Goal: Task Accomplishment & Management: Manage account settings

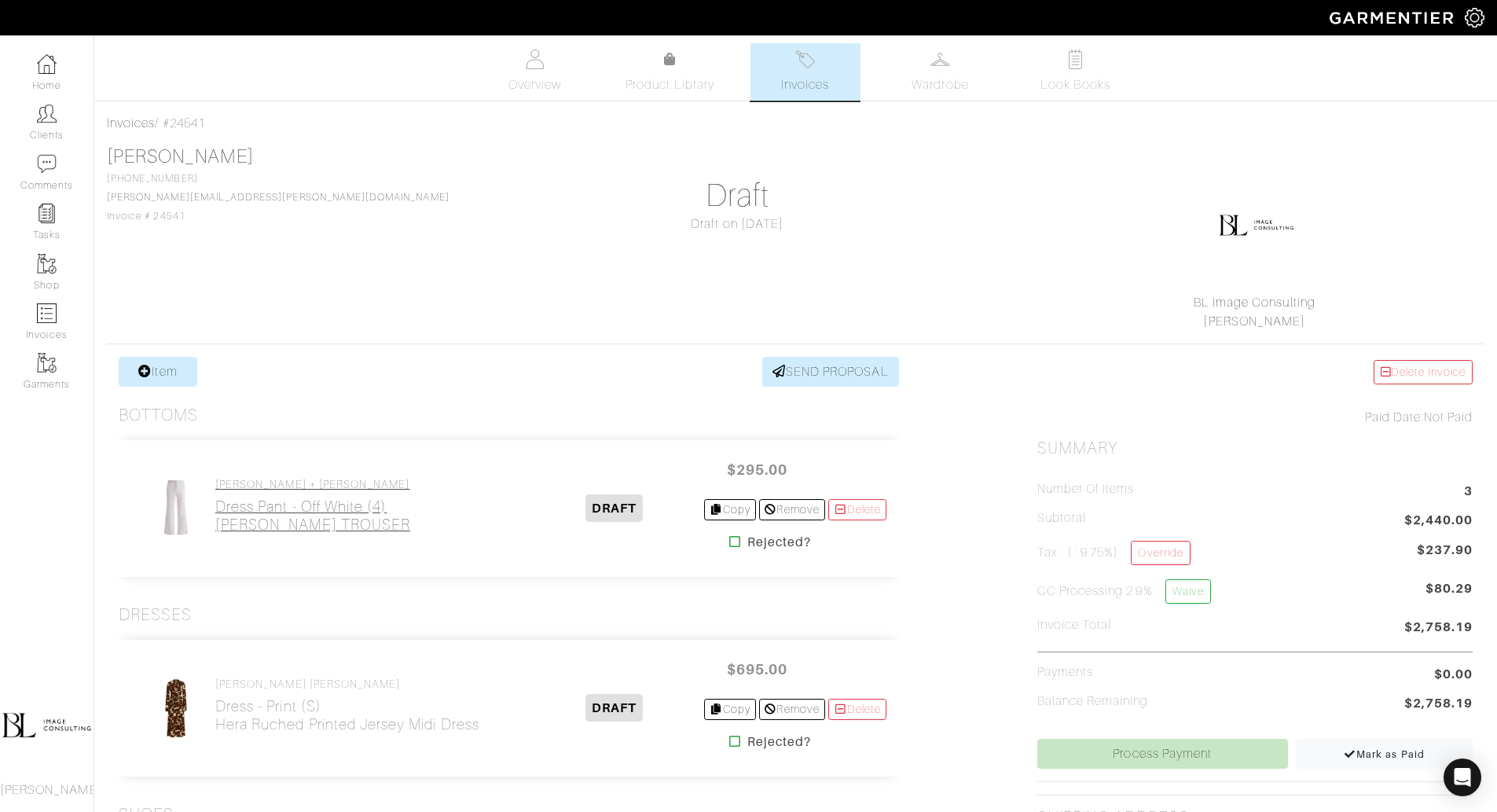
click at [339, 504] on h2 "Dress Pant - Off White (4) [PERSON_NAME]" at bounding box center [312, 515] width 195 height 36
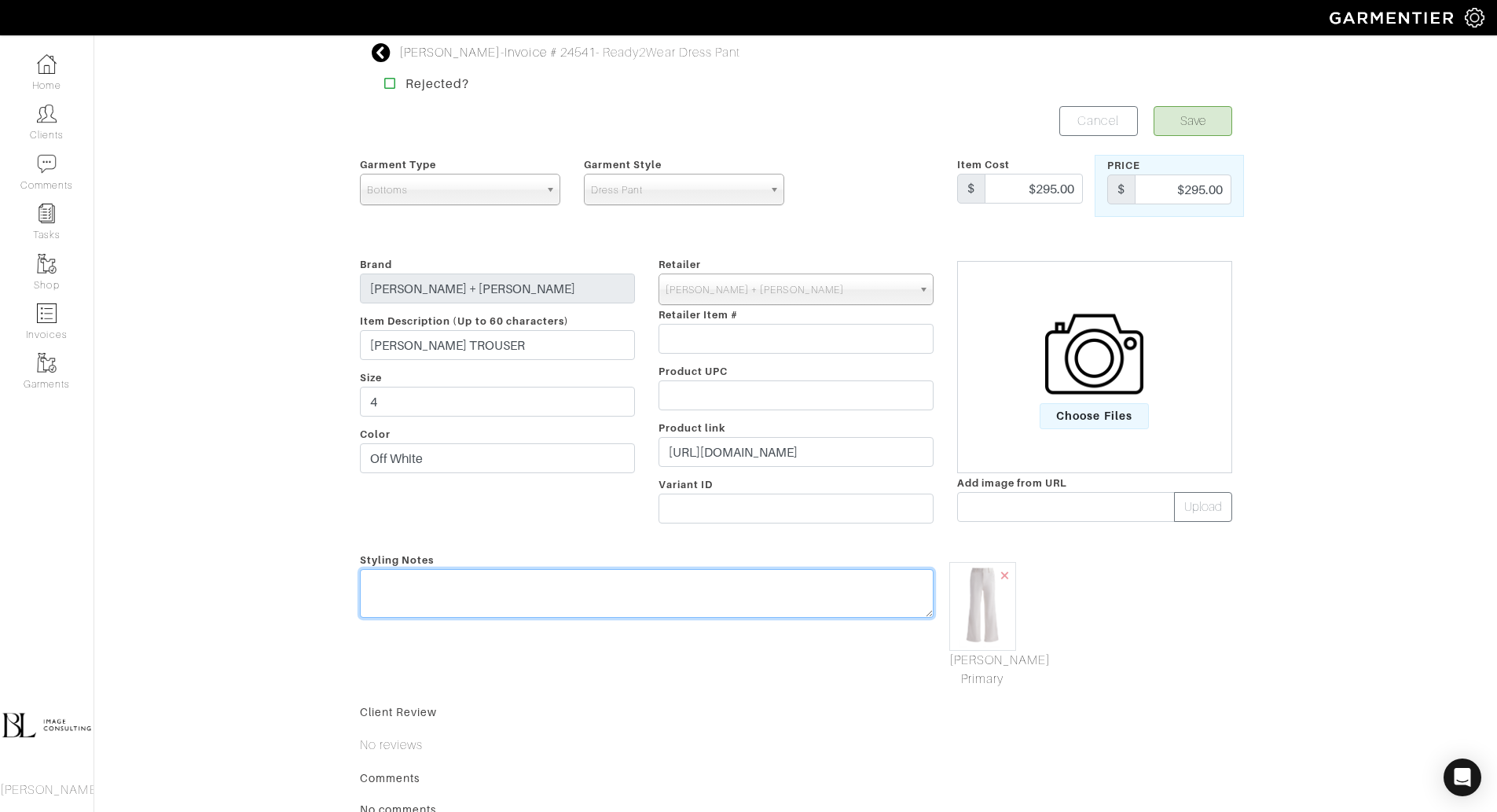
click at [481, 594] on textarea at bounding box center [647, 593] width 573 height 49
type textarea "S"
type textarea "shipping"
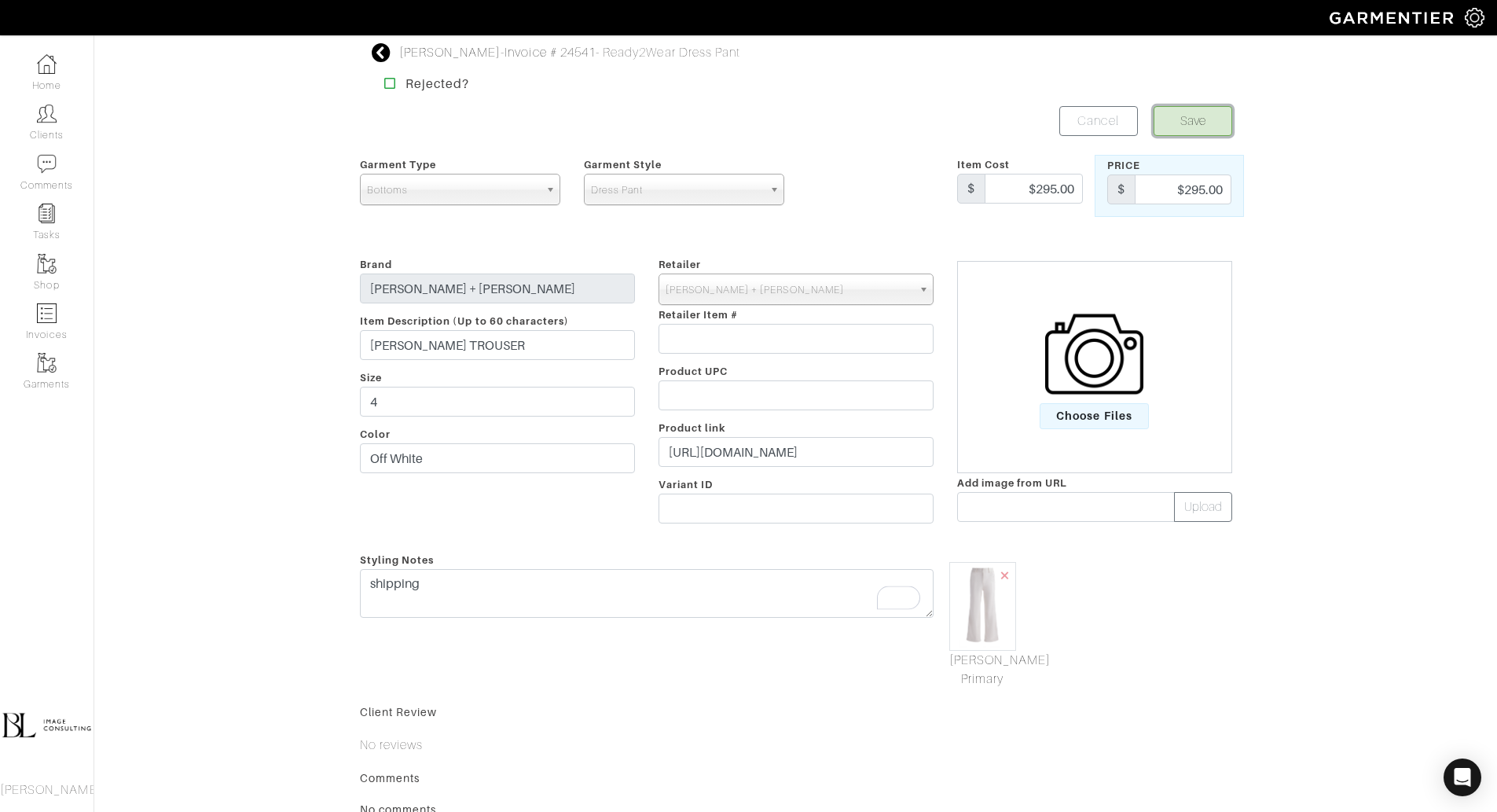
click at [1186, 113] on button "Save" at bounding box center [1193, 120] width 79 height 30
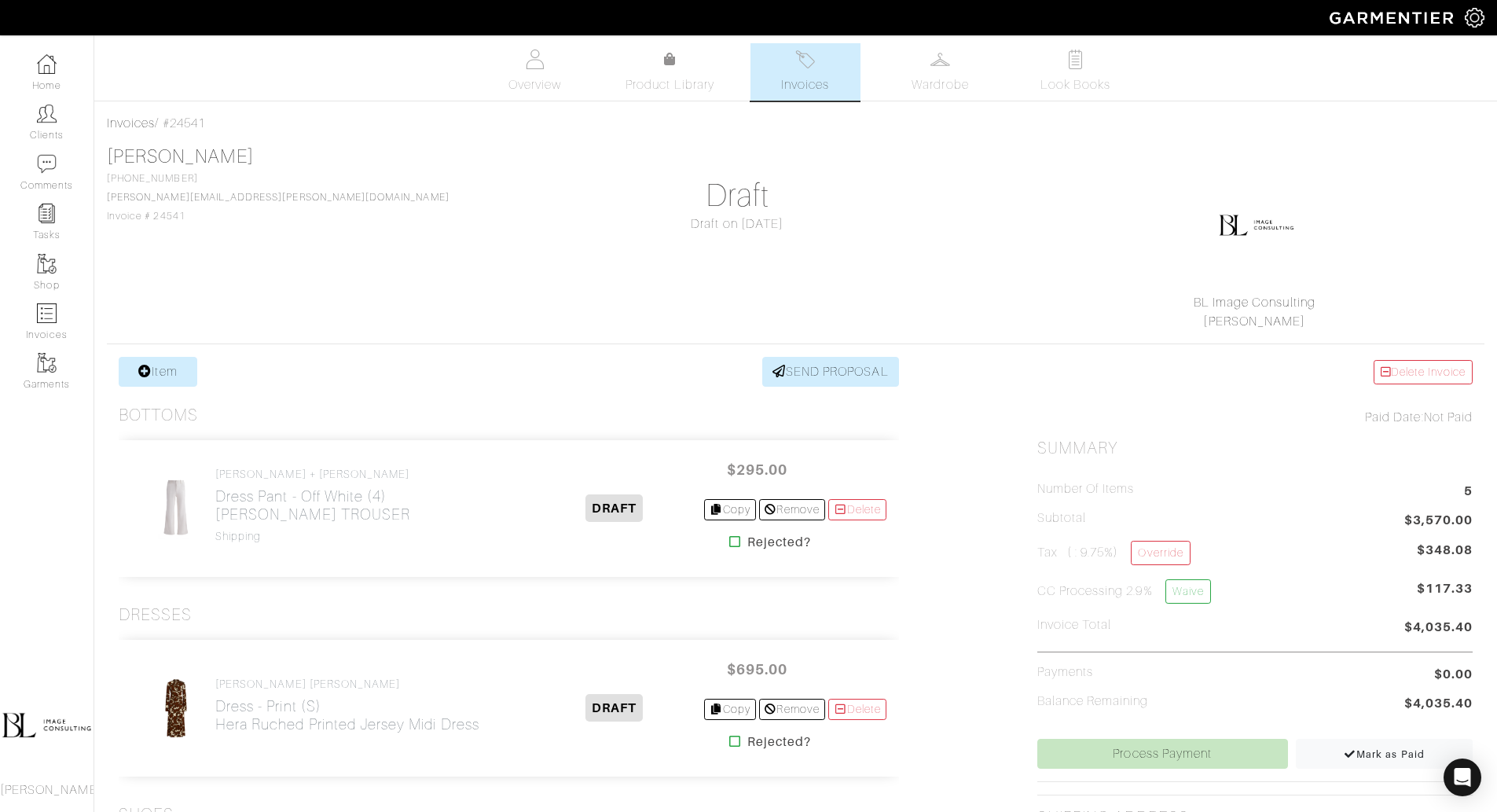
scroll to position [745, 0]
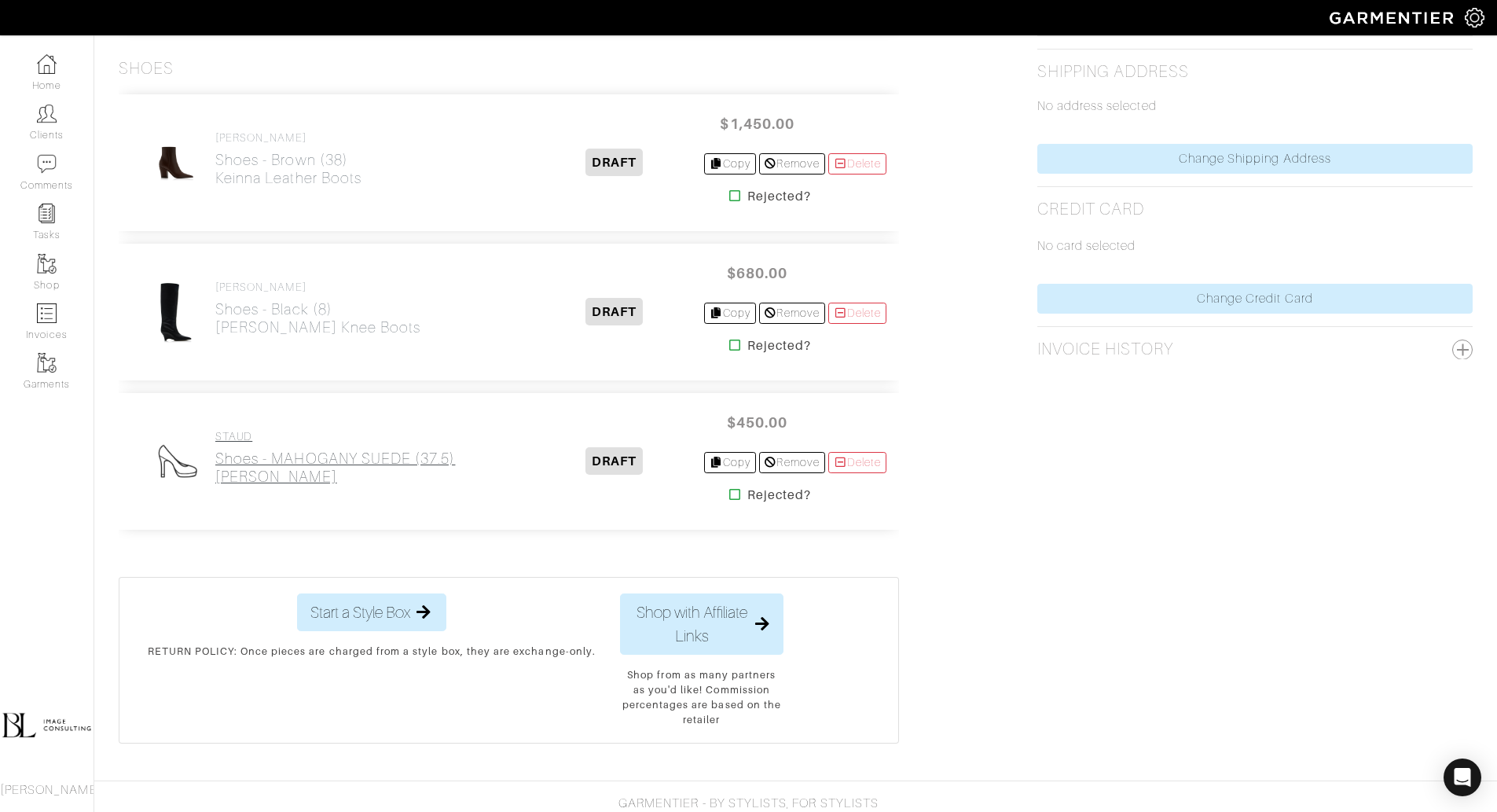
click at [299, 455] on h2 "Shoes - MAHOGANY SUEDE (37.5) MIDCALF WALLY BOOT" at bounding box center [335, 467] width 240 height 36
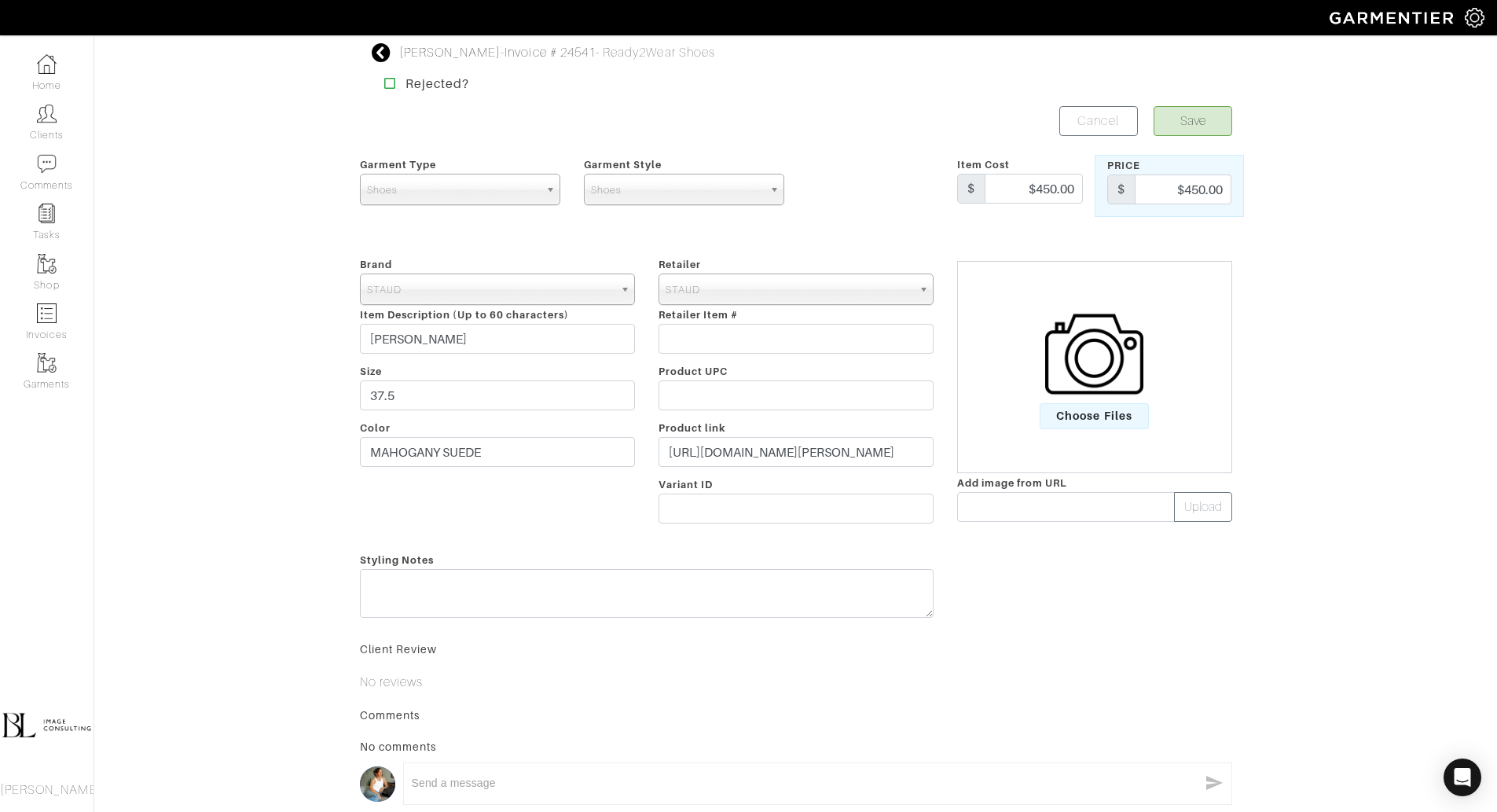
click at [1122, 388] on img at bounding box center [1094, 353] width 98 height 98
click at [0, 0] on input "Choose Files" at bounding box center [0, 0] width 0 height 0
click at [1215, 120] on button "Save" at bounding box center [1193, 120] width 79 height 30
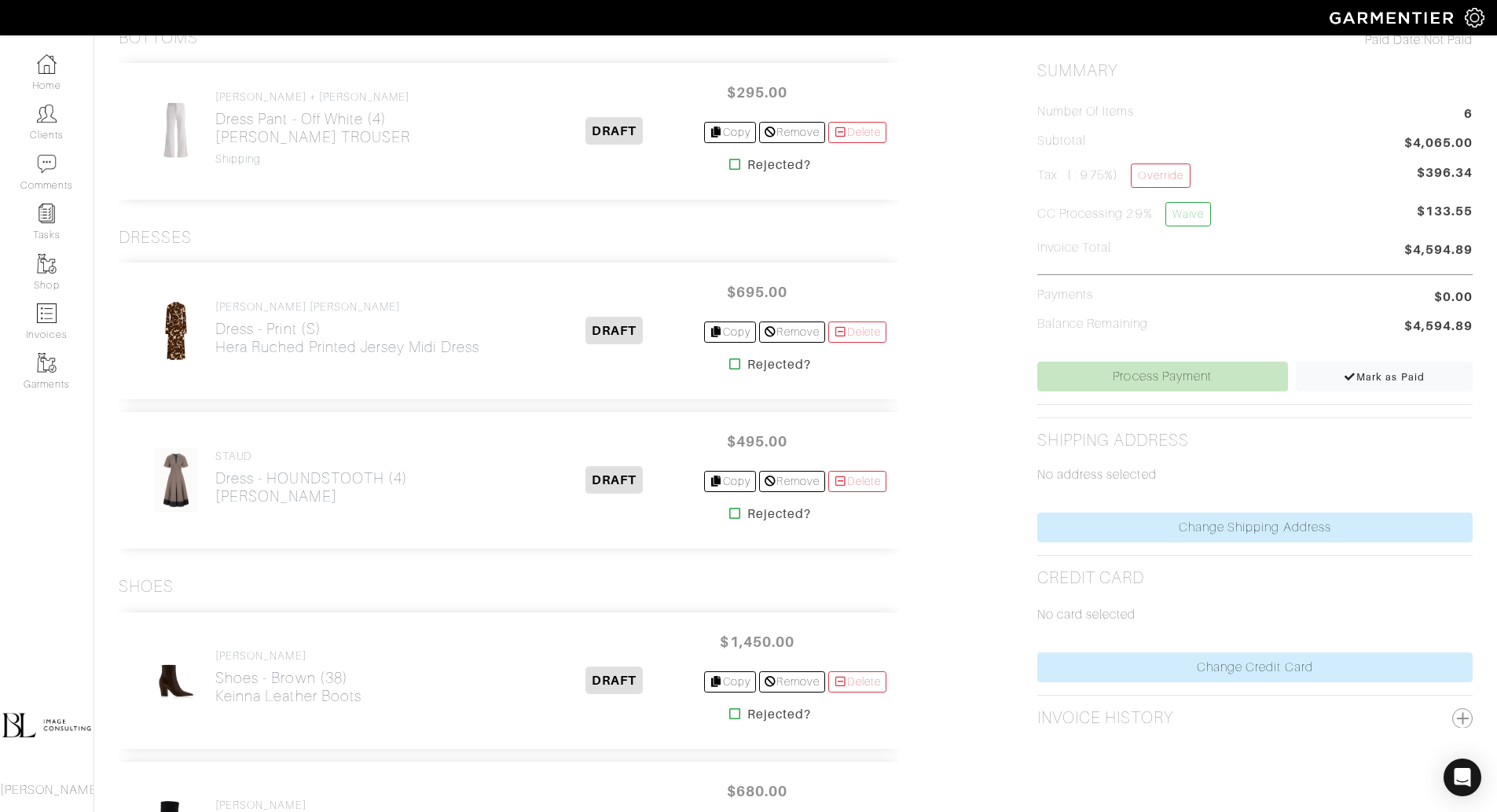
scroll to position [376, 0]
click at [306, 473] on h2 "Dress - HOUNDSTOOTH (4) FRANCES DRESS" at bounding box center [311, 488] width 192 height 36
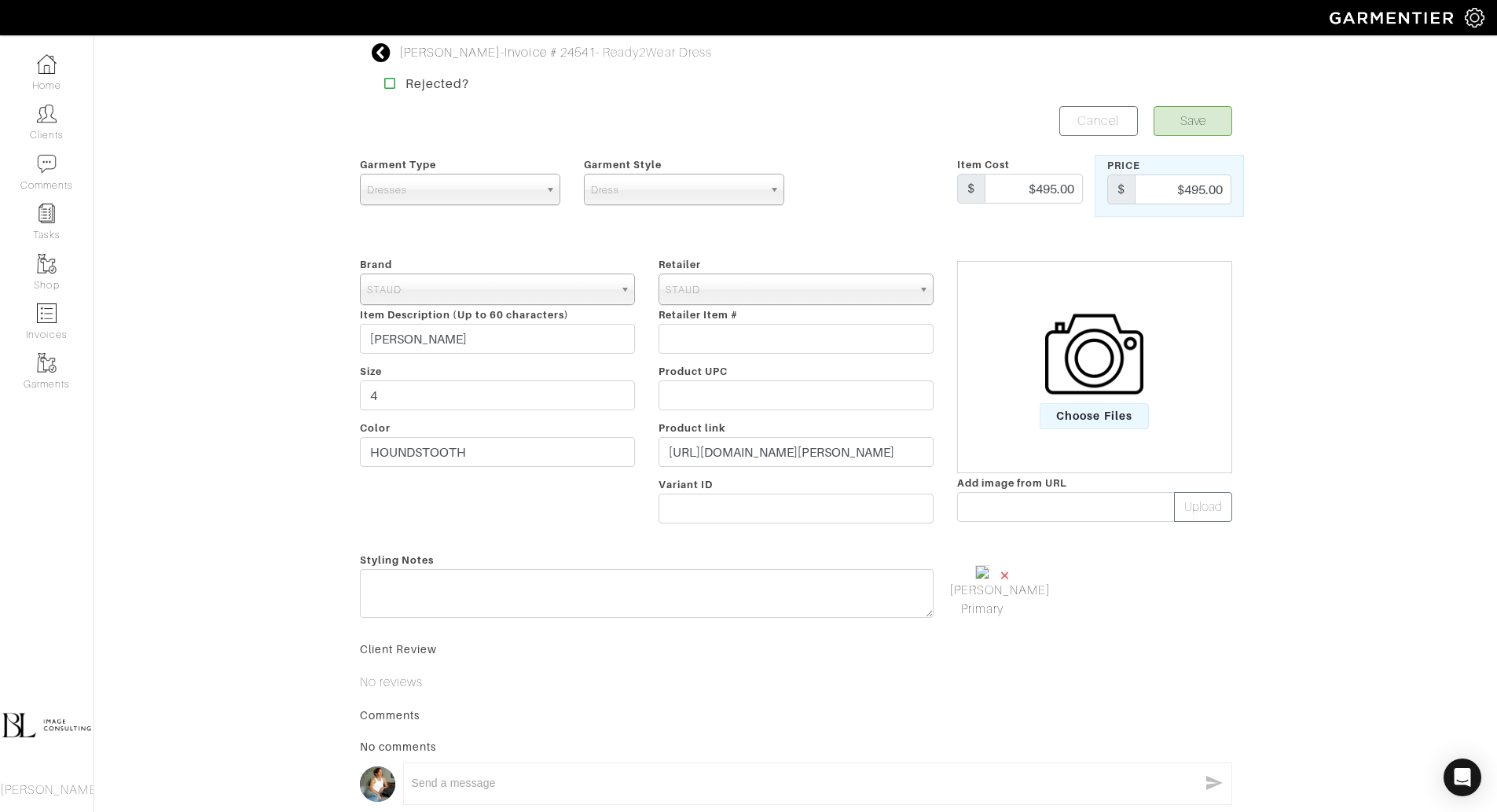
click at [1006, 573] on span "×" at bounding box center [1005, 575] width 12 height 21
click at [1075, 378] on img at bounding box center [1094, 353] width 98 height 98
click at [0, 0] on input "Choose Files" at bounding box center [0, 0] width 0 height 0
click at [1184, 115] on button "Save" at bounding box center [1193, 120] width 79 height 30
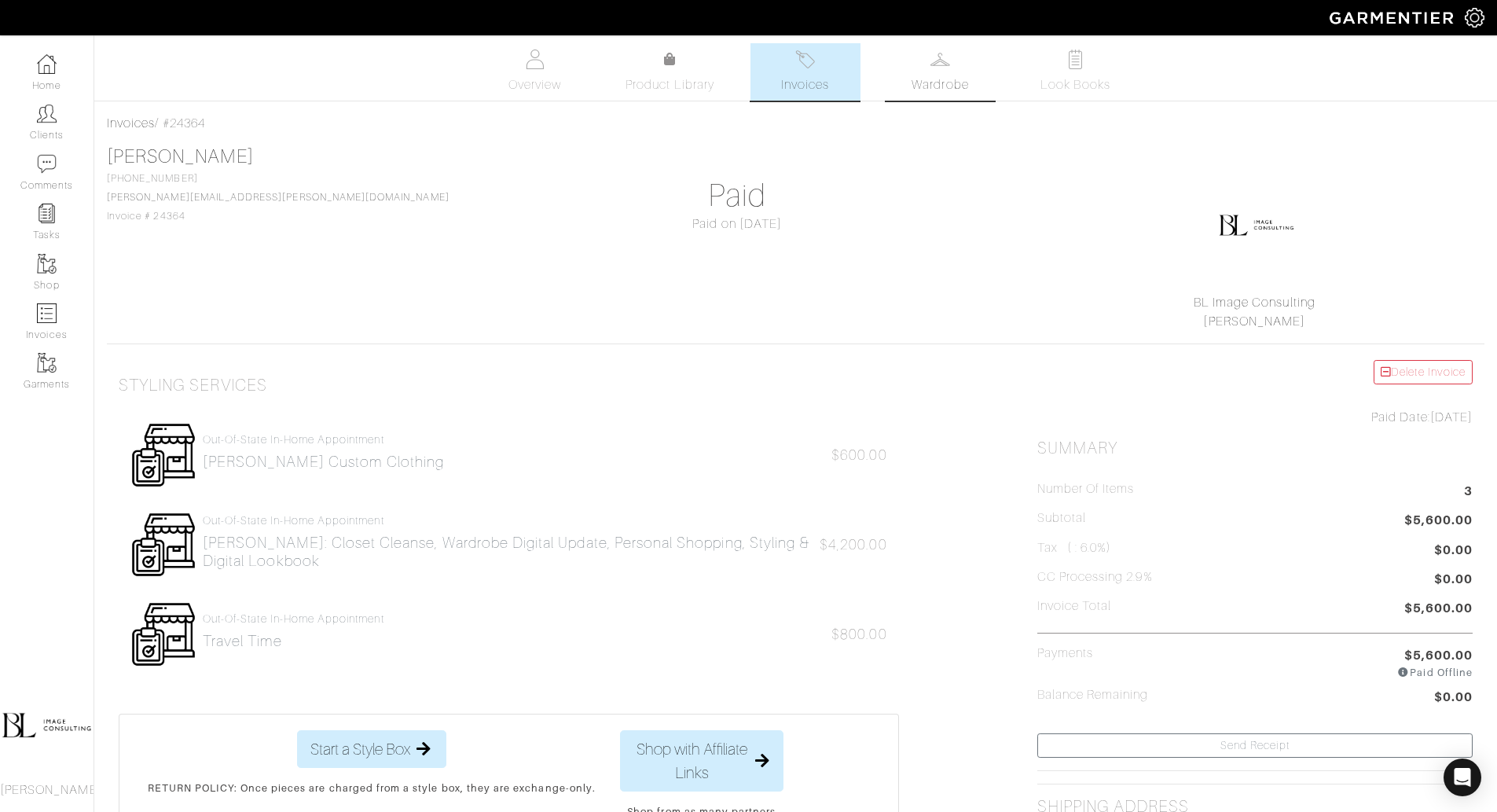
click at [956, 57] on link "Wardrobe" at bounding box center [941, 71] width 110 height 57
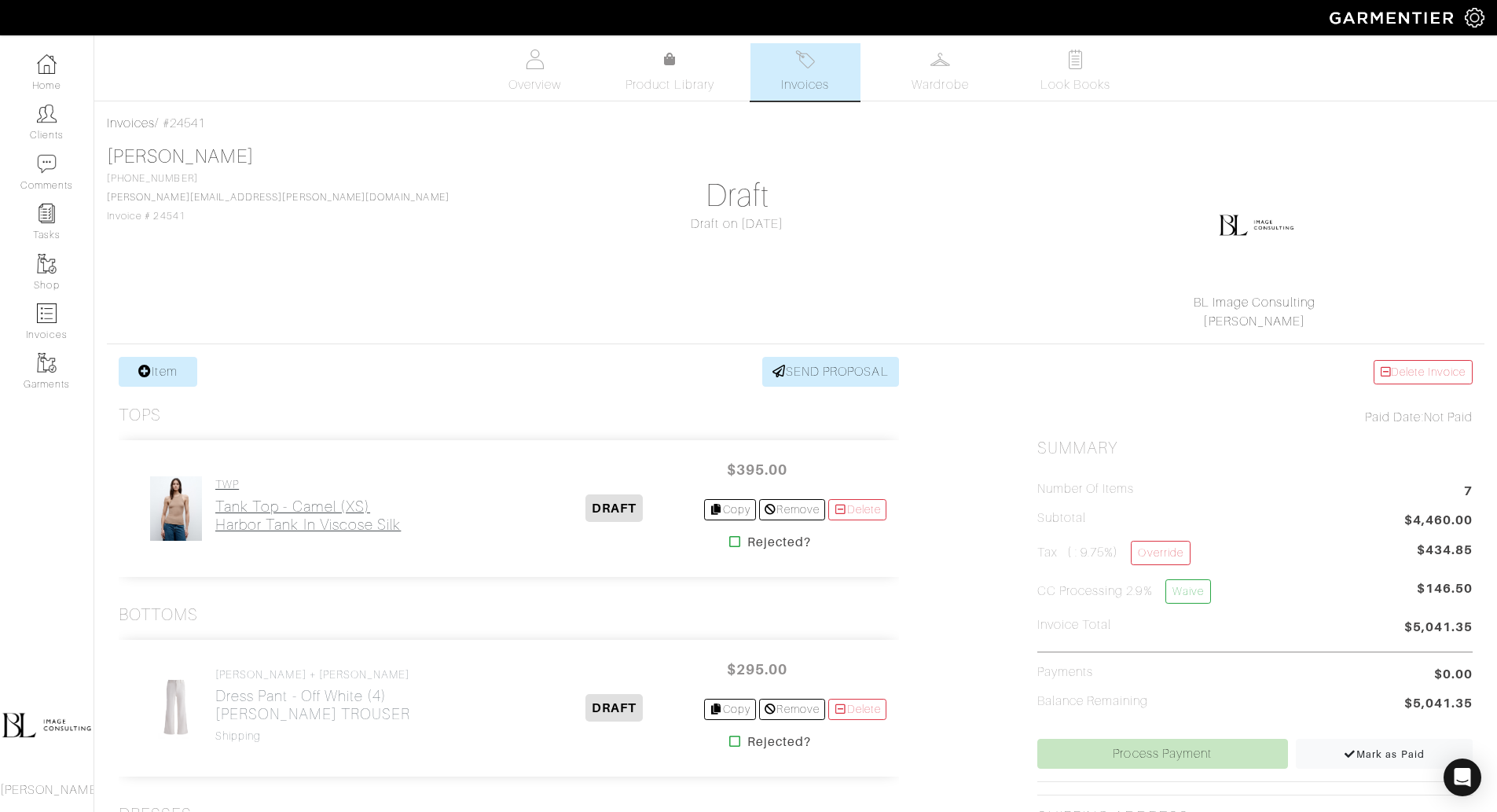
click at [316, 528] on h2 "Tank Top - Camel (XS) Harbor Tank in viscose silk" at bounding box center [308, 515] width 186 height 36
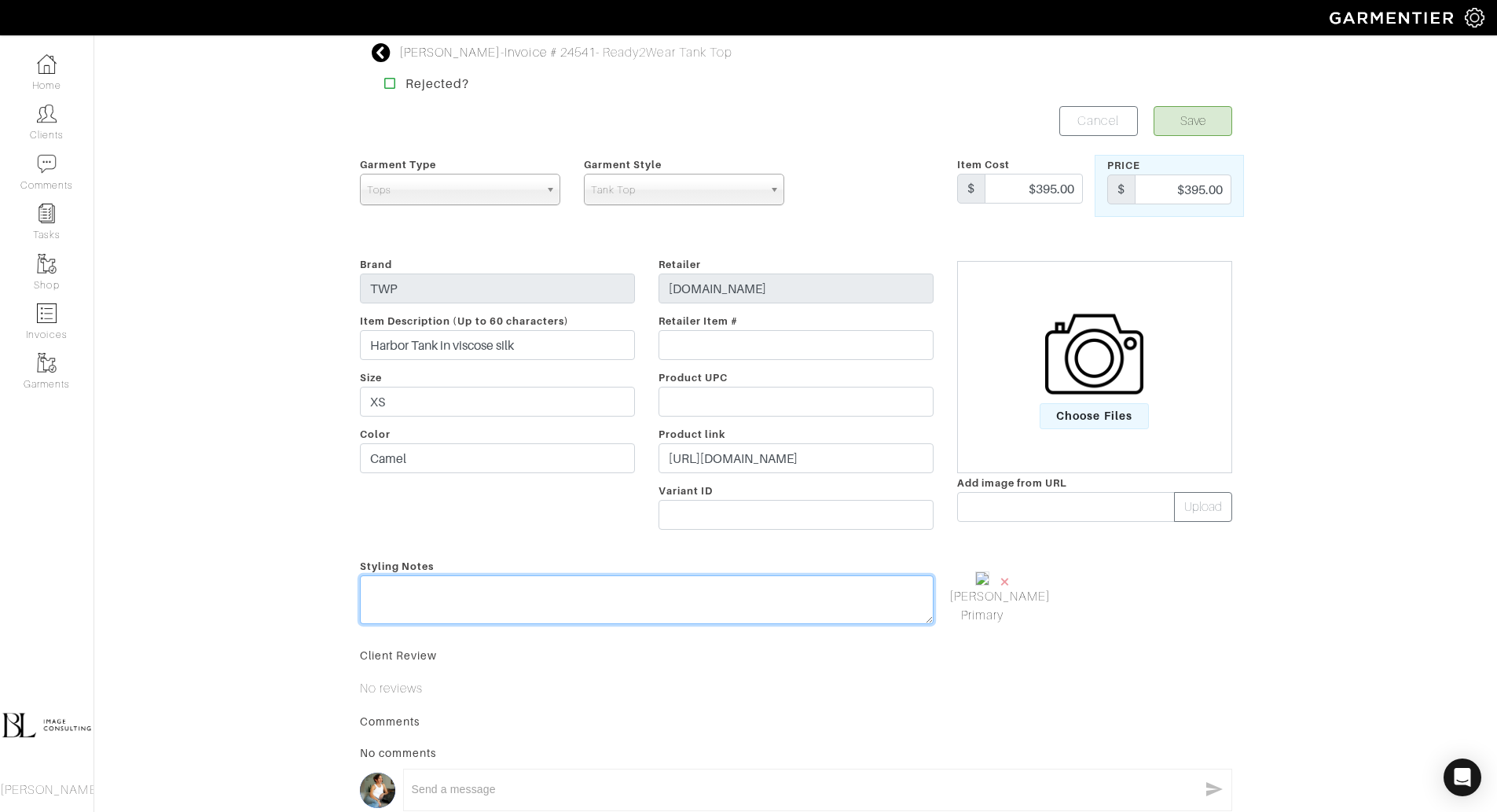
click at [548, 604] on textarea at bounding box center [647, 599] width 573 height 49
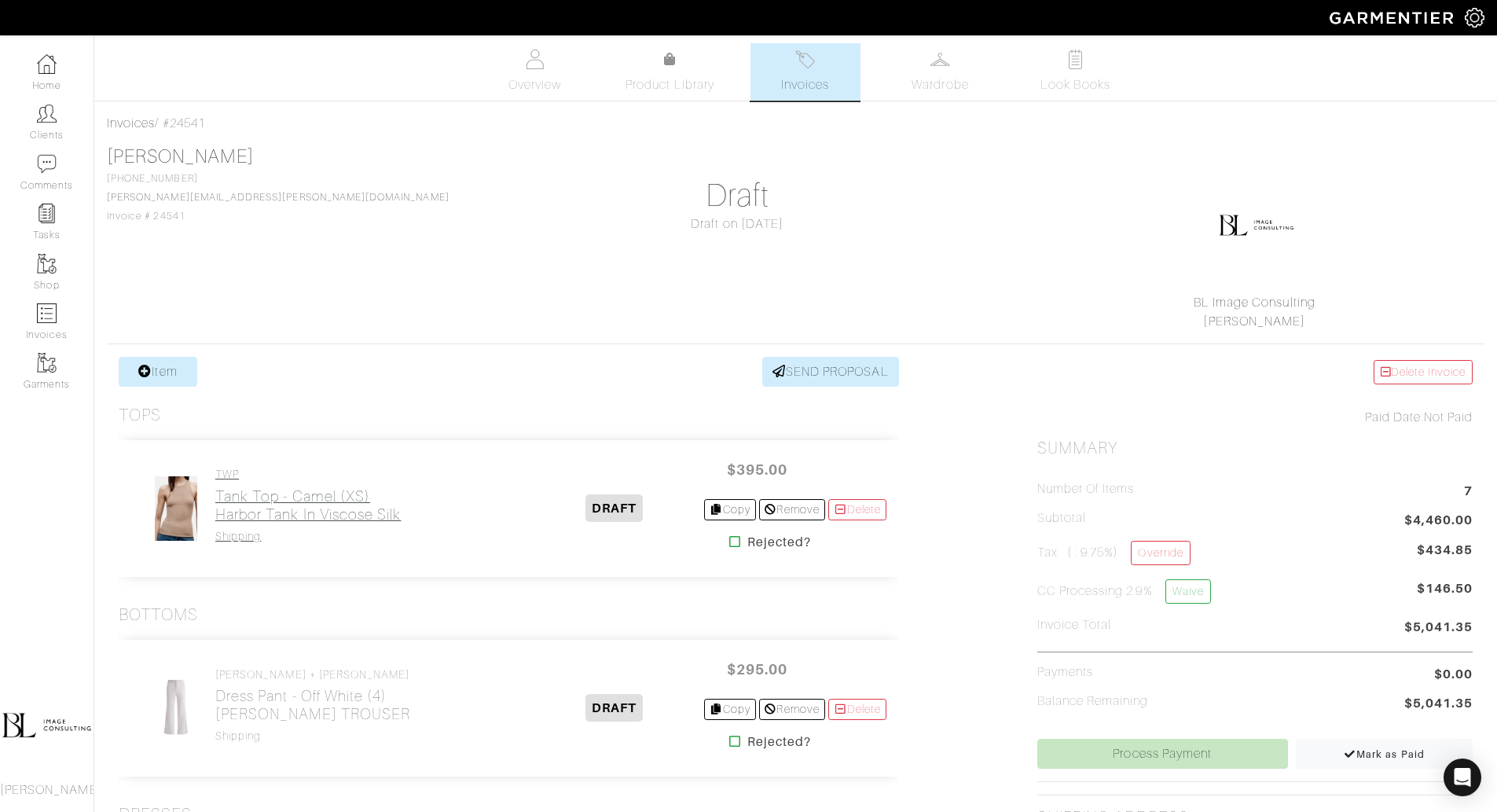
click at [295, 492] on h2 "Tank Top - Camel (XS) Harbor Tank in viscose silk" at bounding box center [308, 505] width 186 height 36
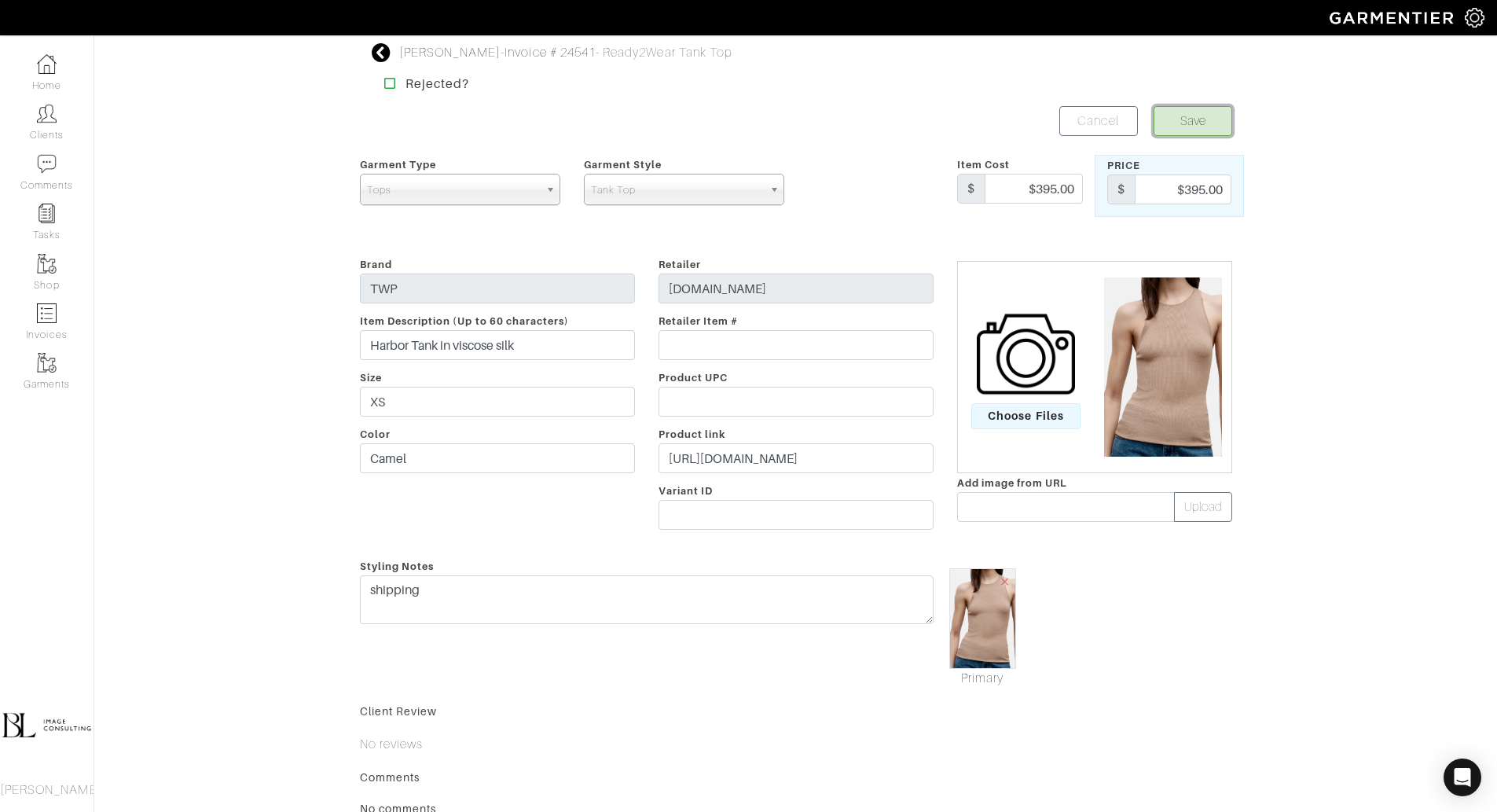
click at [1208, 123] on button "Save" at bounding box center [1193, 120] width 79 height 30
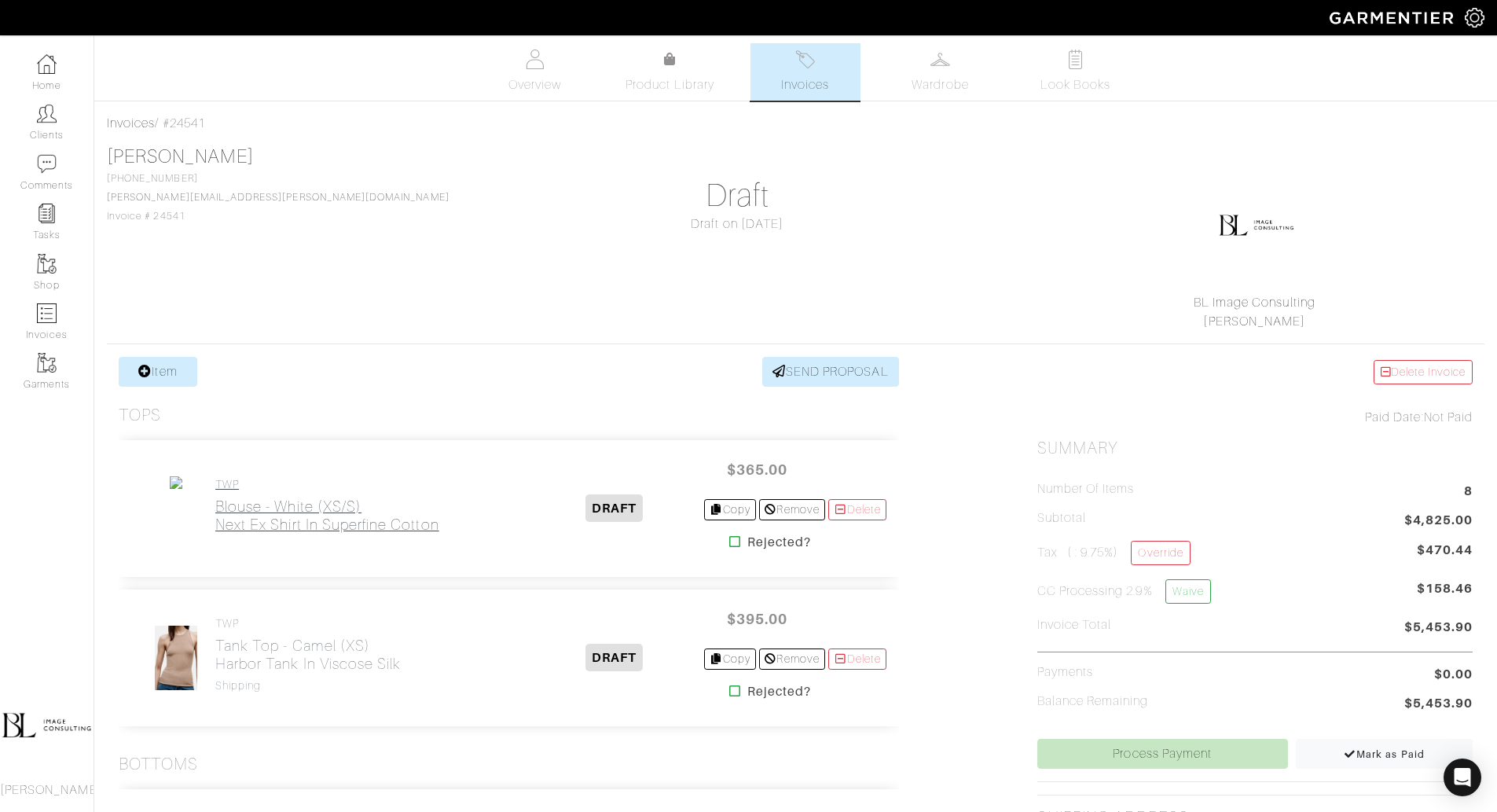
click at [354, 505] on h2 "Blouse - White (XS/S) Next Ex Shirt in superfine cotton" at bounding box center [327, 515] width 224 height 36
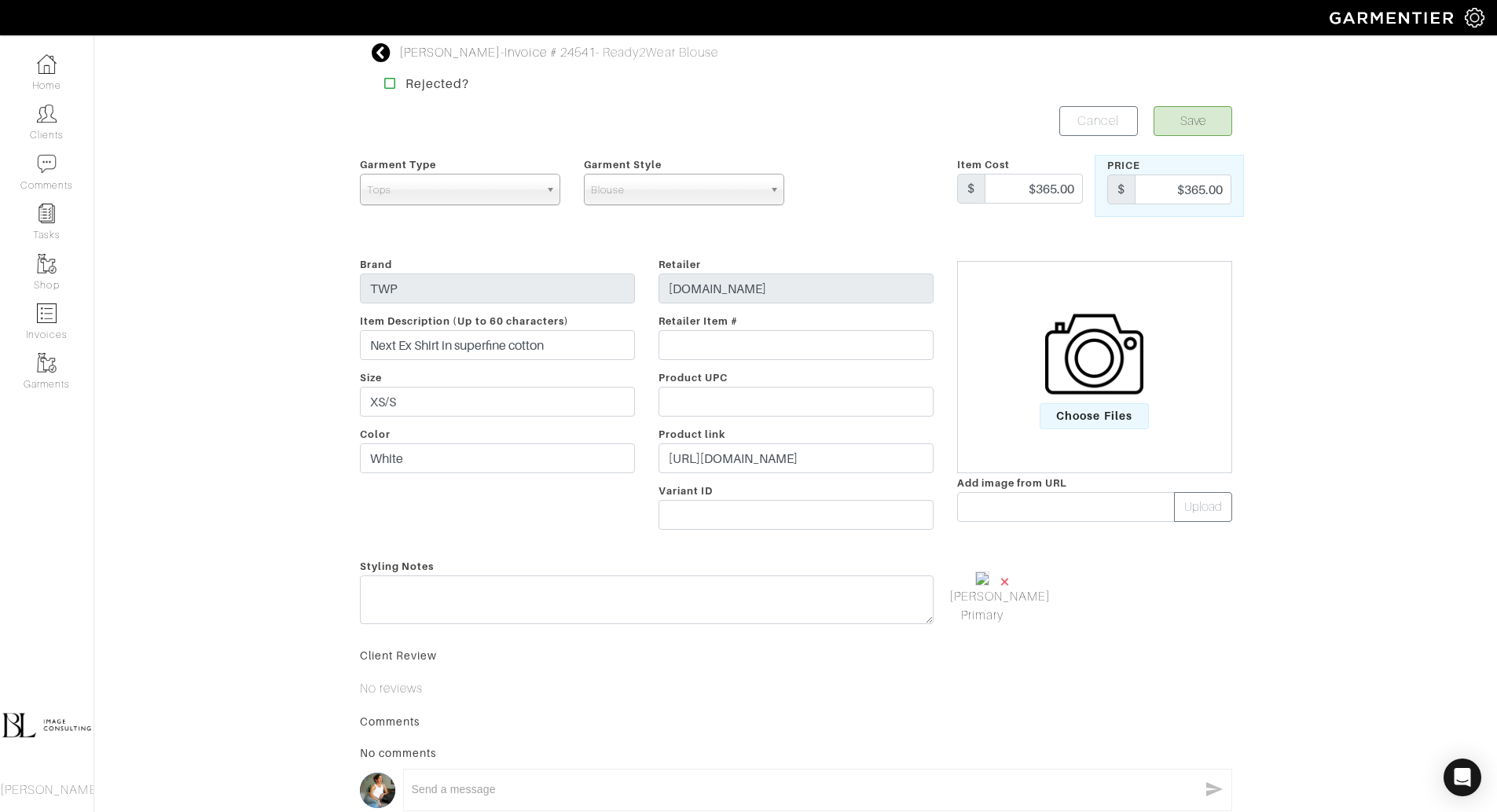
click at [1008, 578] on span "×" at bounding box center [1005, 581] width 12 height 21
click at [1112, 390] on img at bounding box center [1094, 353] width 98 height 98
click at [0, 0] on input "Choose Files" at bounding box center [0, 0] width 0 height 0
click at [1225, 121] on button "Save" at bounding box center [1193, 120] width 79 height 30
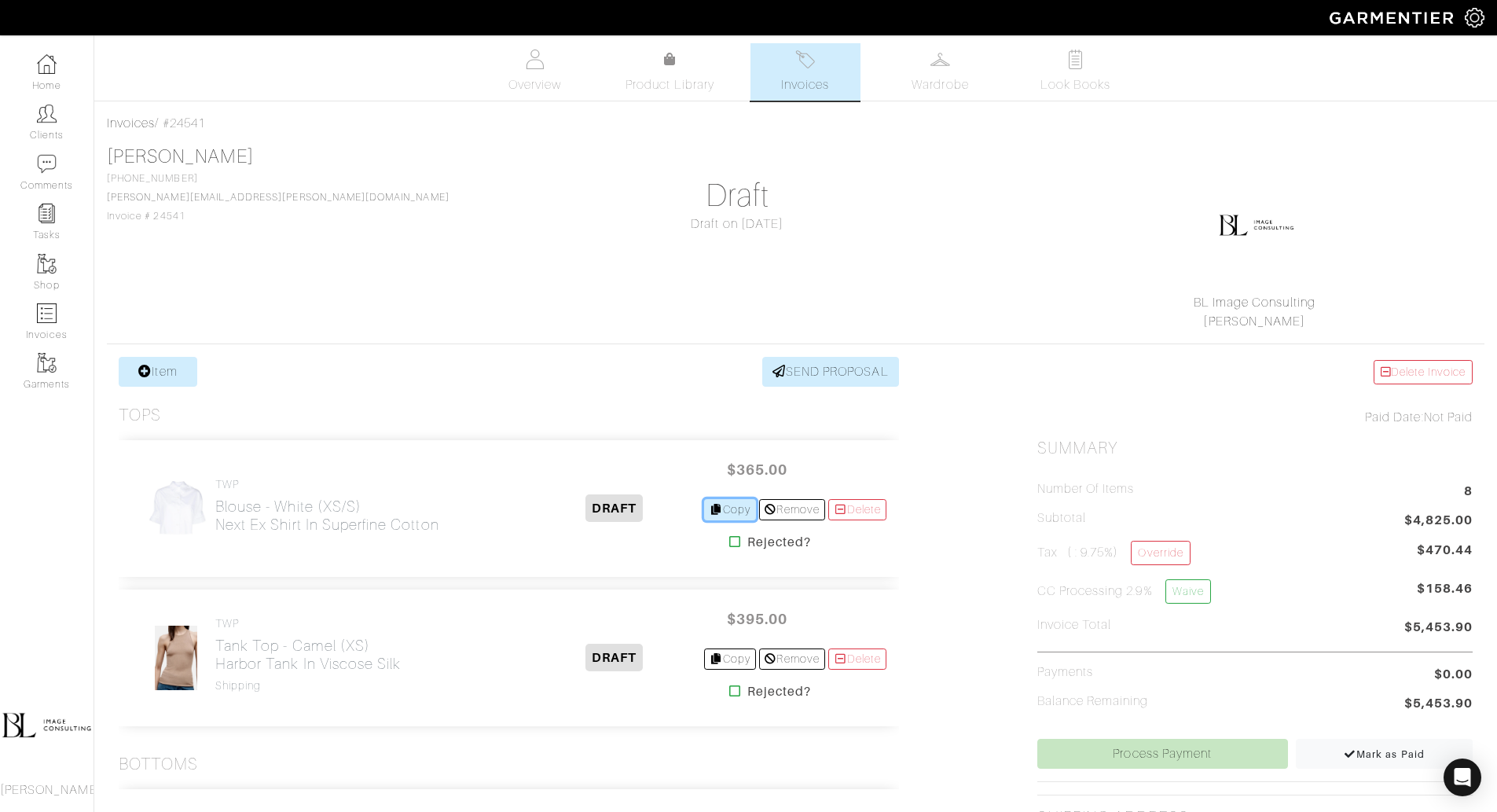
click at [736, 514] on link "Copy" at bounding box center [730, 509] width 52 height 21
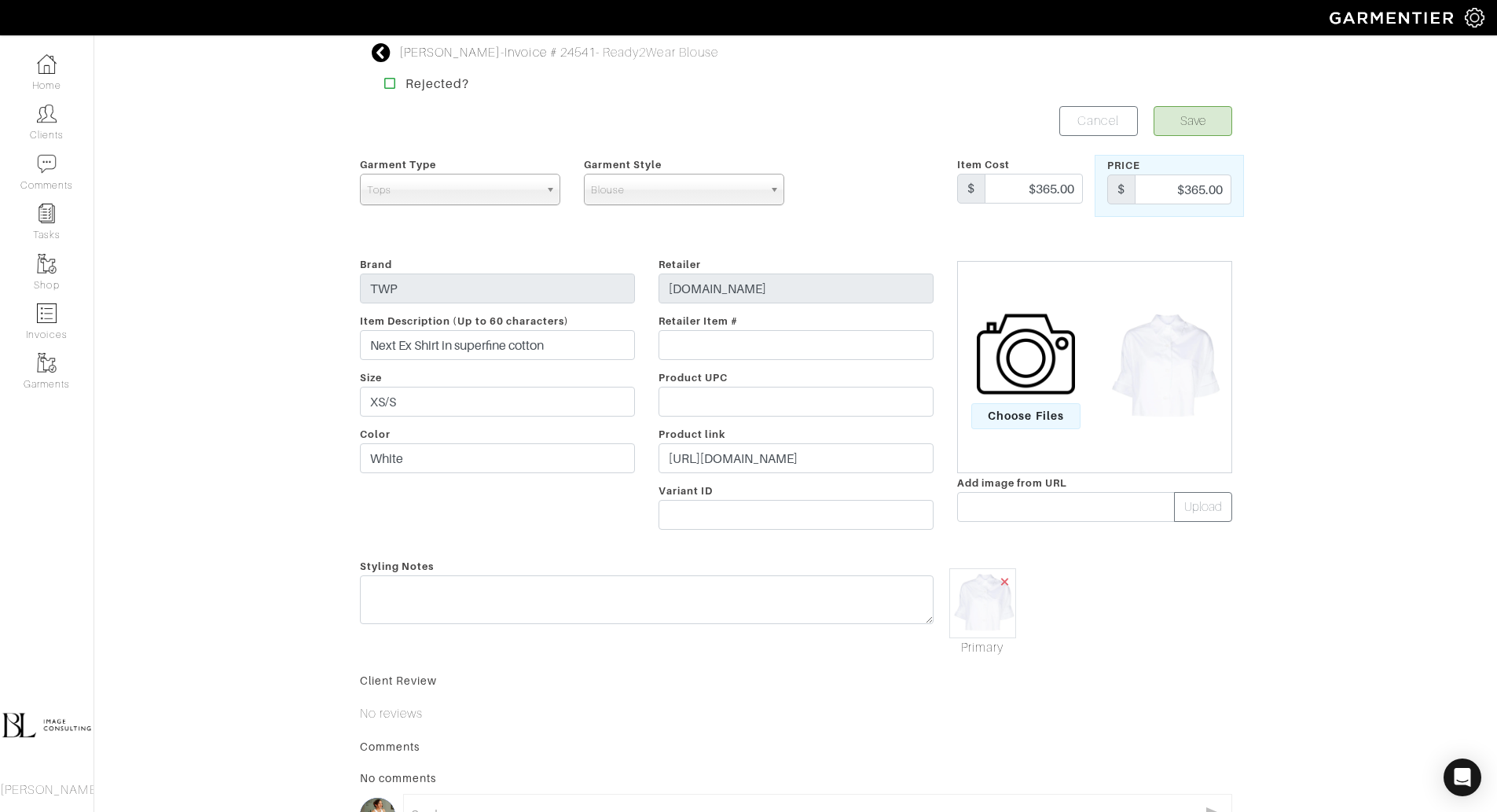
click at [1006, 581] on span "×" at bounding box center [1005, 581] width 12 height 21
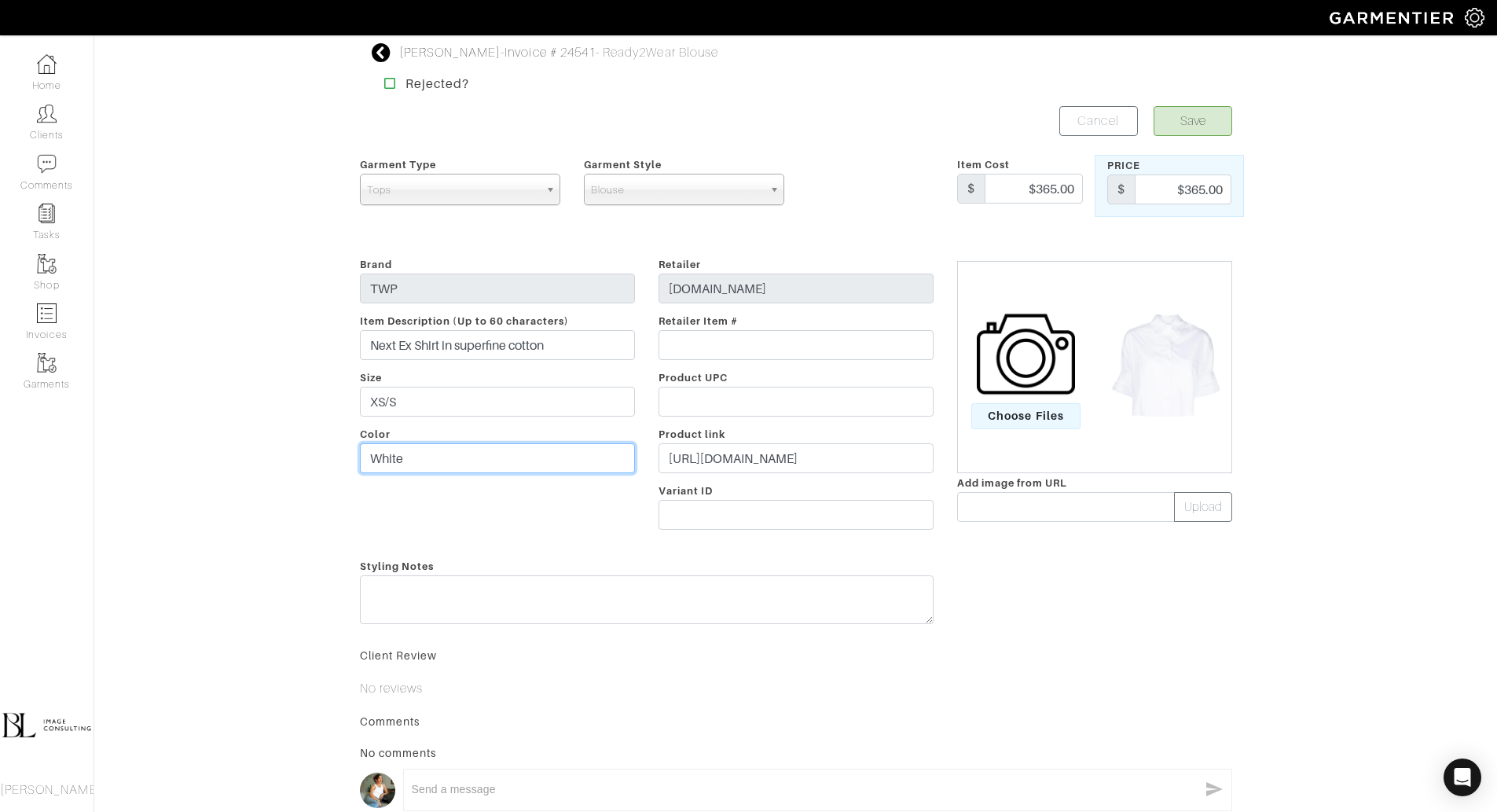
click at [426, 466] on input "White" at bounding box center [497, 457] width 275 height 30
type input "Ivory/Cilantro"
click at [1034, 426] on span "Choose Files" at bounding box center [1026, 415] width 110 height 26
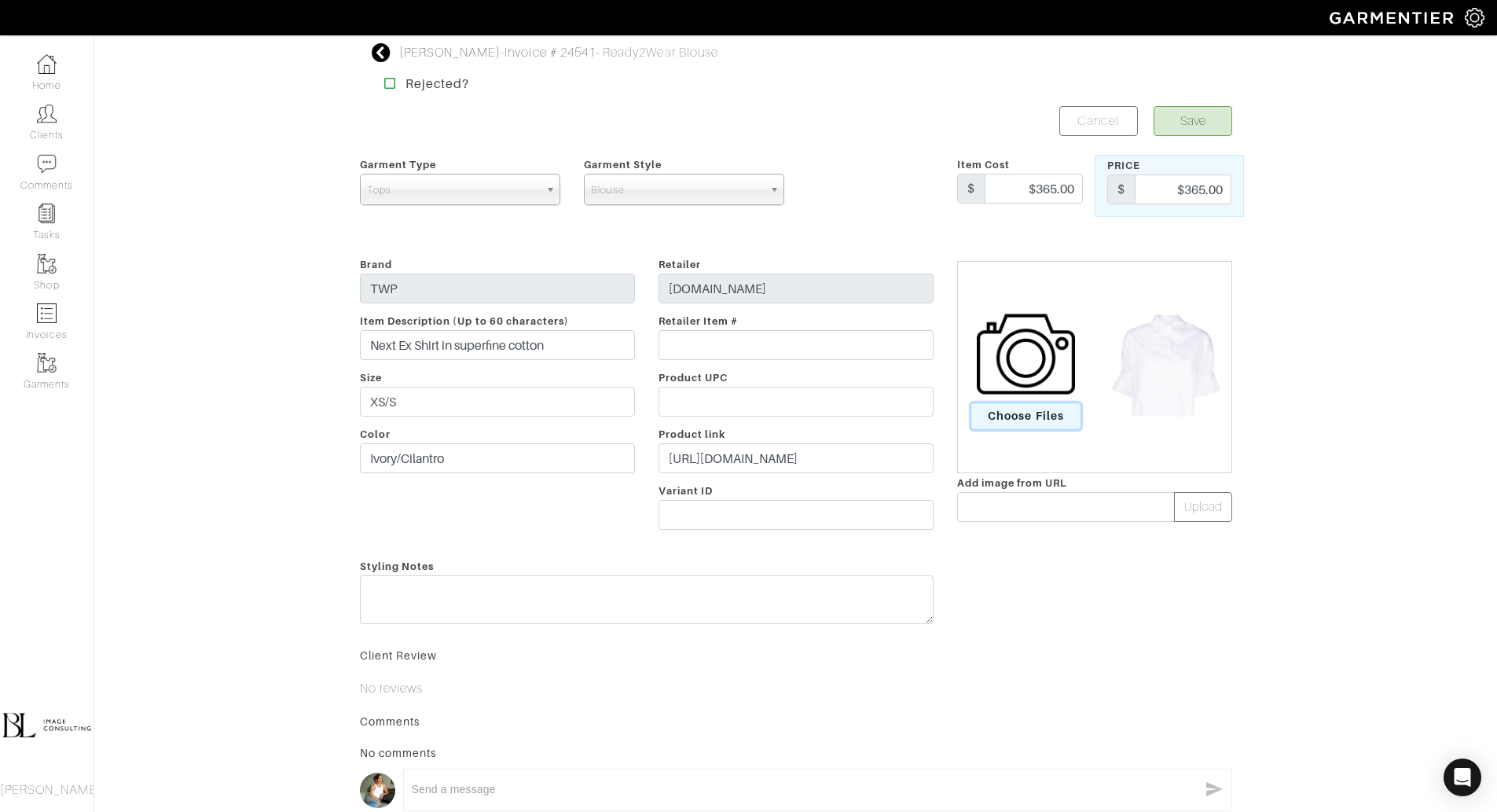
click at [0, 0] on input "Choose Files" at bounding box center [0, 0] width 0 height 0
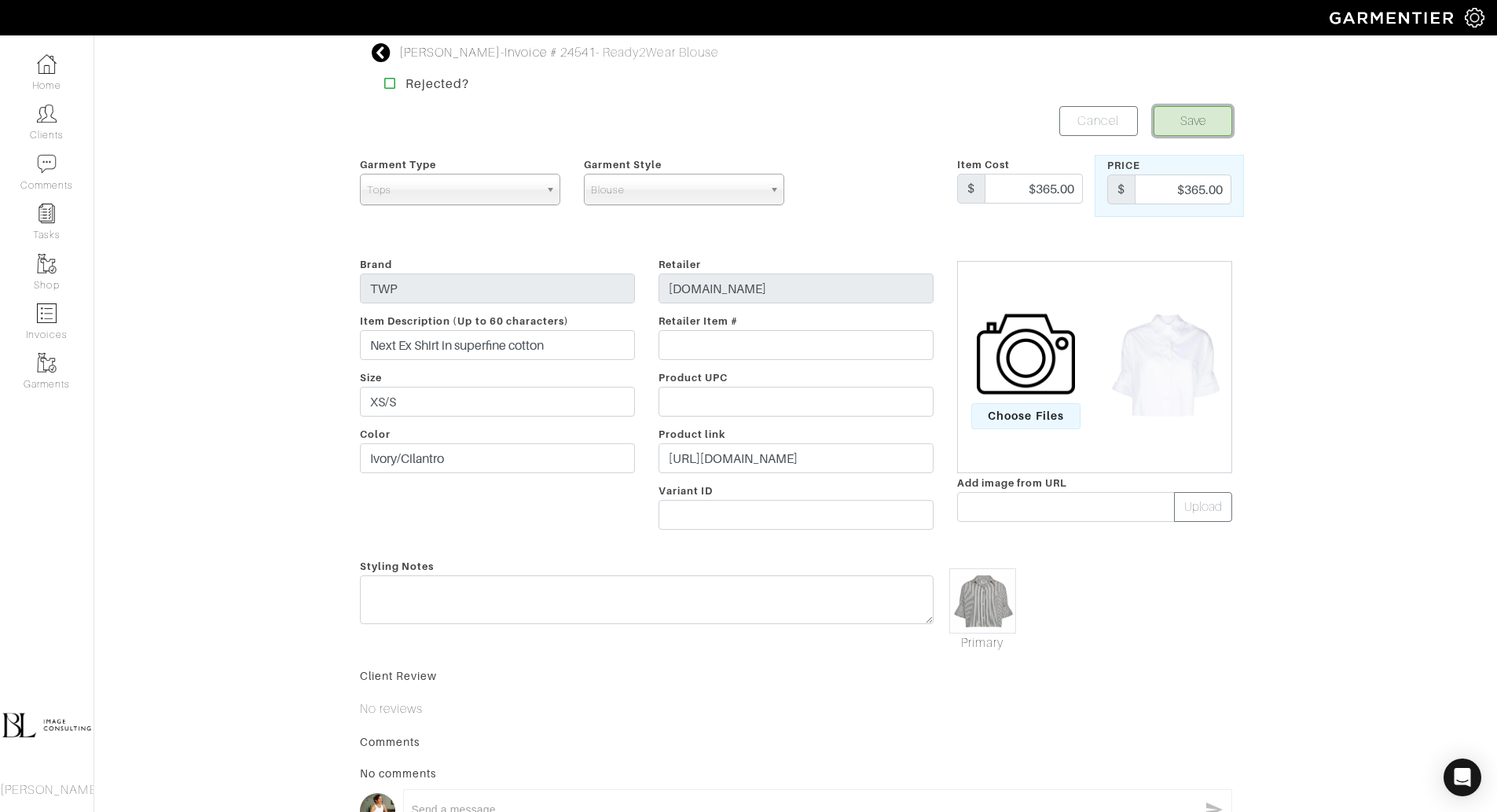
click at [1192, 121] on button "Save" at bounding box center [1193, 120] width 79 height 30
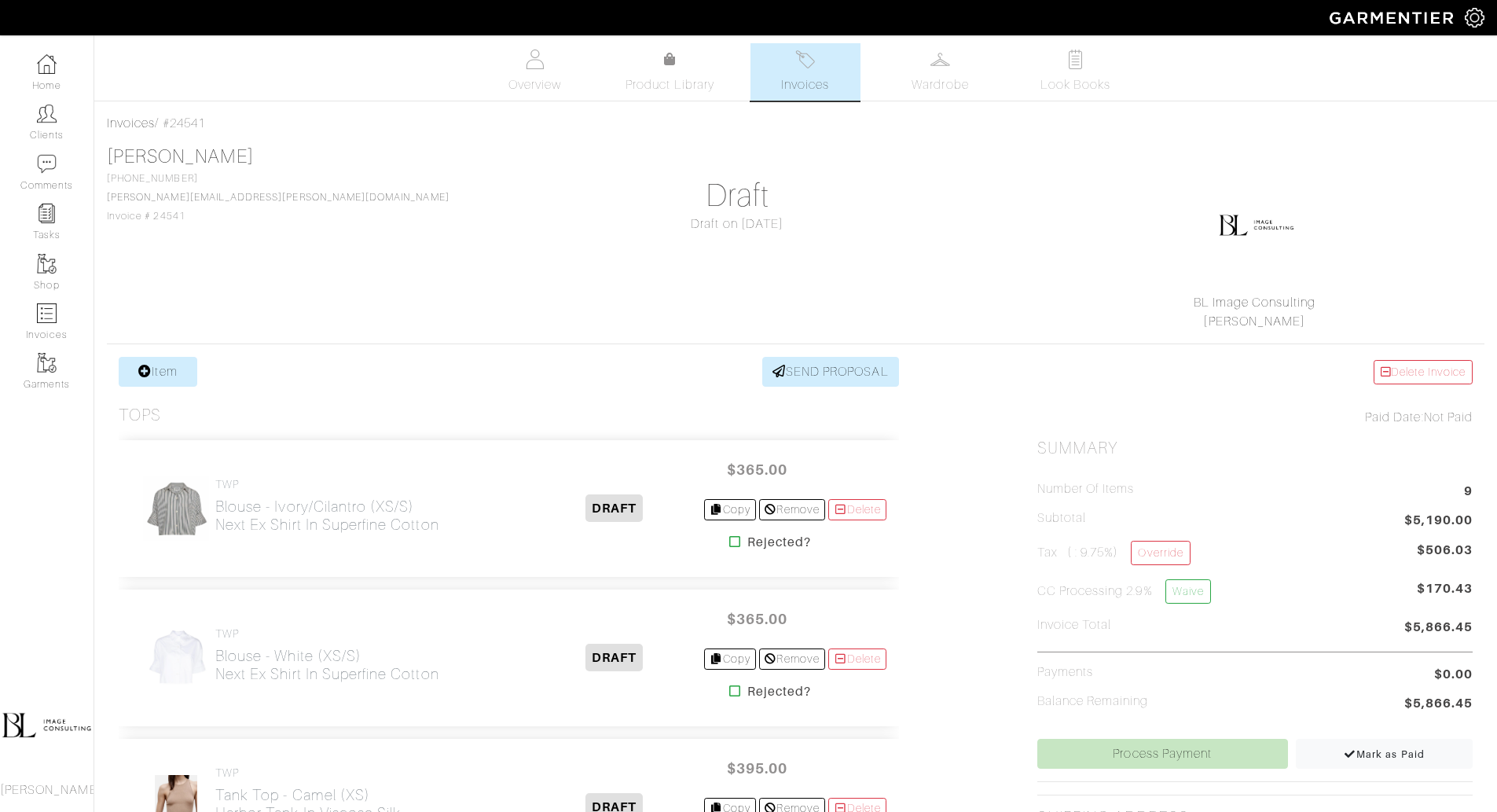
scroll to position [0, 11]
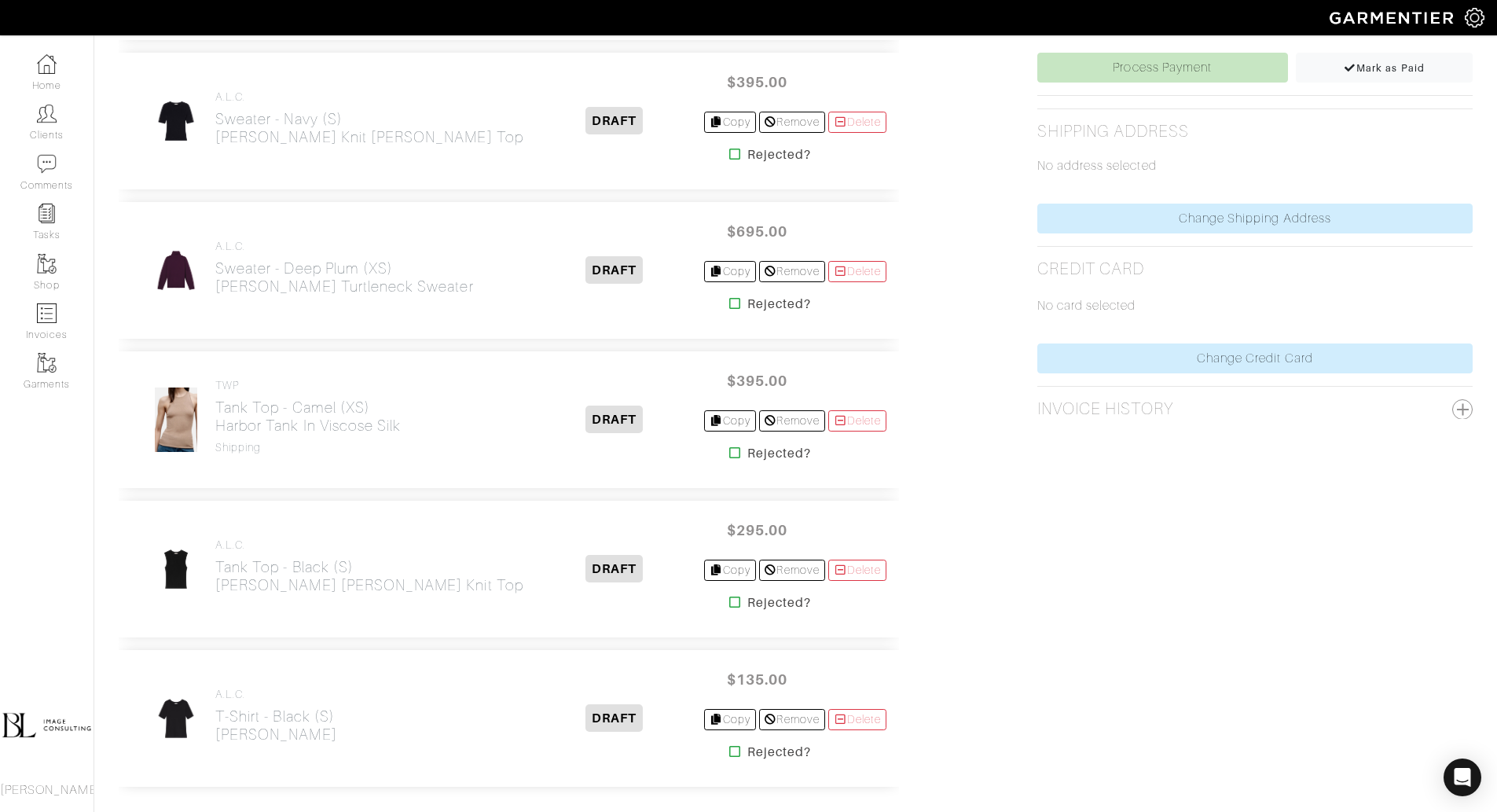
scroll to position [709, 0]
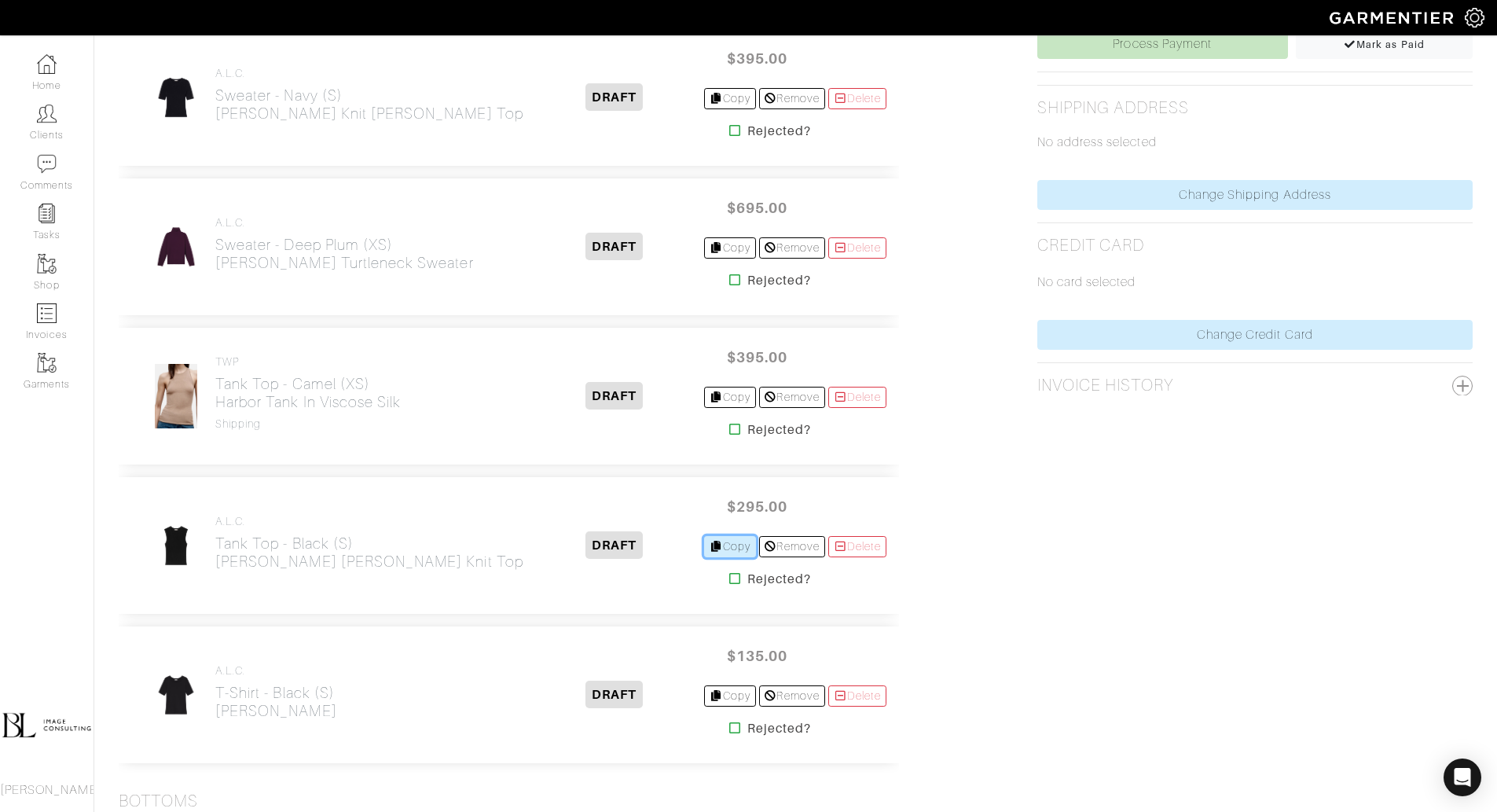
click at [727, 546] on link "Copy" at bounding box center [730, 546] width 52 height 21
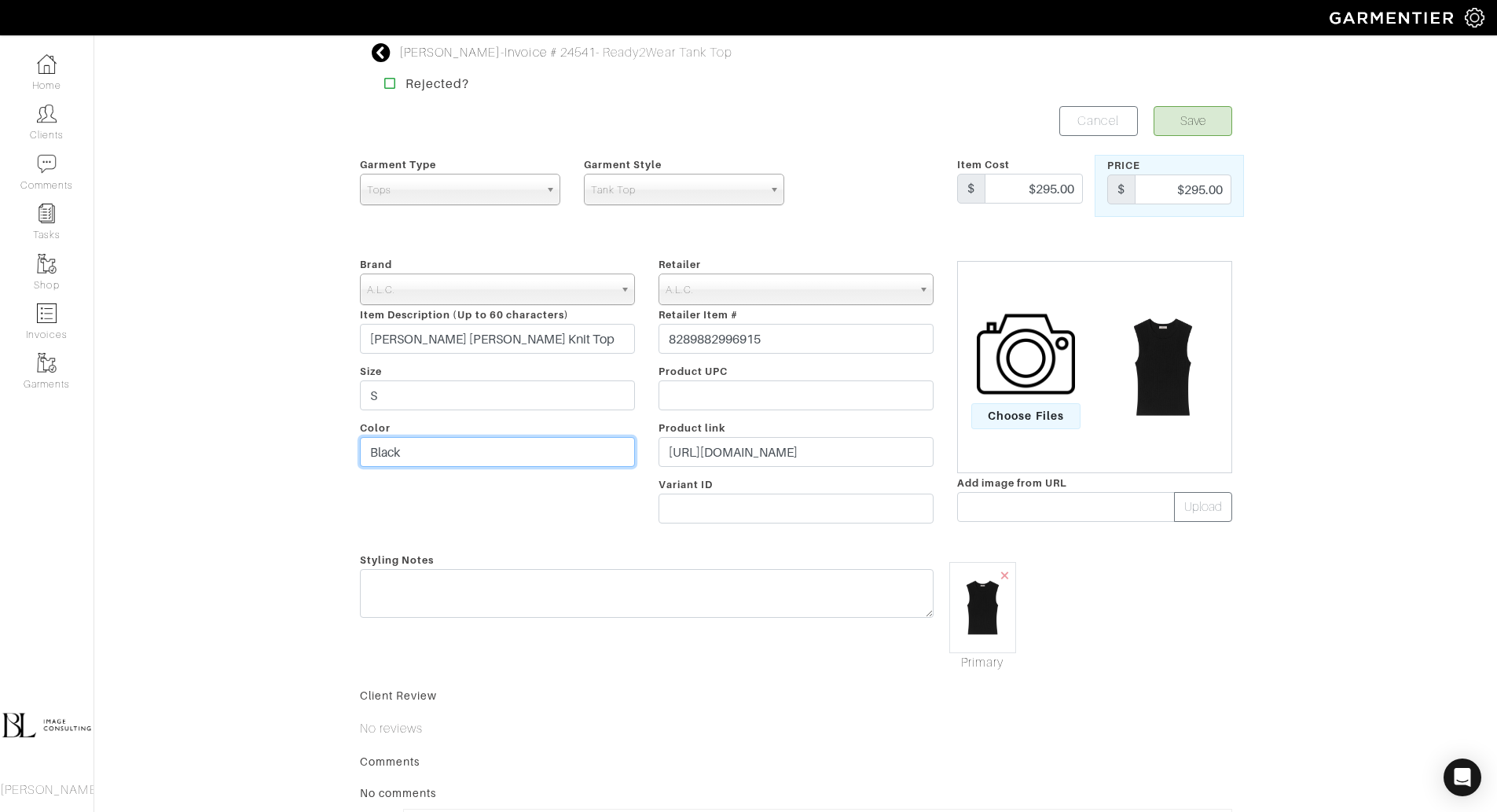
click at [475, 451] on input "Black" at bounding box center [497, 451] width 275 height 30
type input "Plum"
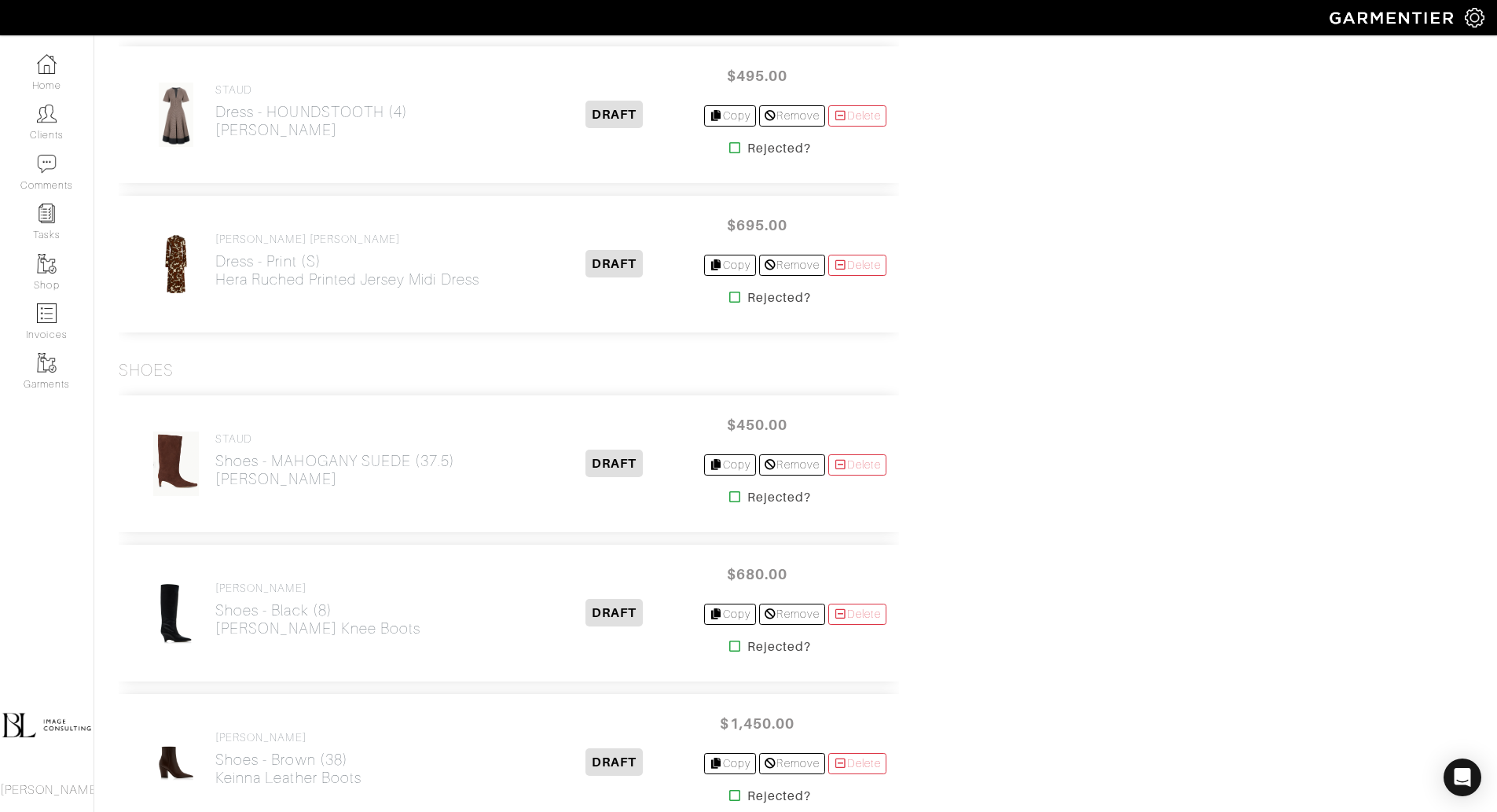
scroll to position [1839, 0]
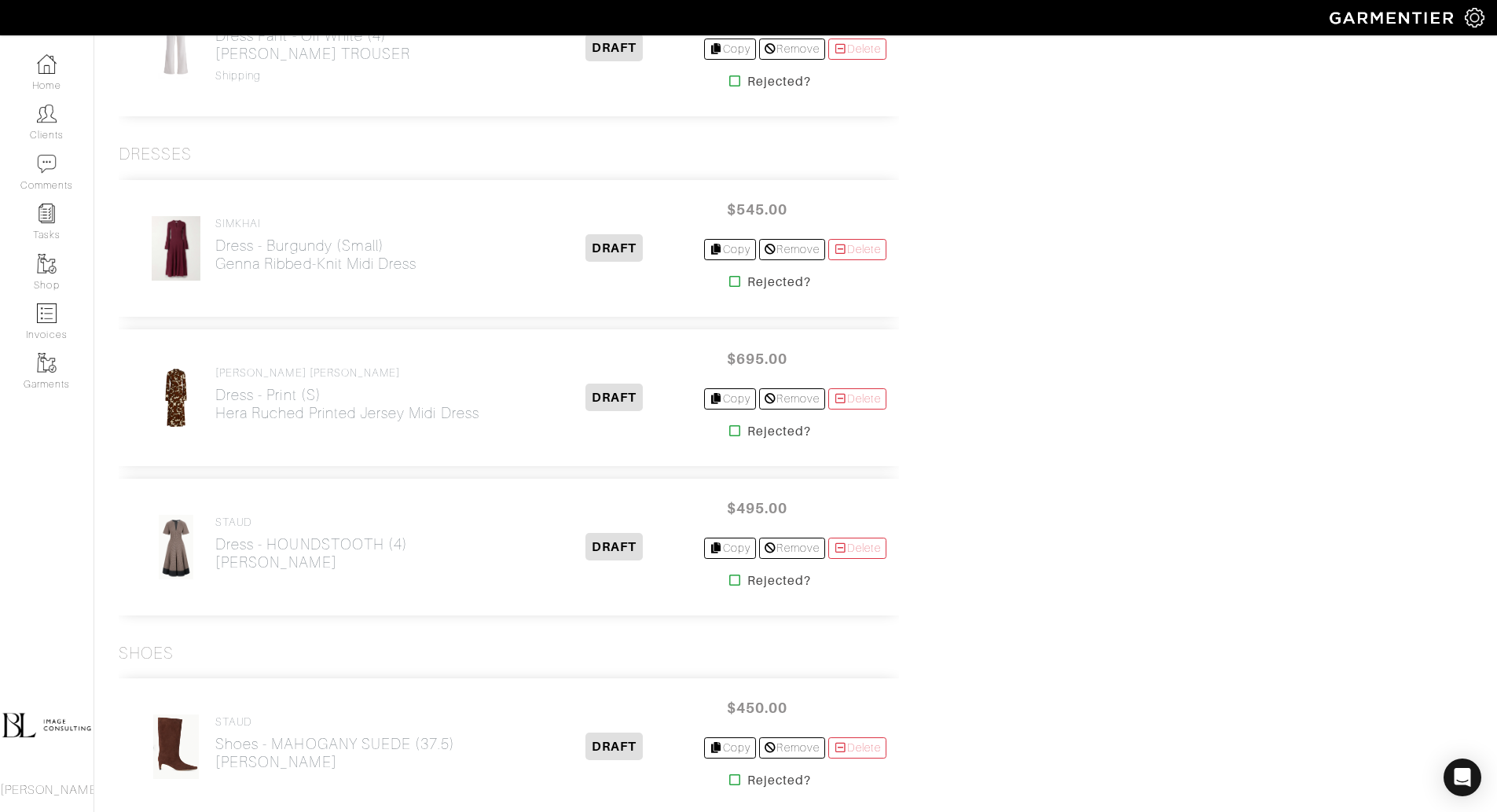
scroll to position [1707, 0]
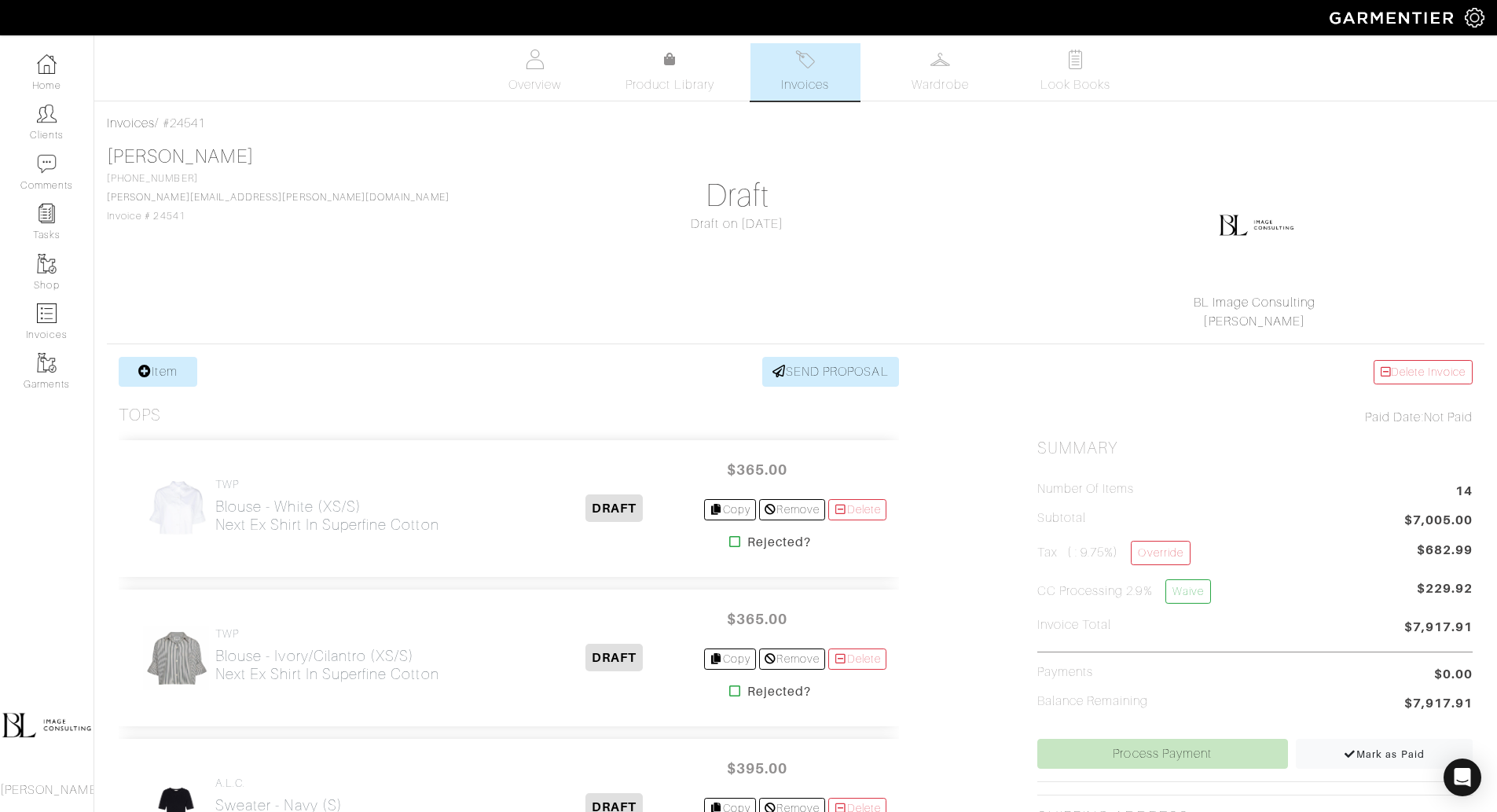
scroll to position [0, 11]
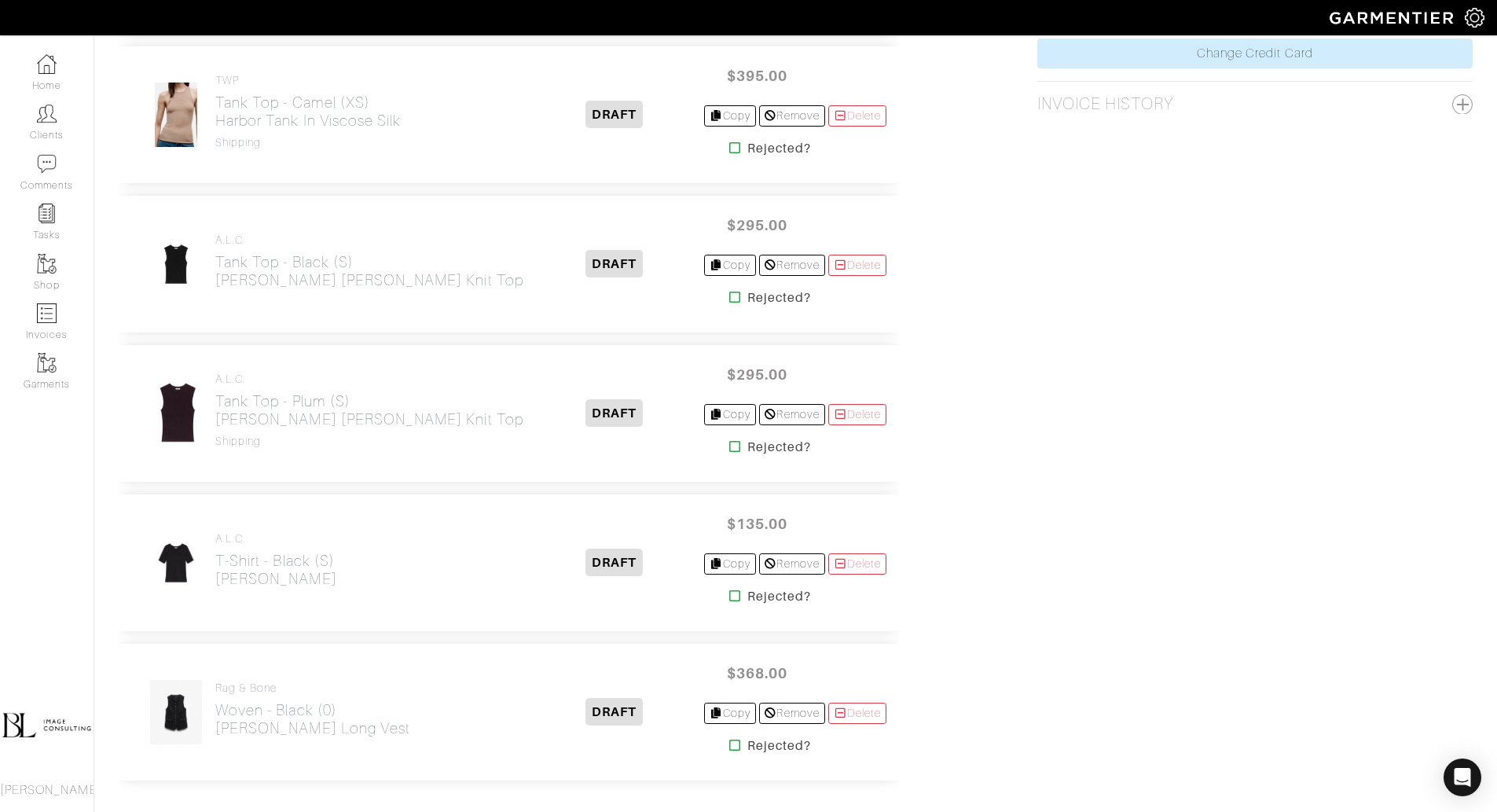
scroll to position [1009, 0]
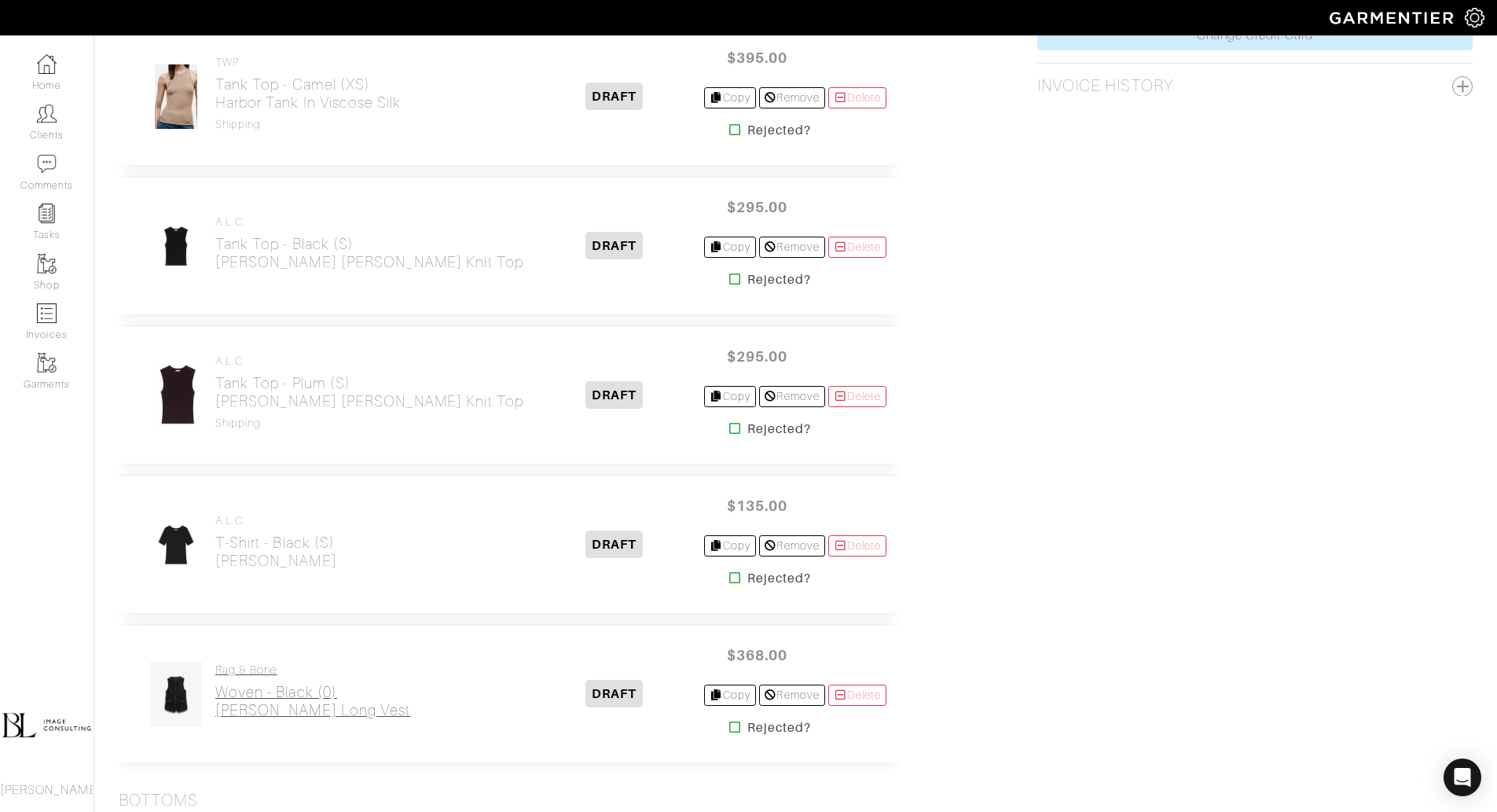
click at [297, 690] on h2 "Woven - Black (0) [PERSON_NAME] Long Vest" at bounding box center [312, 701] width 195 height 36
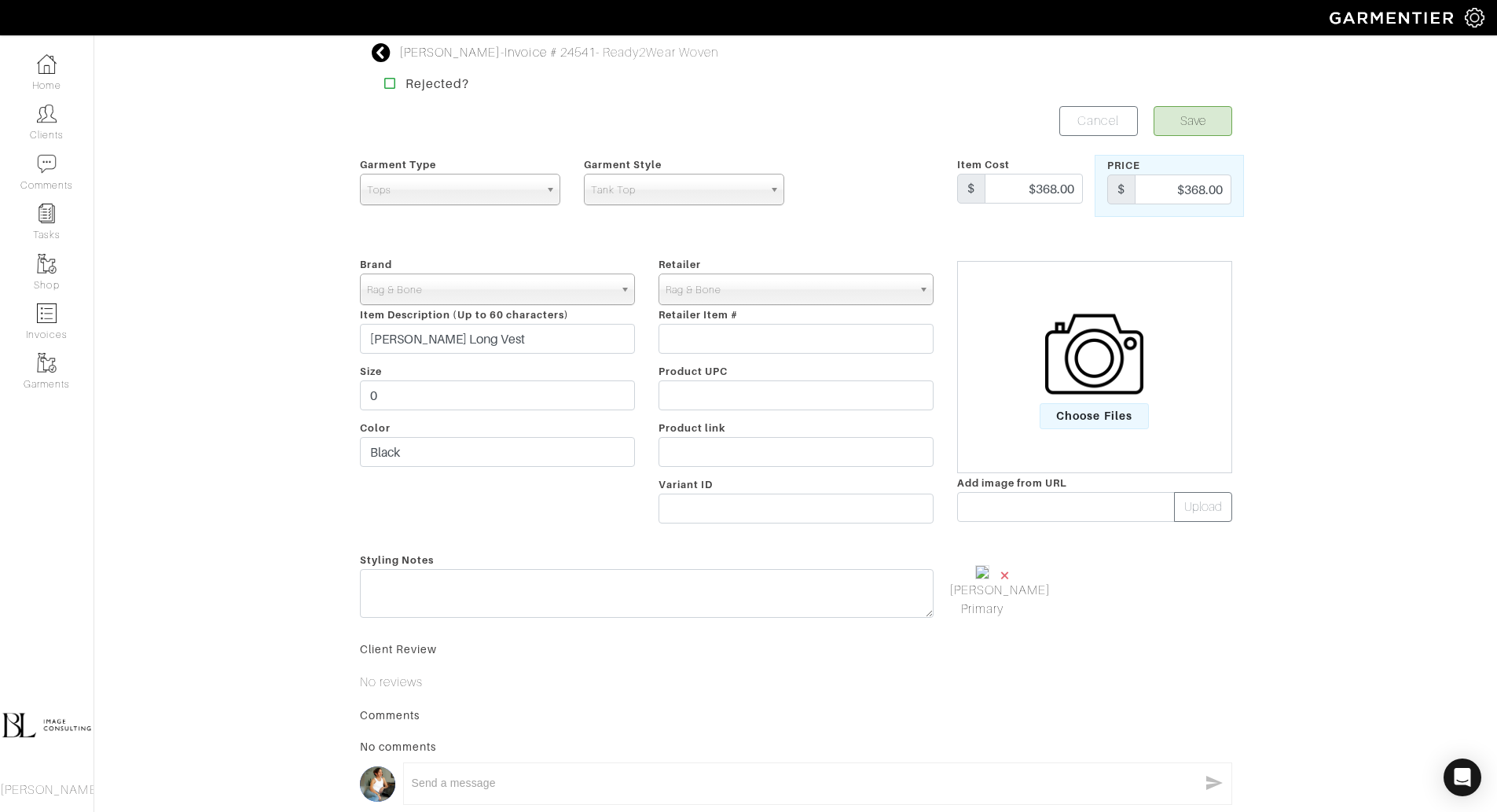
click at [1006, 574] on span "×" at bounding box center [1005, 575] width 12 height 21
click at [1082, 414] on span "Choose Files" at bounding box center [1094, 415] width 110 height 26
click at [0, 0] on input "Choose Files" at bounding box center [0, 0] width 0 height 0
click at [1212, 110] on button "Save" at bounding box center [1193, 120] width 79 height 30
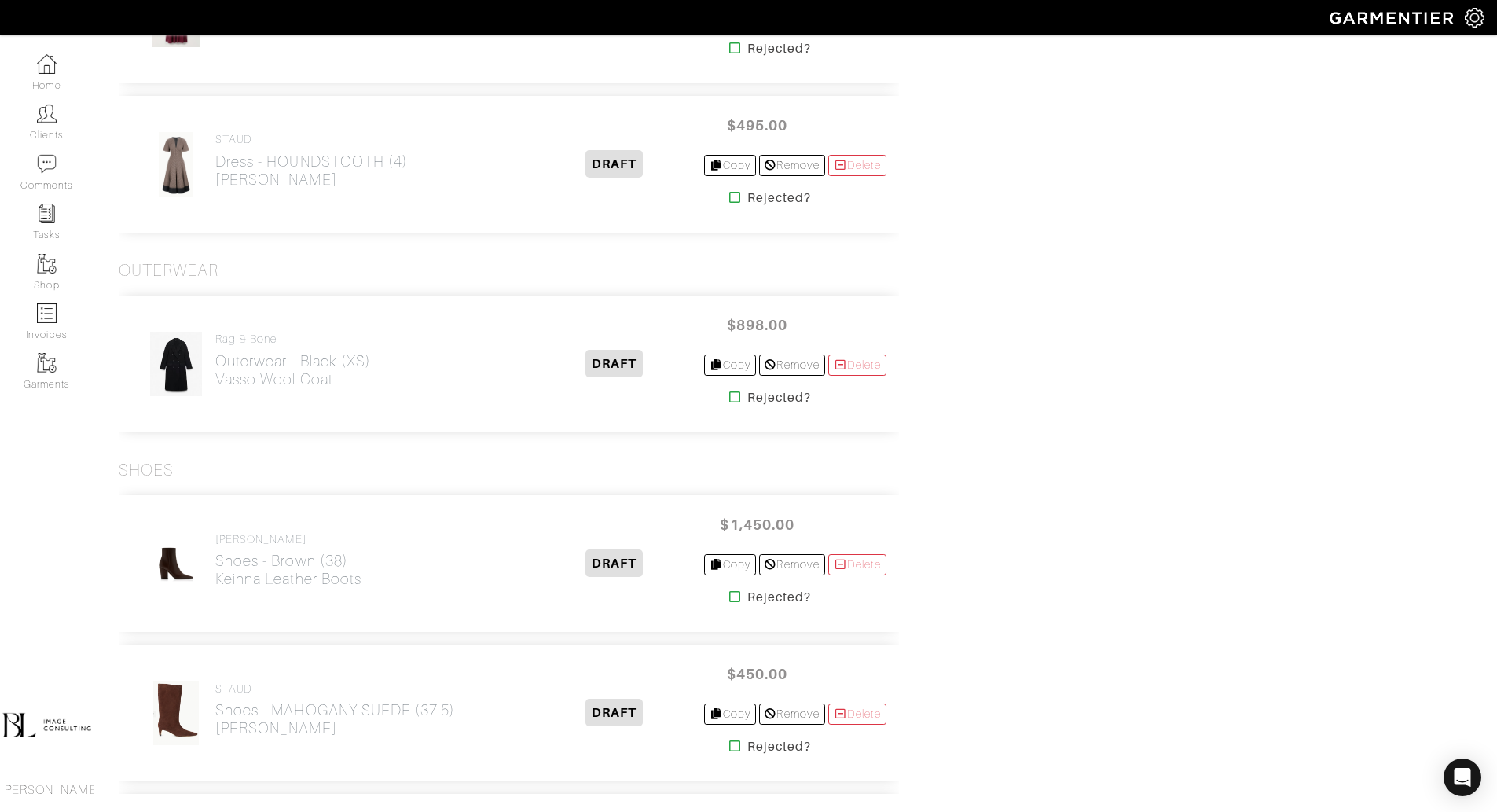
scroll to position [2238, 0]
click at [322, 359] on h2 "Outerwear - Black (XS) Vasso Wool Coat" at bounding box center [292, 369] width 155 height 36
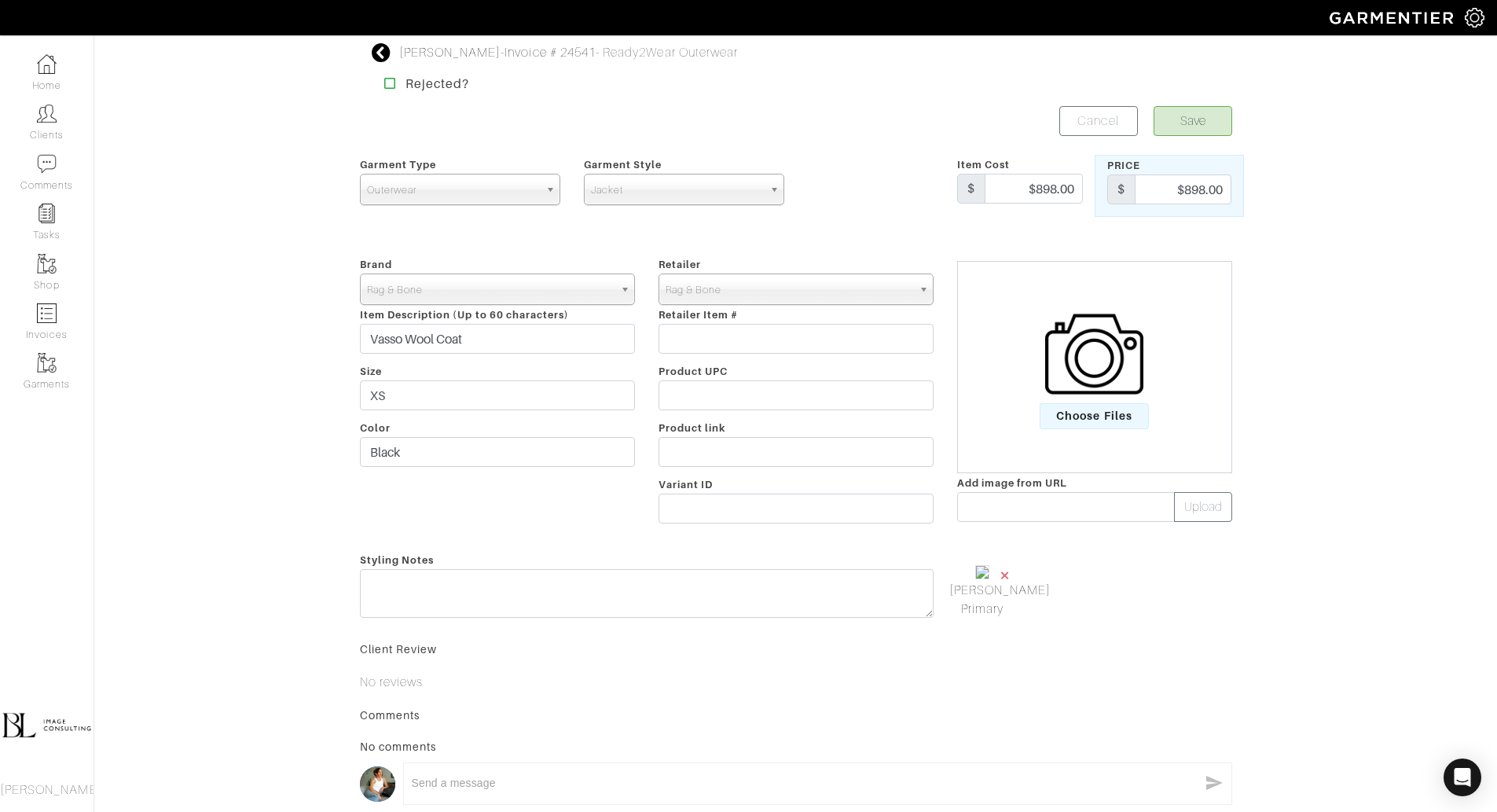
click at [1002, 570] on span "×" at bounding box center [1005, 575] width 12 height 21
click at [1076, 426] on span "Choose Files" at bounding box center [1094, 415] width 110 height 26
click at [0, 0] on input "Choose Files" at bounding box center [0, 0] width 0 height 0
click at [1186, 125] on button "Save" at bounding box center [1193, 120] width 79 height 30
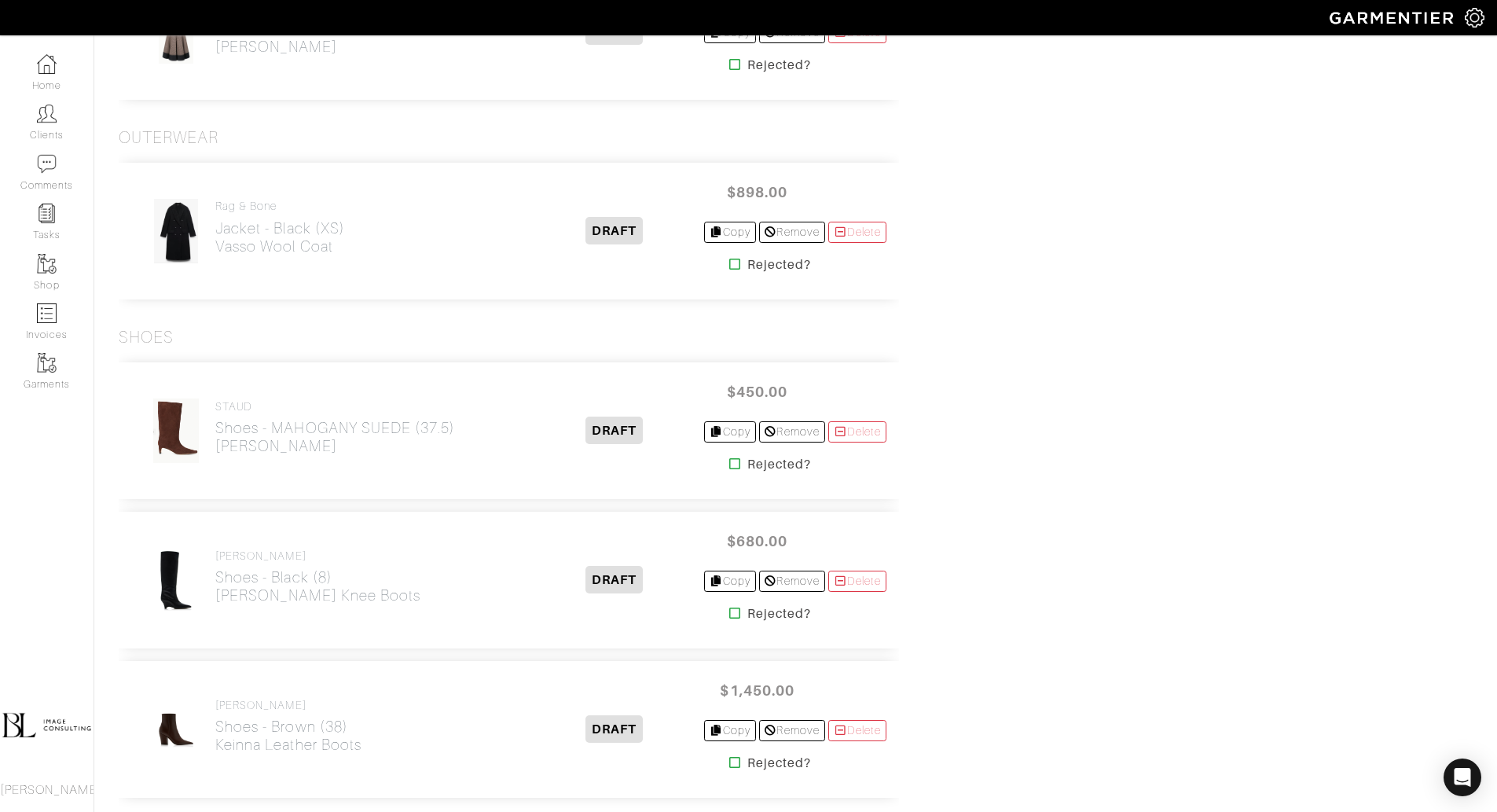
scroll to position [2254, 0]
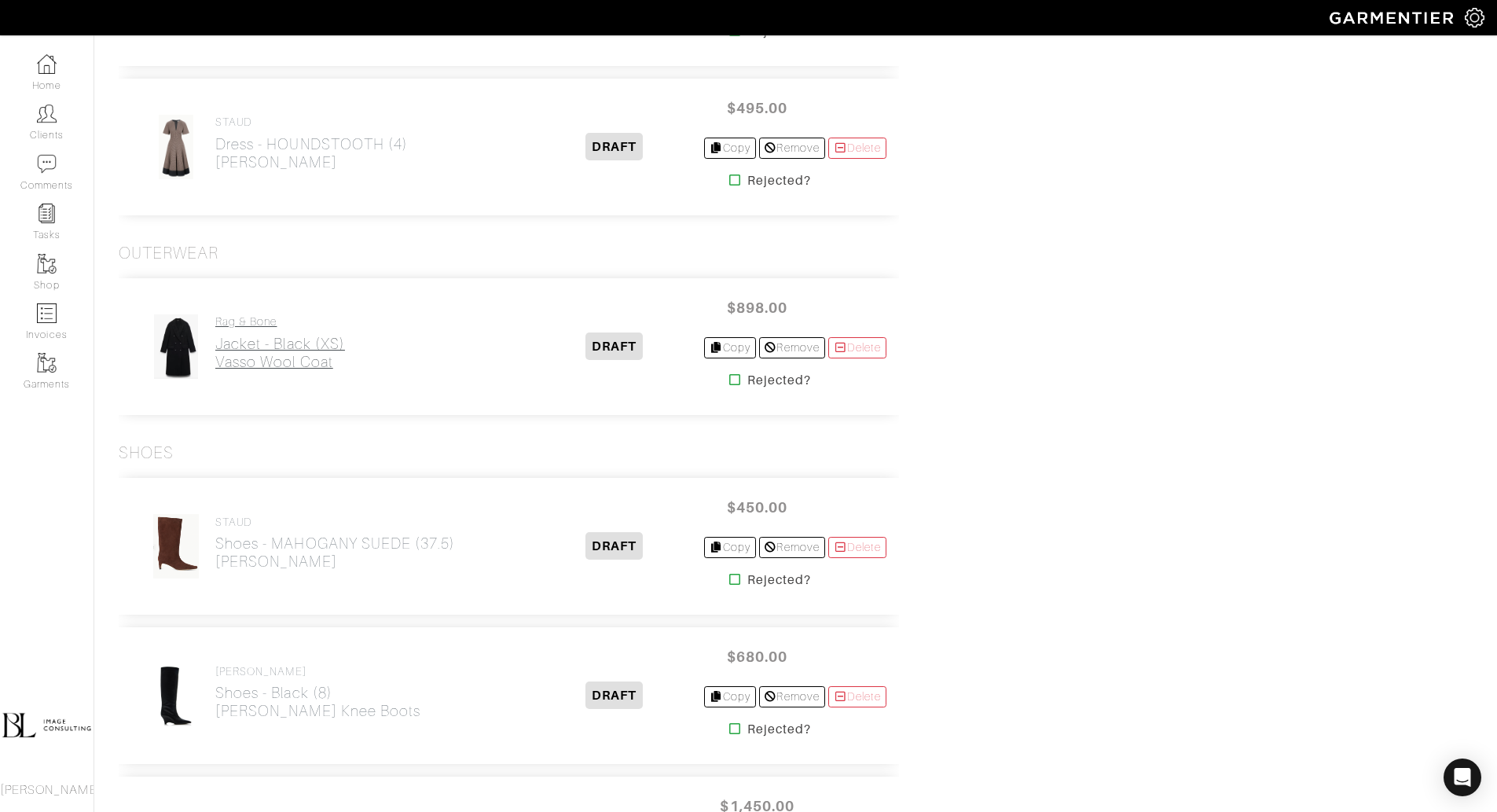
click at [284, 324] on link "Rag & Bone Jacket - Black (XS) Vasso Wool Coat" at bounding box center [280, 343] width 130 height 56
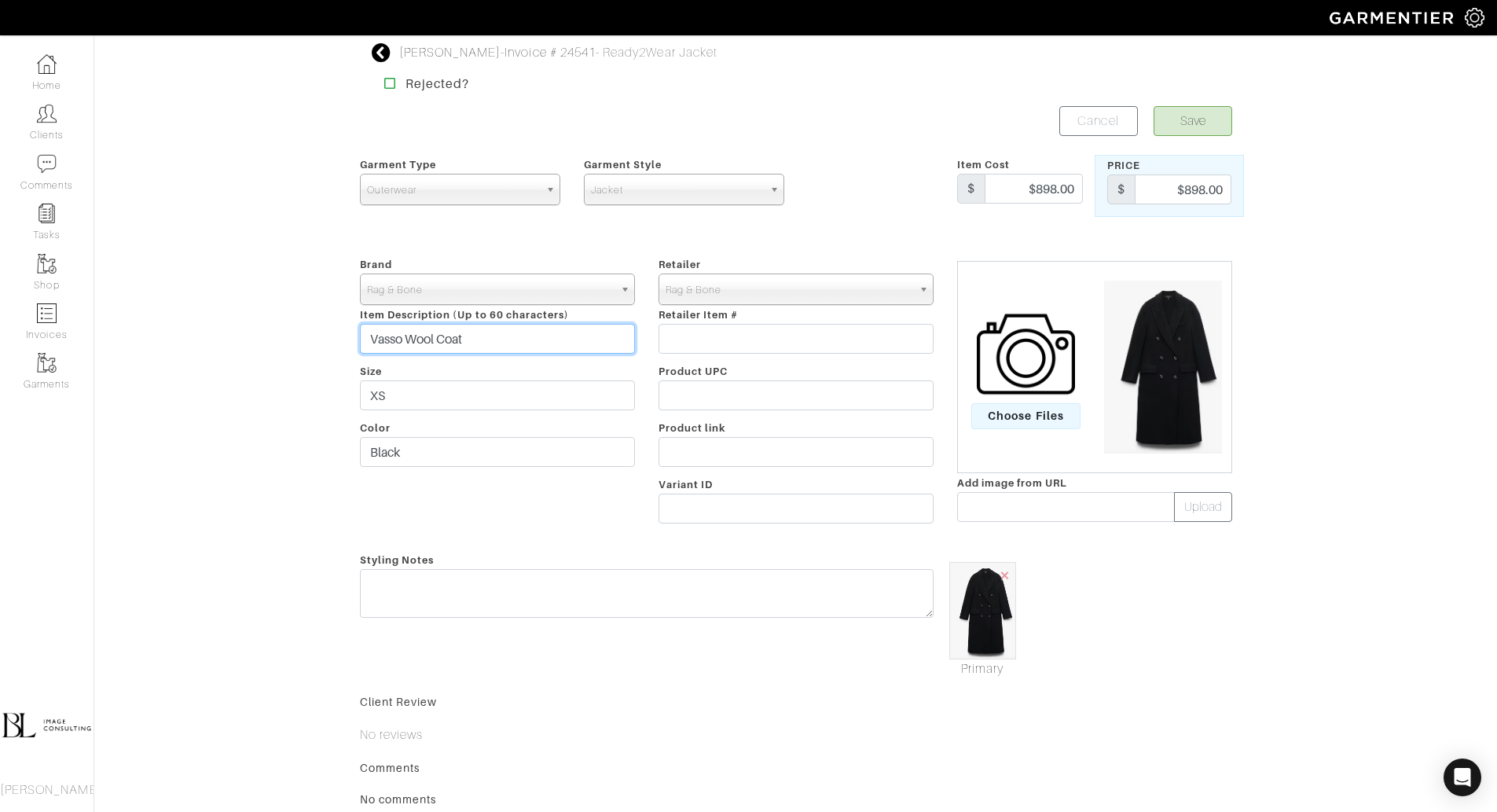
click at [510, 342] on input "Vasso Wool Coat" at bounding box center [497, 338] width 275 height 30
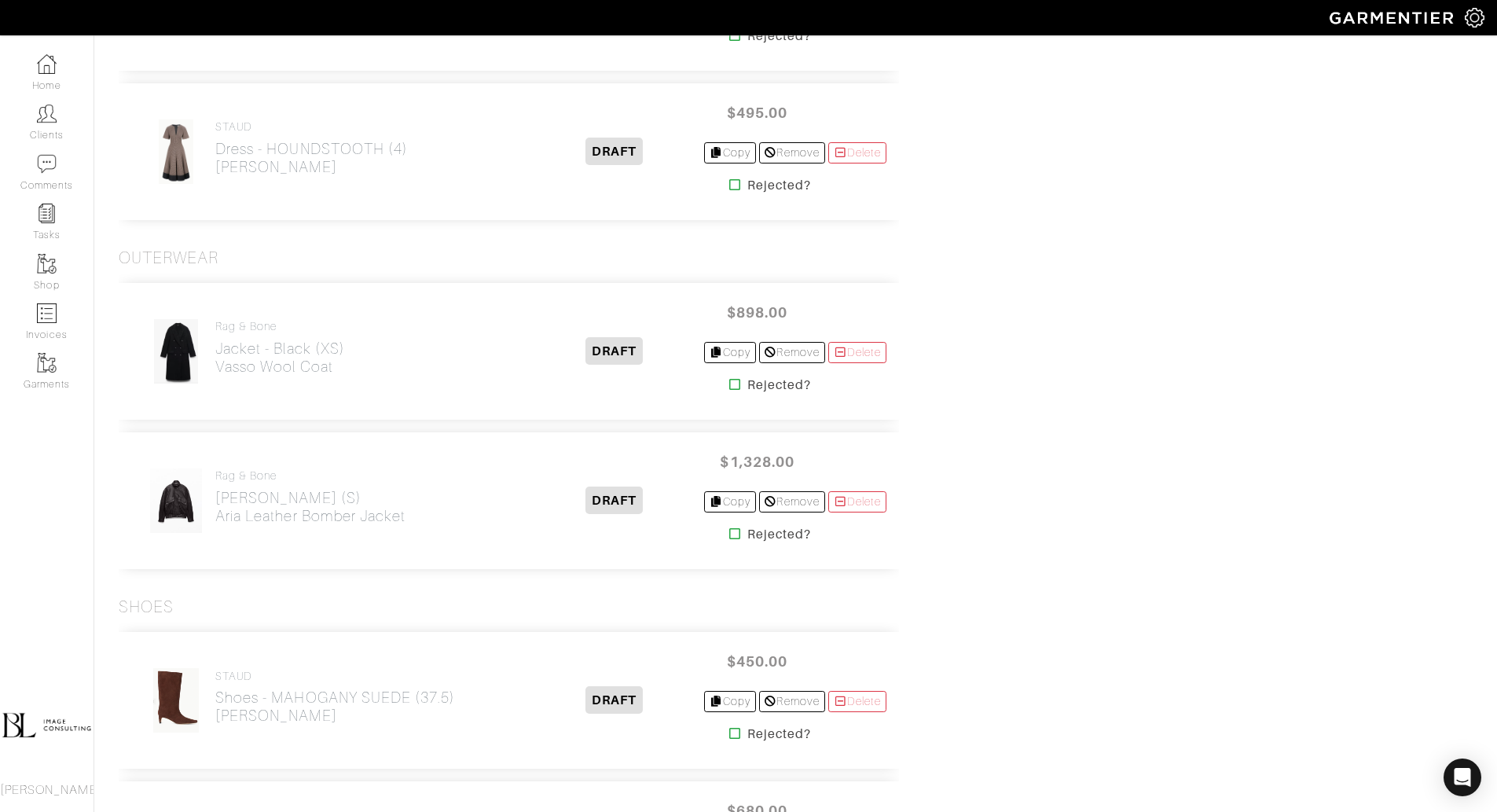
scroll to position [2261, 0]
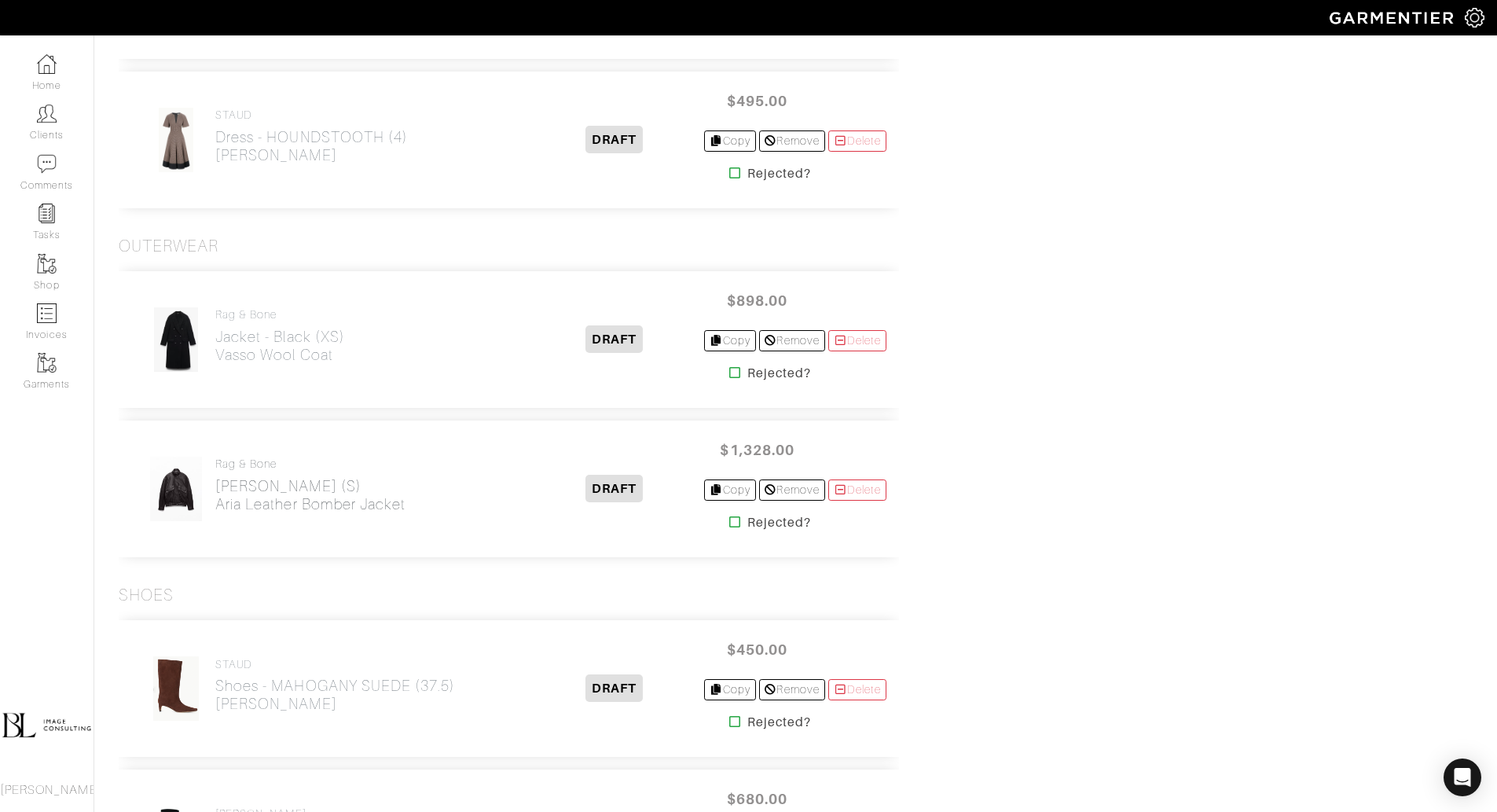
click at [282, 480] on h2 "Jacket - Brown (S) Aria Leather Bomber Jacket" at bounding box center [310, 495] width 190 height 36
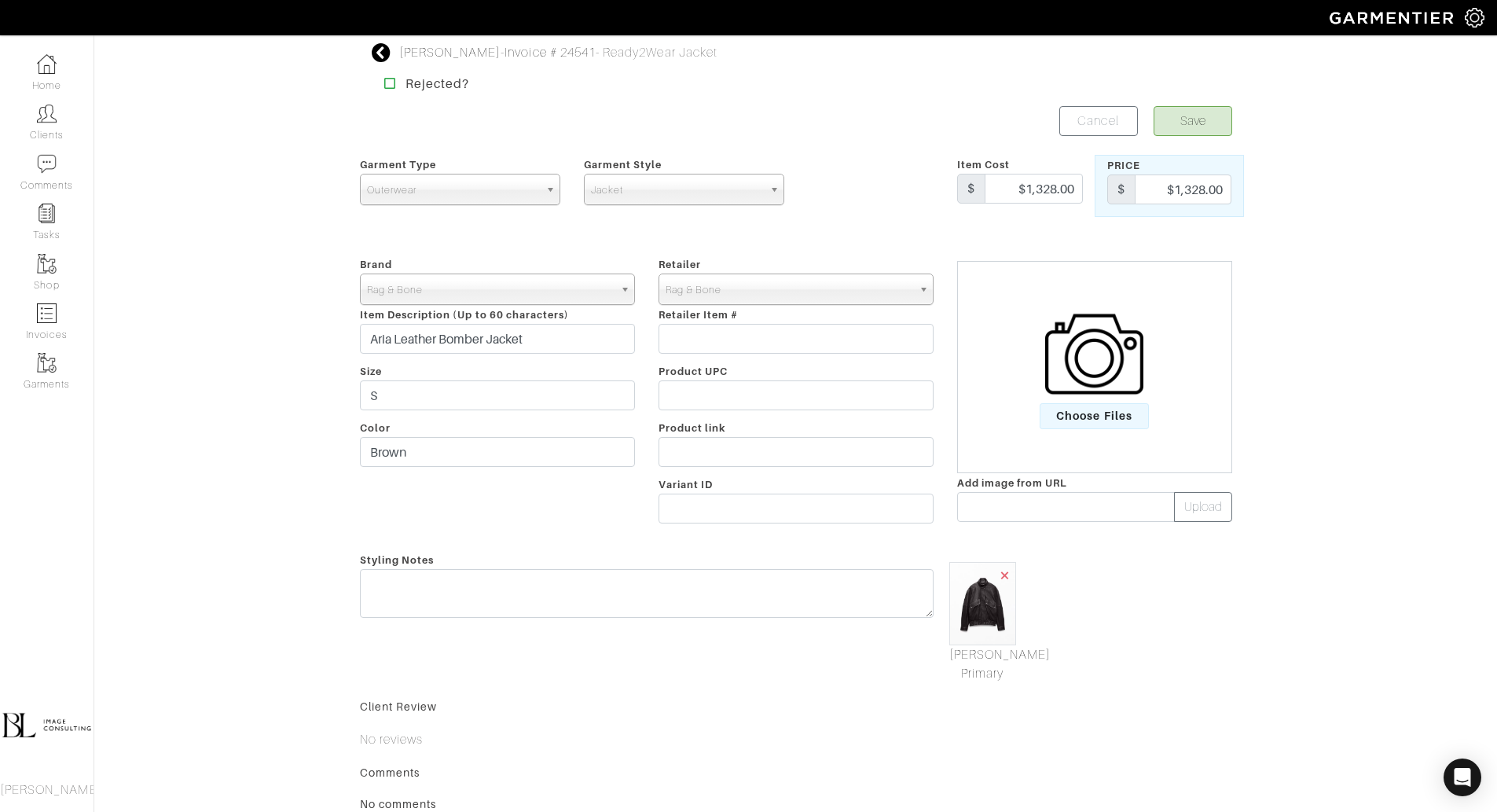
click at [1009, 572] on span "×" at bounding box center [1005, 575] width 12 height 21
click at [1063, 446] on div "Choose Files" at bounding box center [1094, 366] width 275 height 212
click at [1072, 420] on span "Choose Files" at bounding box center [1094, 415] width 110 height 26
click at [0, 0] on input "Choose Files" at bounding box center [0, 0] width 0 height 0
click at [1098, 621] on div "Primary" at bounding box center [1095, 612] width 299 height 124
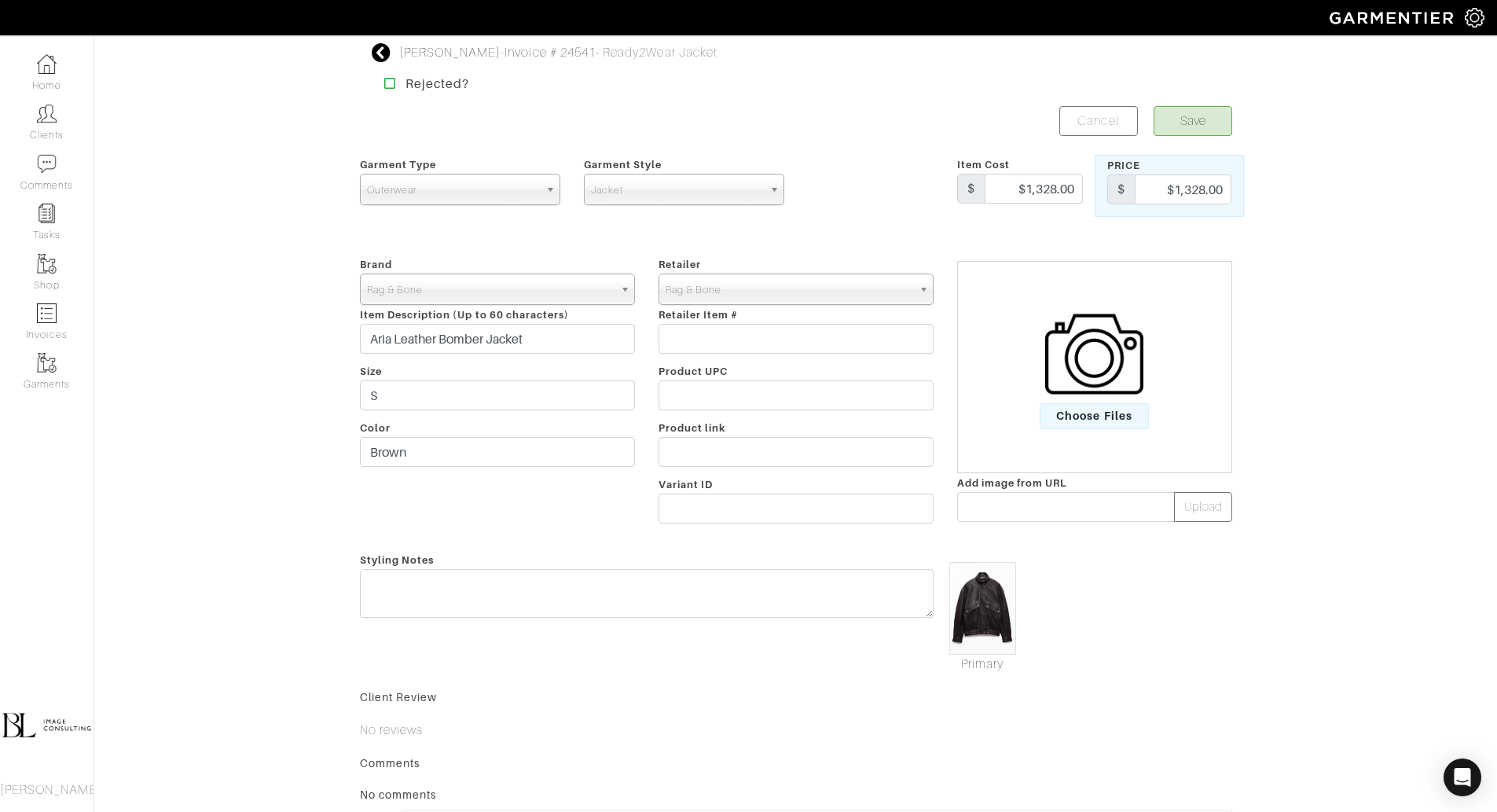
click at [1100, 350] on img at bounding box center [1094, 353] width 98 height 98
click at [0, 0] on input "Choose Files" at bounding box center [0, 0] width 0 height 0
click at [1197, 121] on button "Save" at bounding box center [1193, 120] width 79 height 30
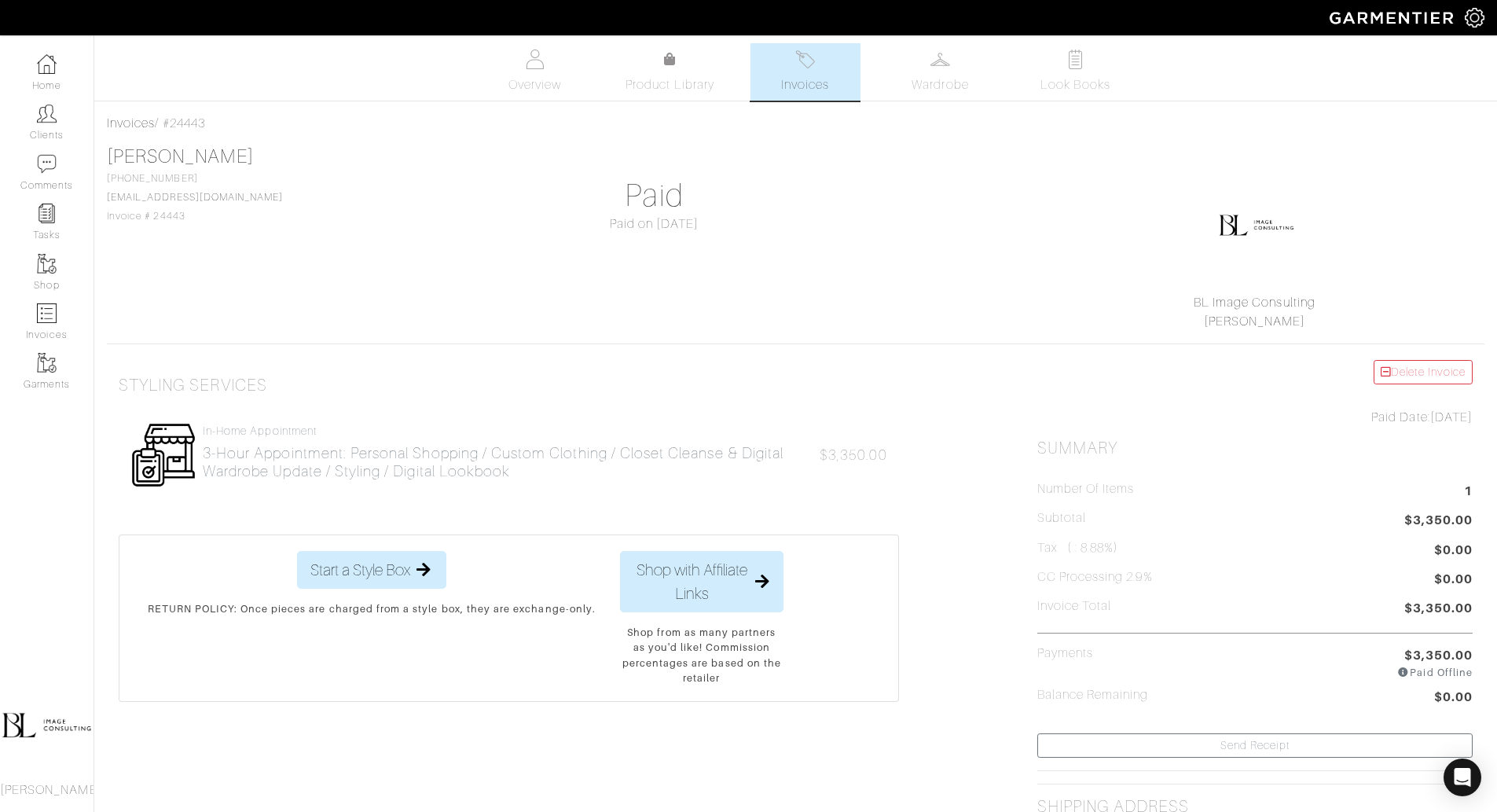
click at [807, 76] on span "Invoices" at bounding box center [805, 85] width 48 height 19
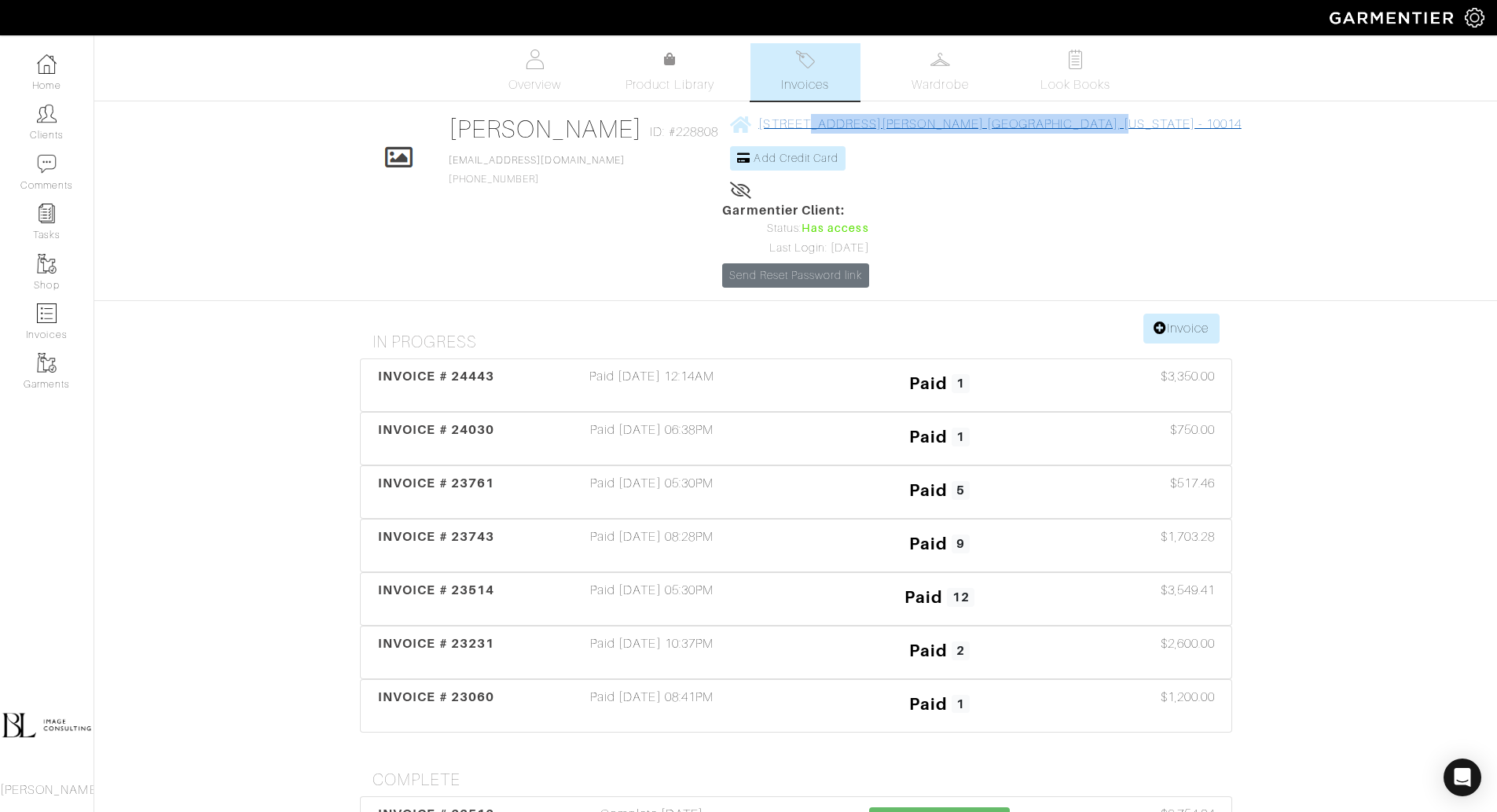
drag, startPoint x: 1037, startPoint y: 124, endPoint x: 797, endPoint y: 120, distance: 240.0
click at [796, 120] on div "Click To Edit [PERSON_NAME] ID: #228808 [EMAIL_ADDRESS][DOMAIN_NAME] [PHONE_NUM…" at bounding box center [796, 201] width 896 height 173
copy span "[STREET_ADDRESS][PERSON_NAME][US_STATE]"
click at [915, 88] on span "Wardrobe" at bounding box center [939, 85] width 56 height 19
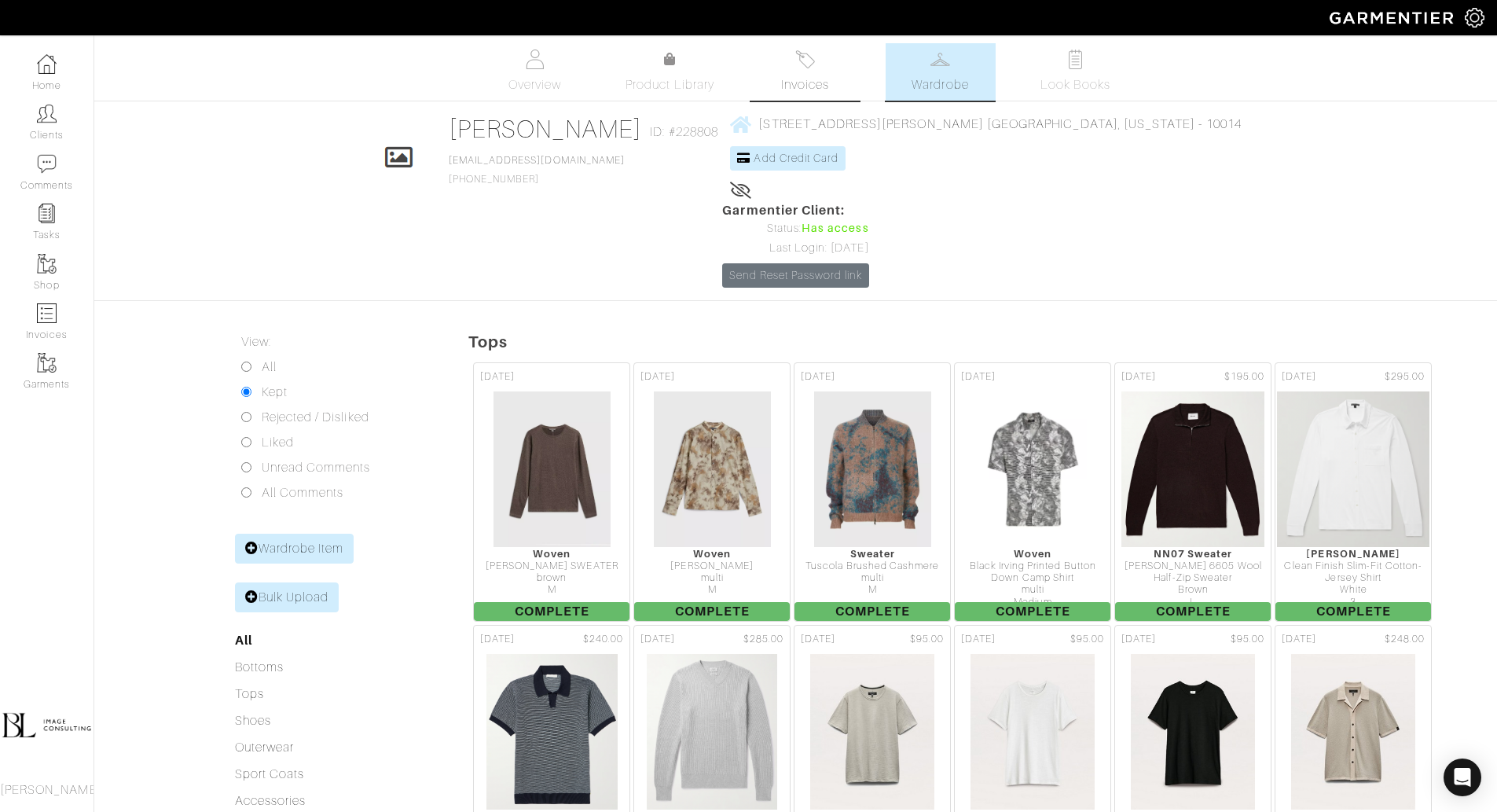
click at [826, 69] on link "Invoices" at bounding box center [806, 71] width 110 height 57
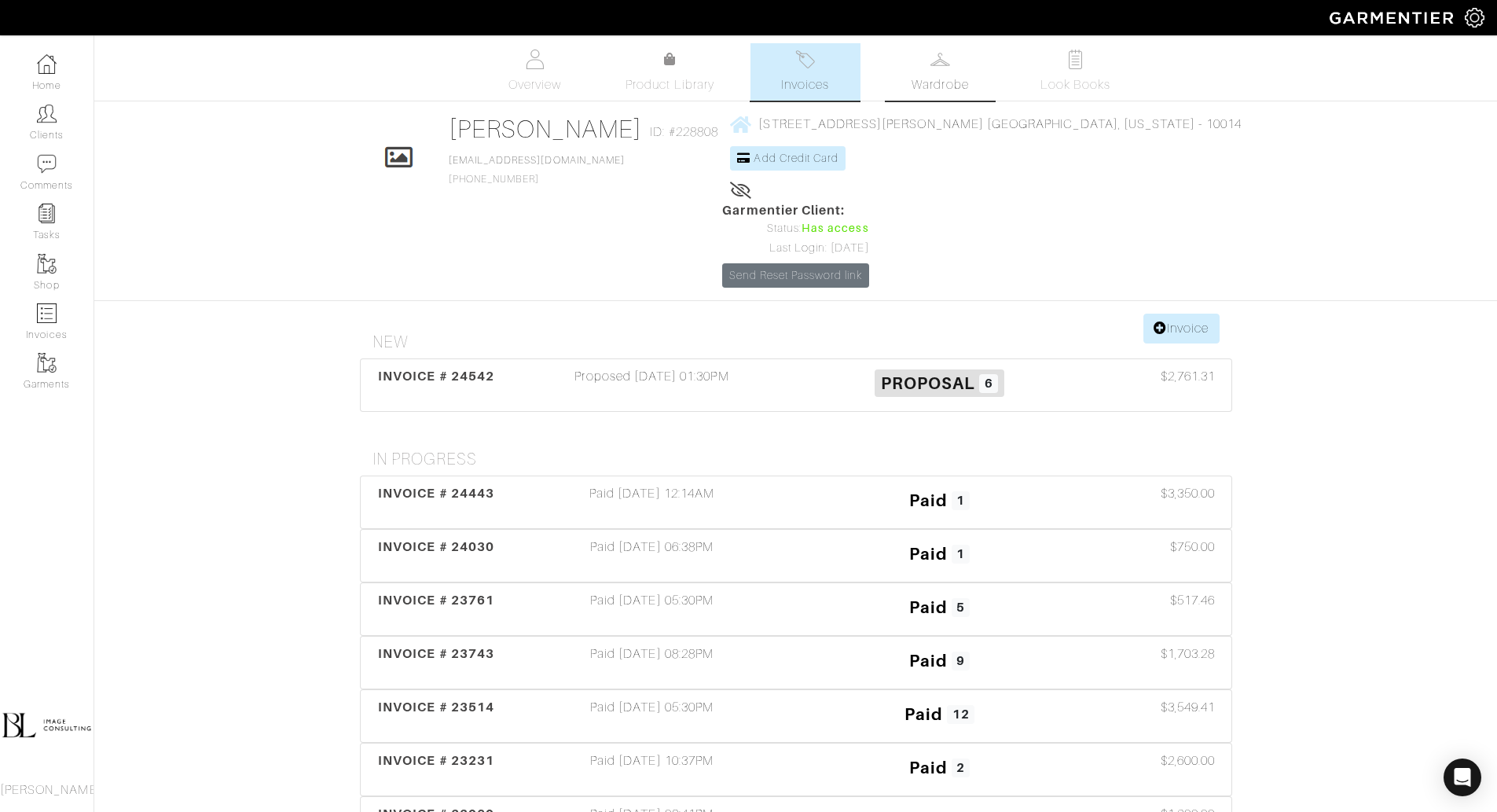
click at [933, 71] on link "Wardrobe" at bounding box center [941, 71] width 110 height 57
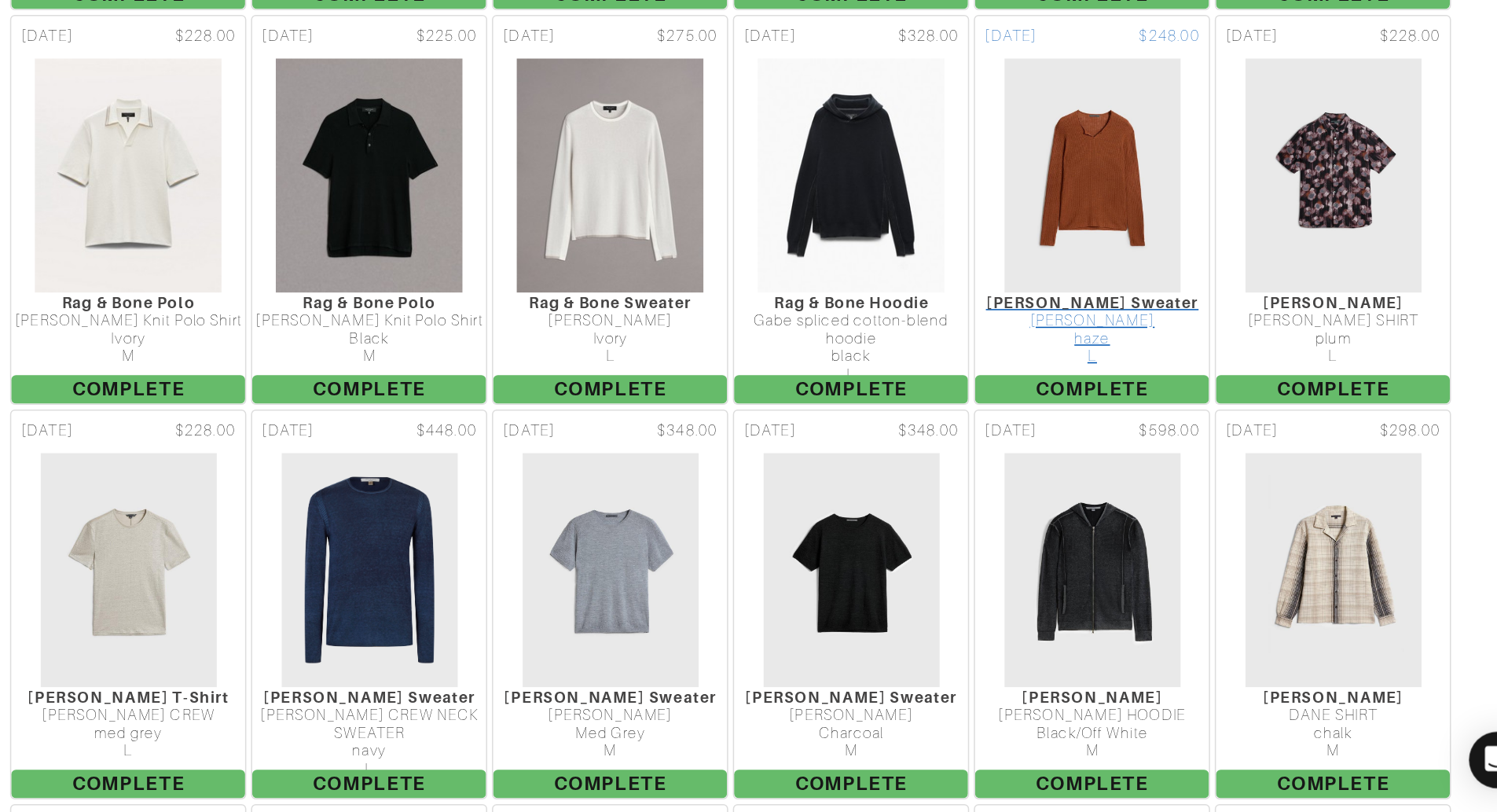
scroll to position [659, 0]
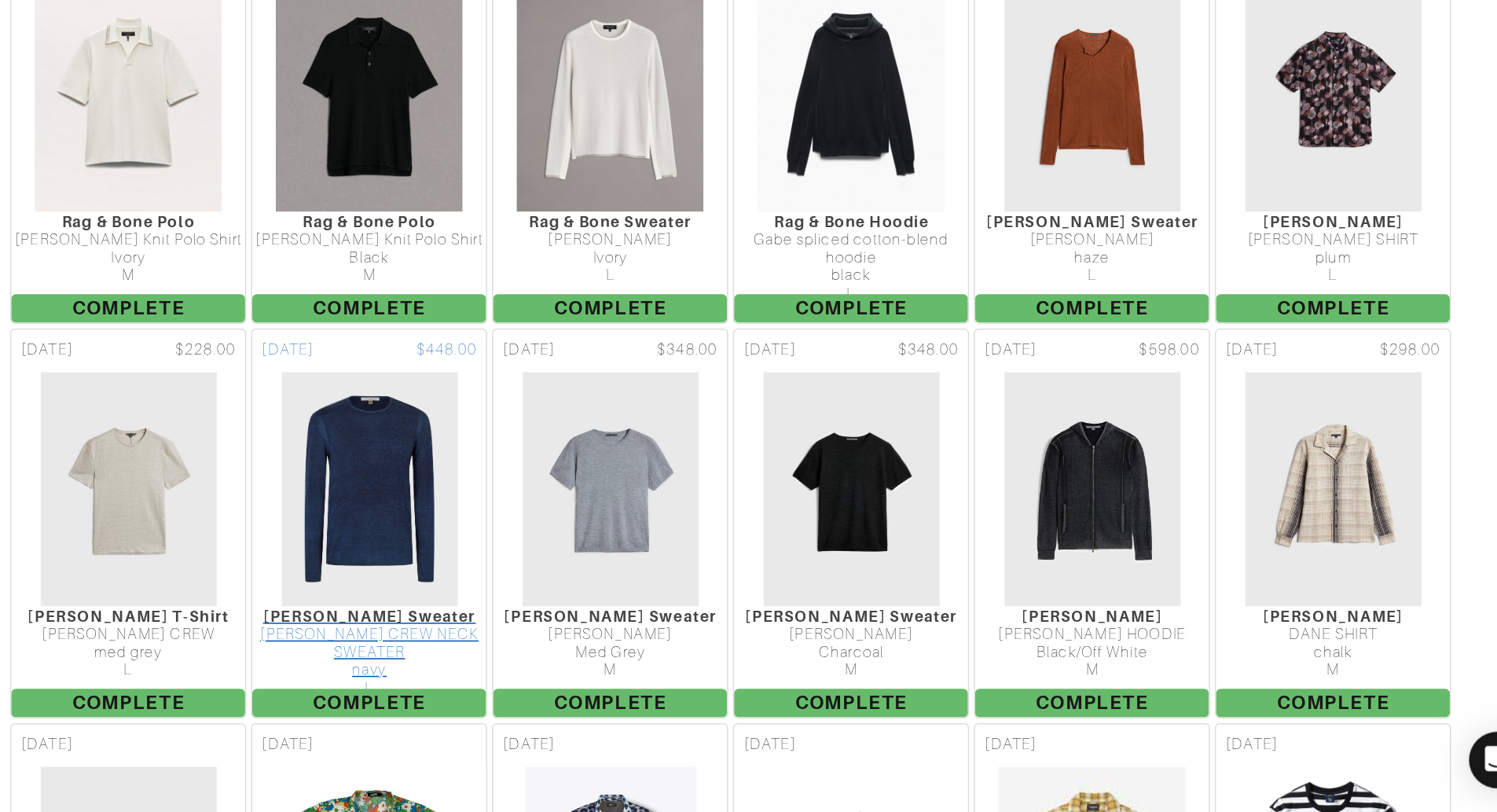
click at [705, 519] on img at bounding box center [712, 597] width 119 height 157
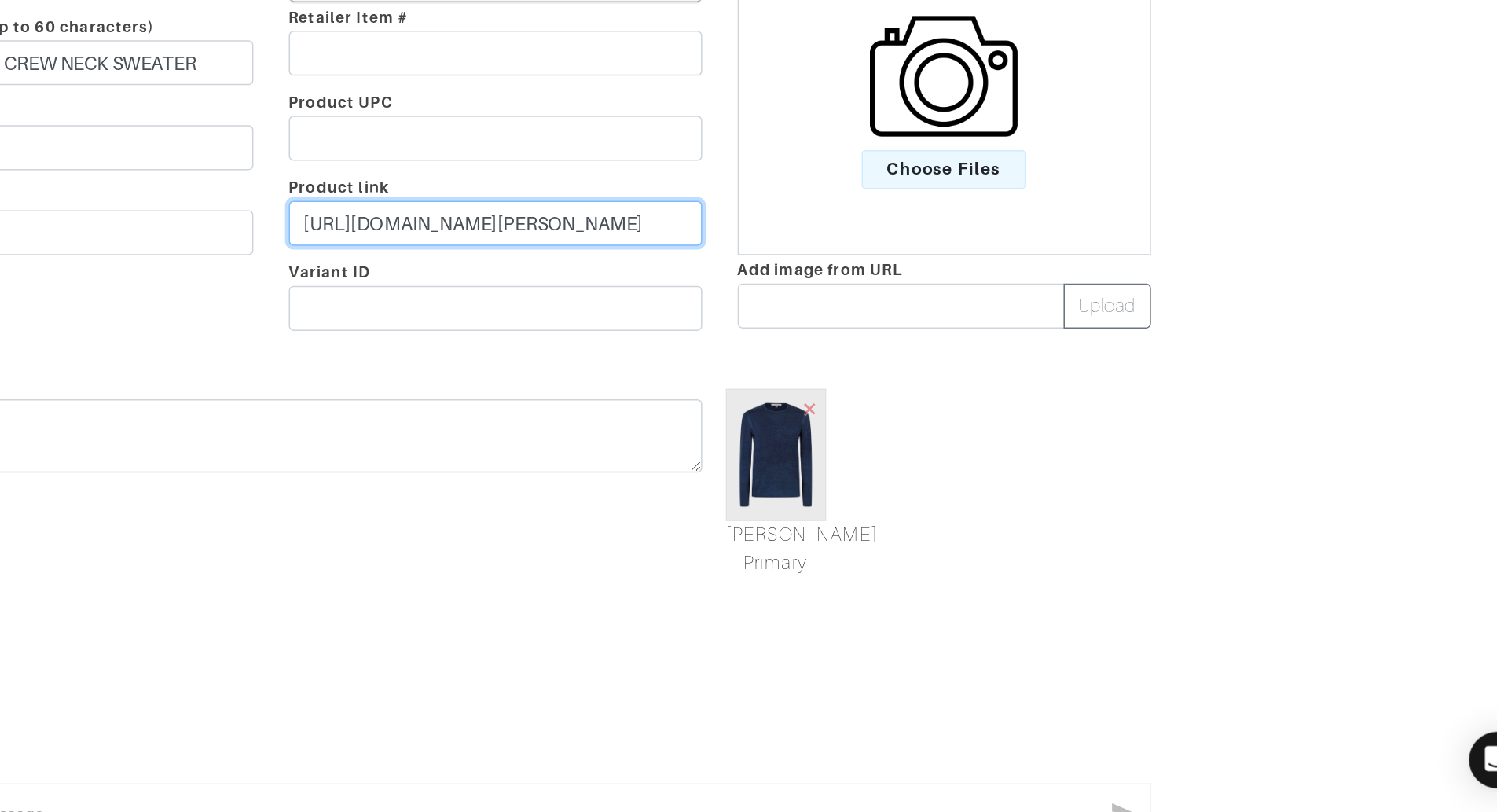
click at [773, 422] on input "[URL][DOMAIN_NAME][PERSON_NAME]" at bounding box center [796, 420] width 275 height 30
click at [774, 421] on input "[URL][DOMAIN_NAME][PERSON_NAME]" at bounding box center [796, 420] width 275 height 30
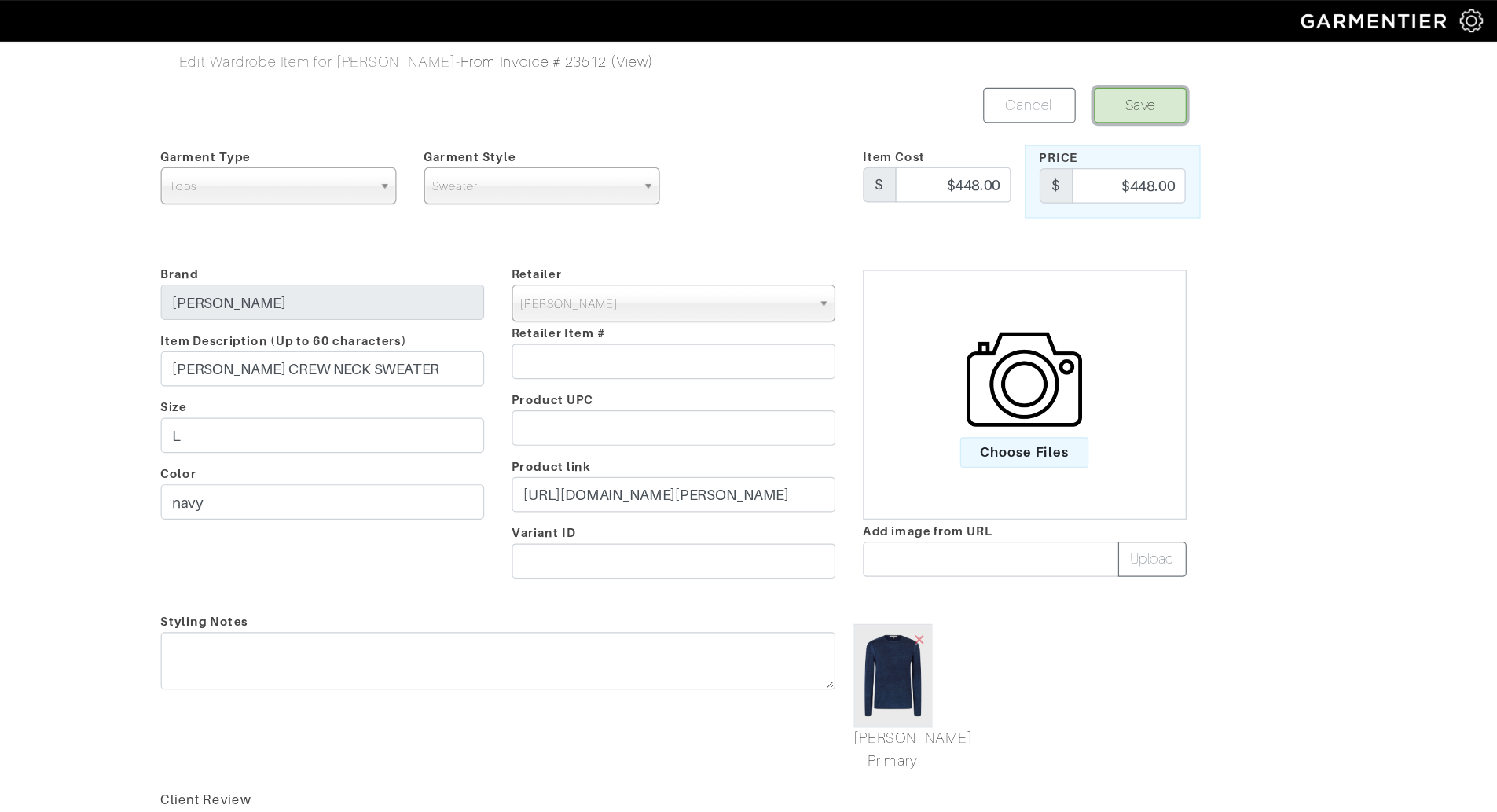
click at [1190, 91] on button "Save" at bounding box center [1193, 89] width 79 height 30
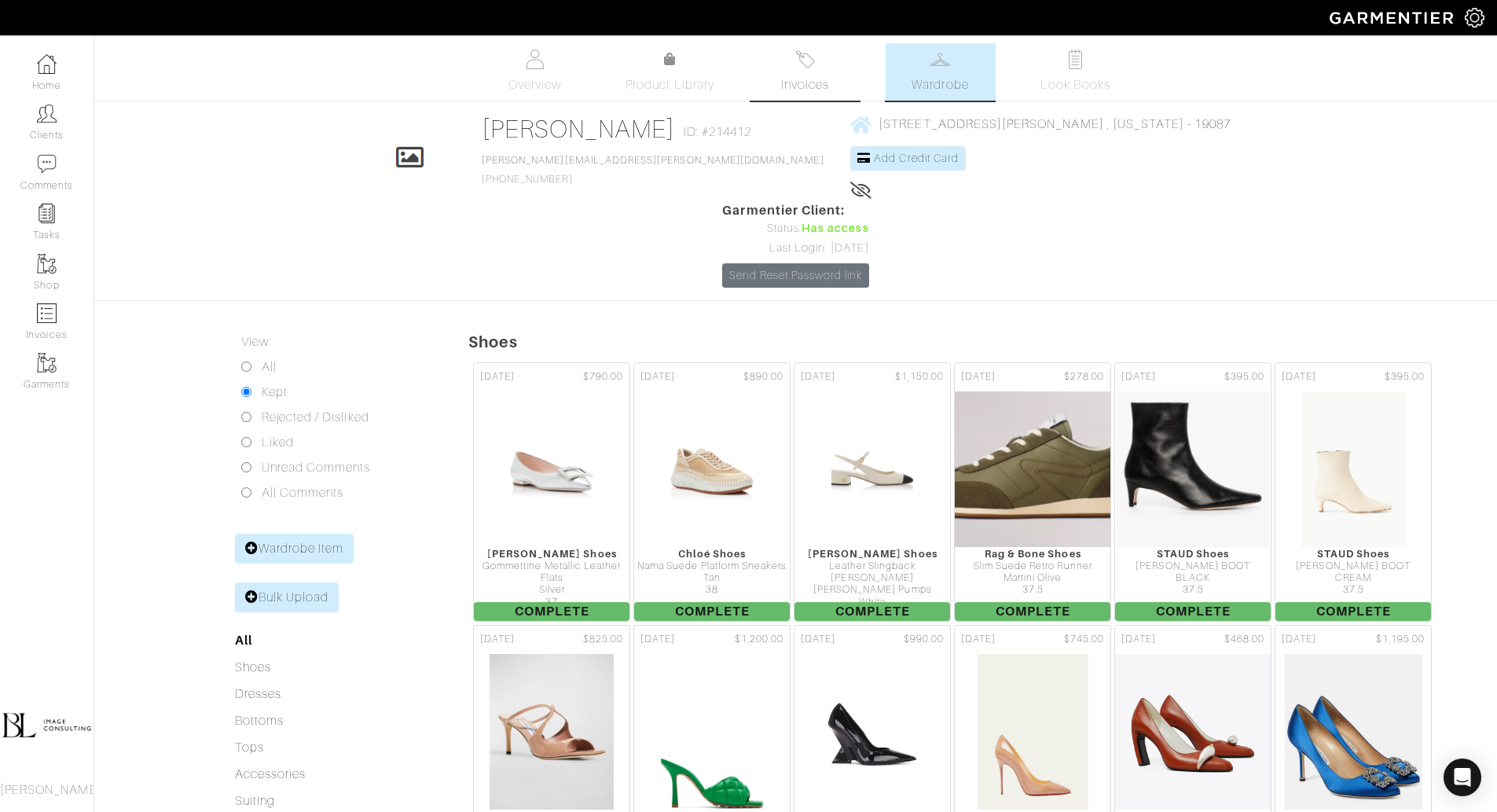
click at [844, 69] on link "Invoices" at bounding box center [806, 71] width 110 height 57
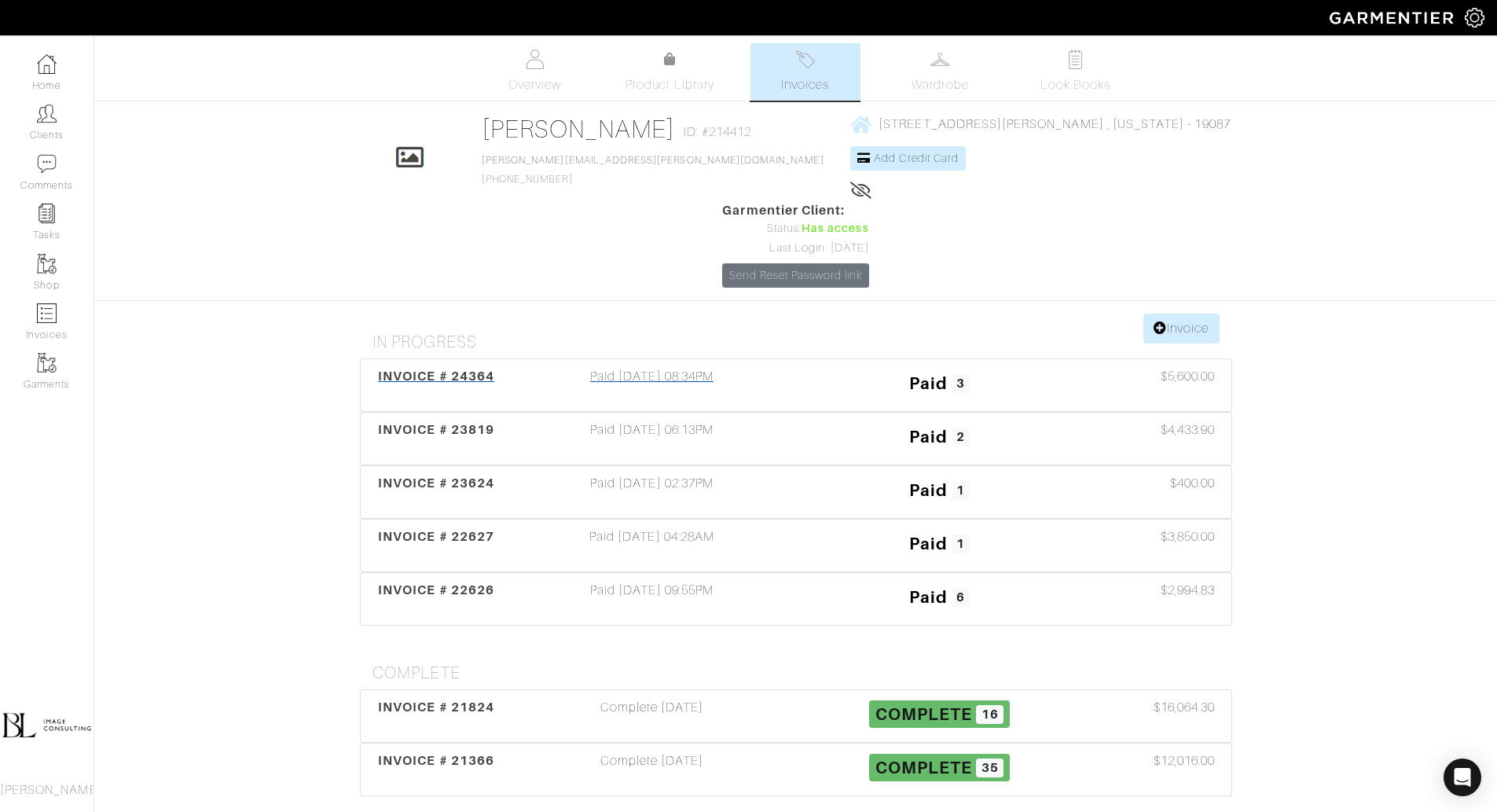
click at [833, 366] on h3 "Paid 3" at bounding box center [939, 381] width 264 height 30
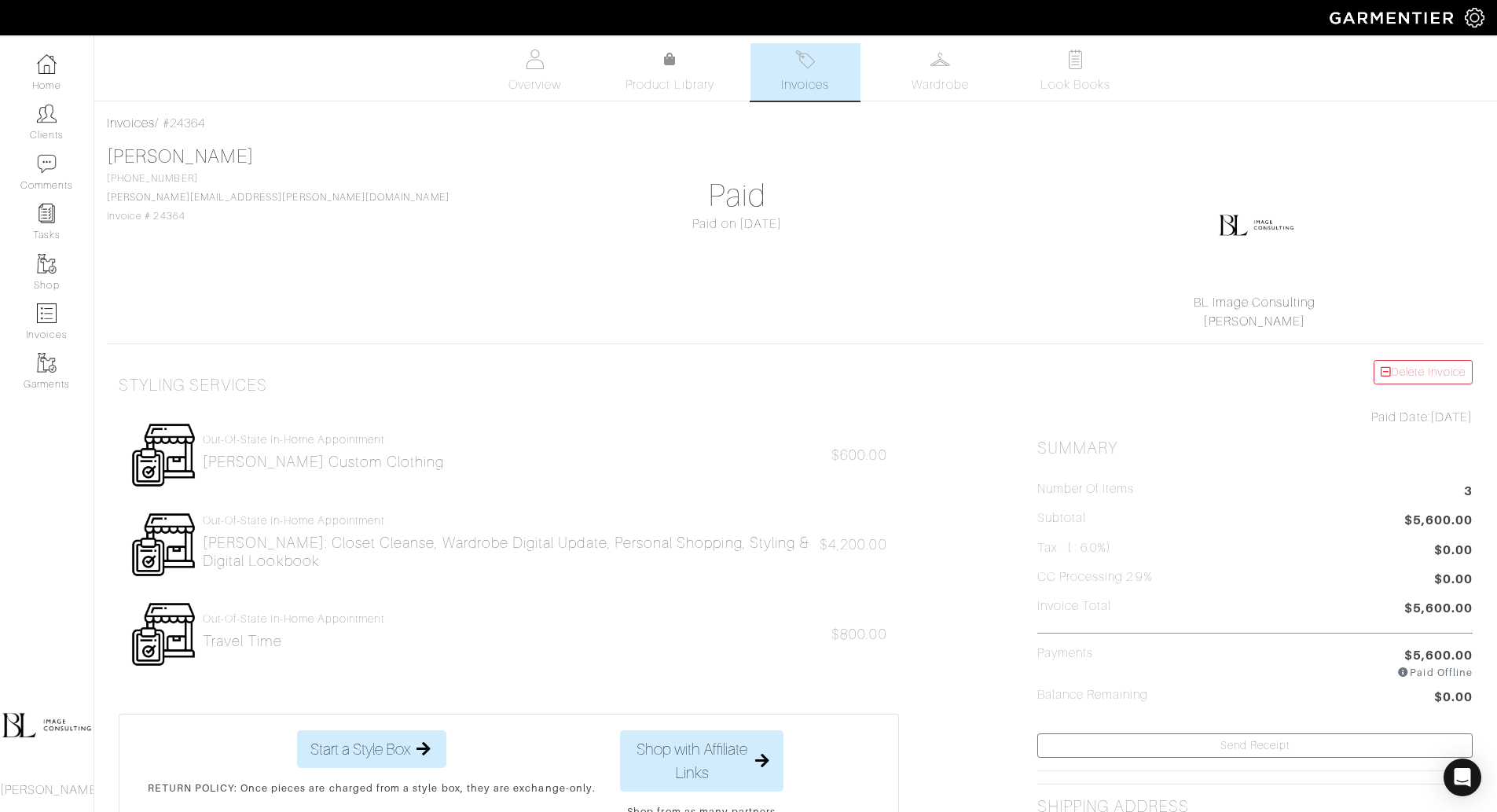
click at [822, 51] on link "Invoices" at bounding box center [806, 71] width 110 height 57
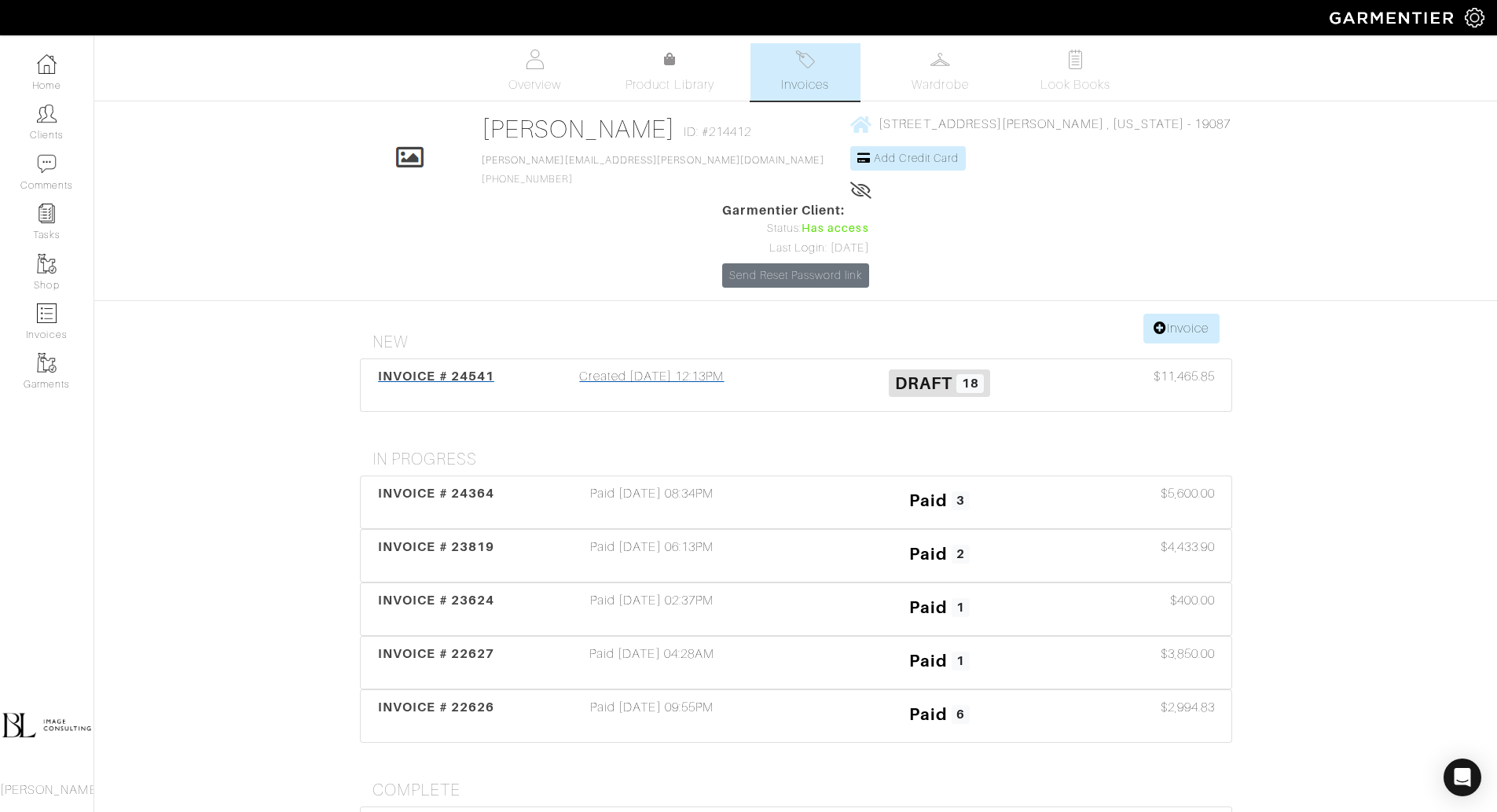
click at [793, 366] on div "Created 09/10/25 12:13PM" at bounding box center [652, 385] width 288 height 36
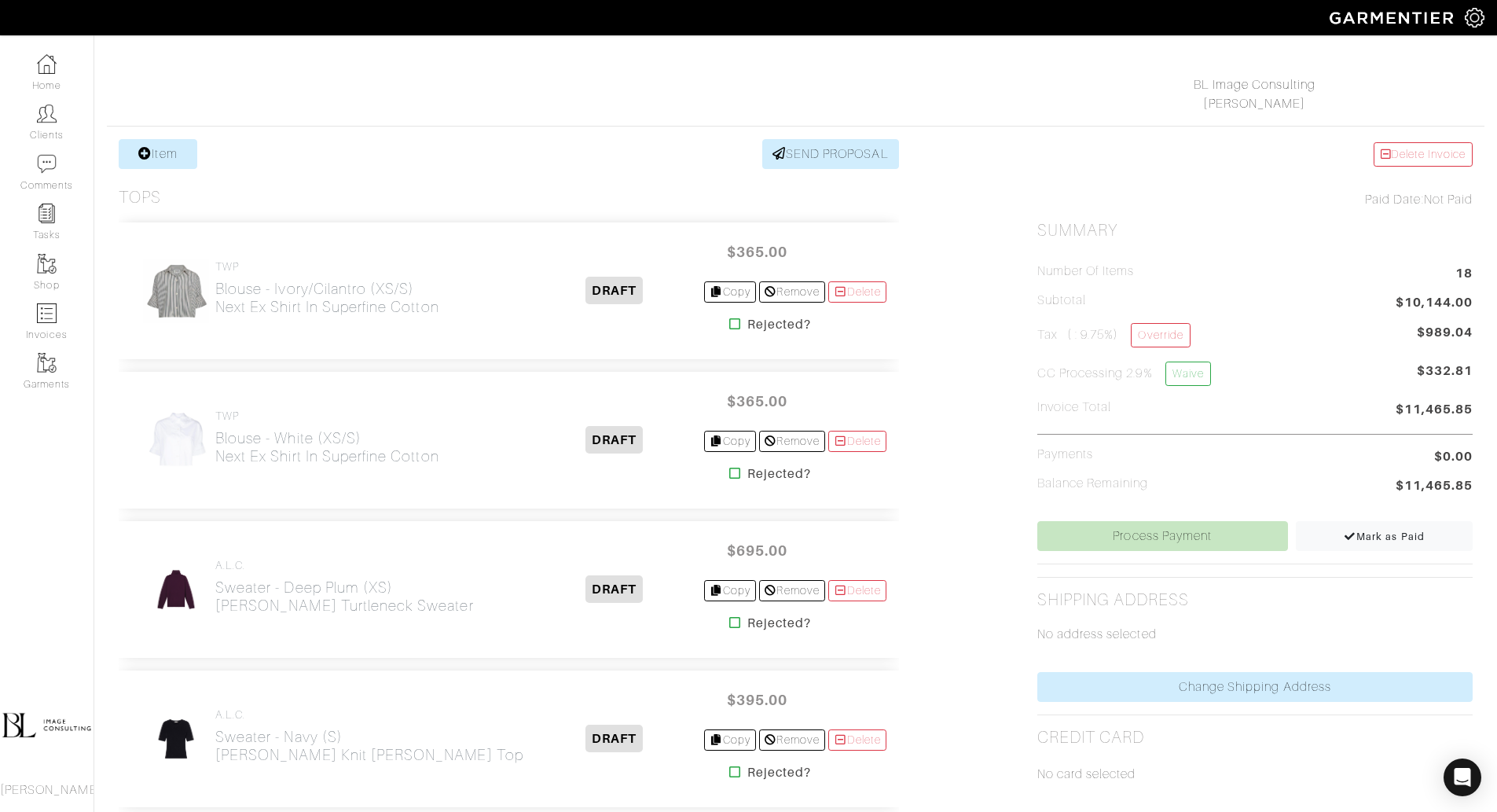
scroll to position [222, 0]
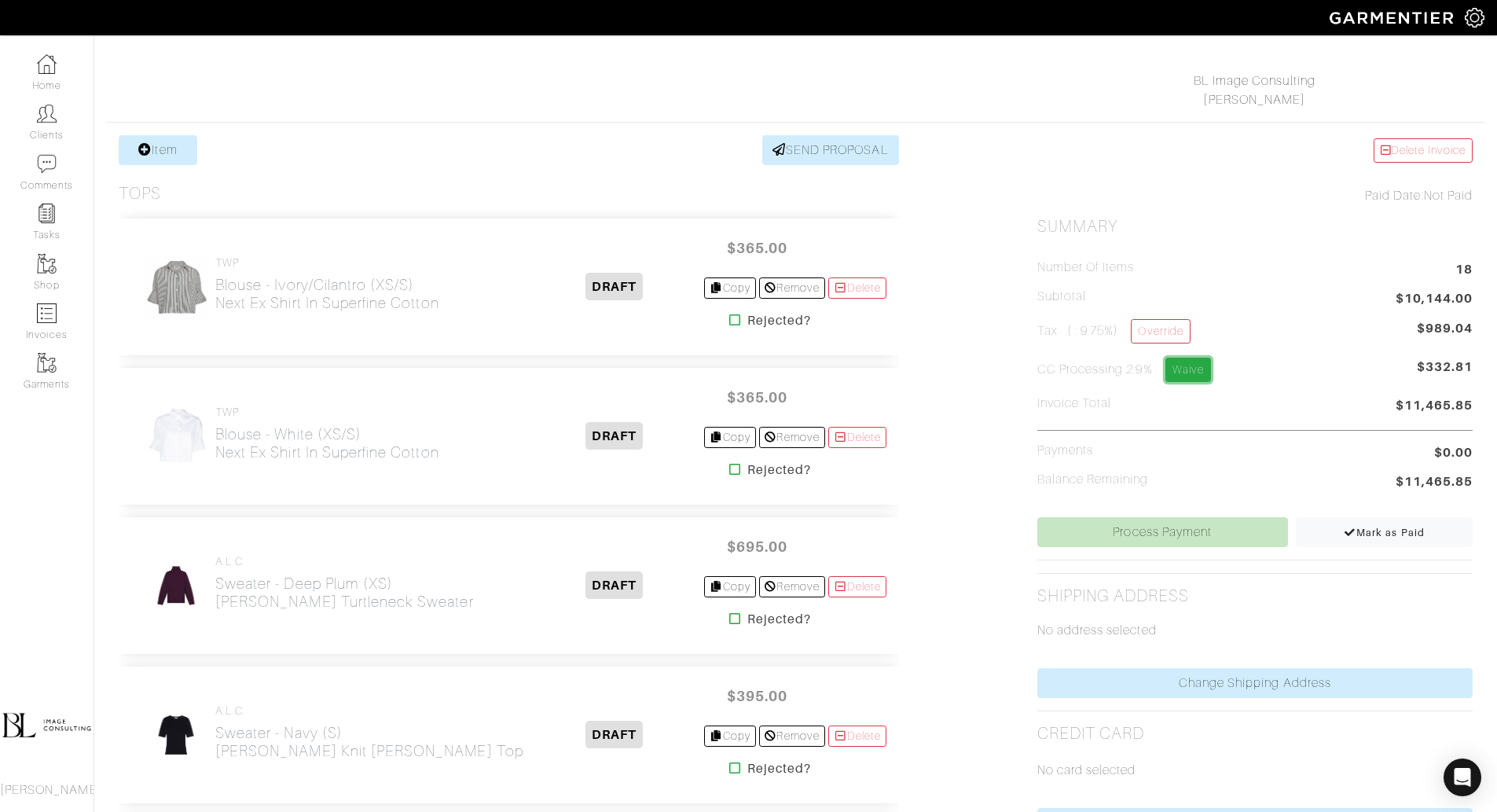
click at [1198, 364] on link "Waive" at bounding box center [1188, 370] width 46 height 25
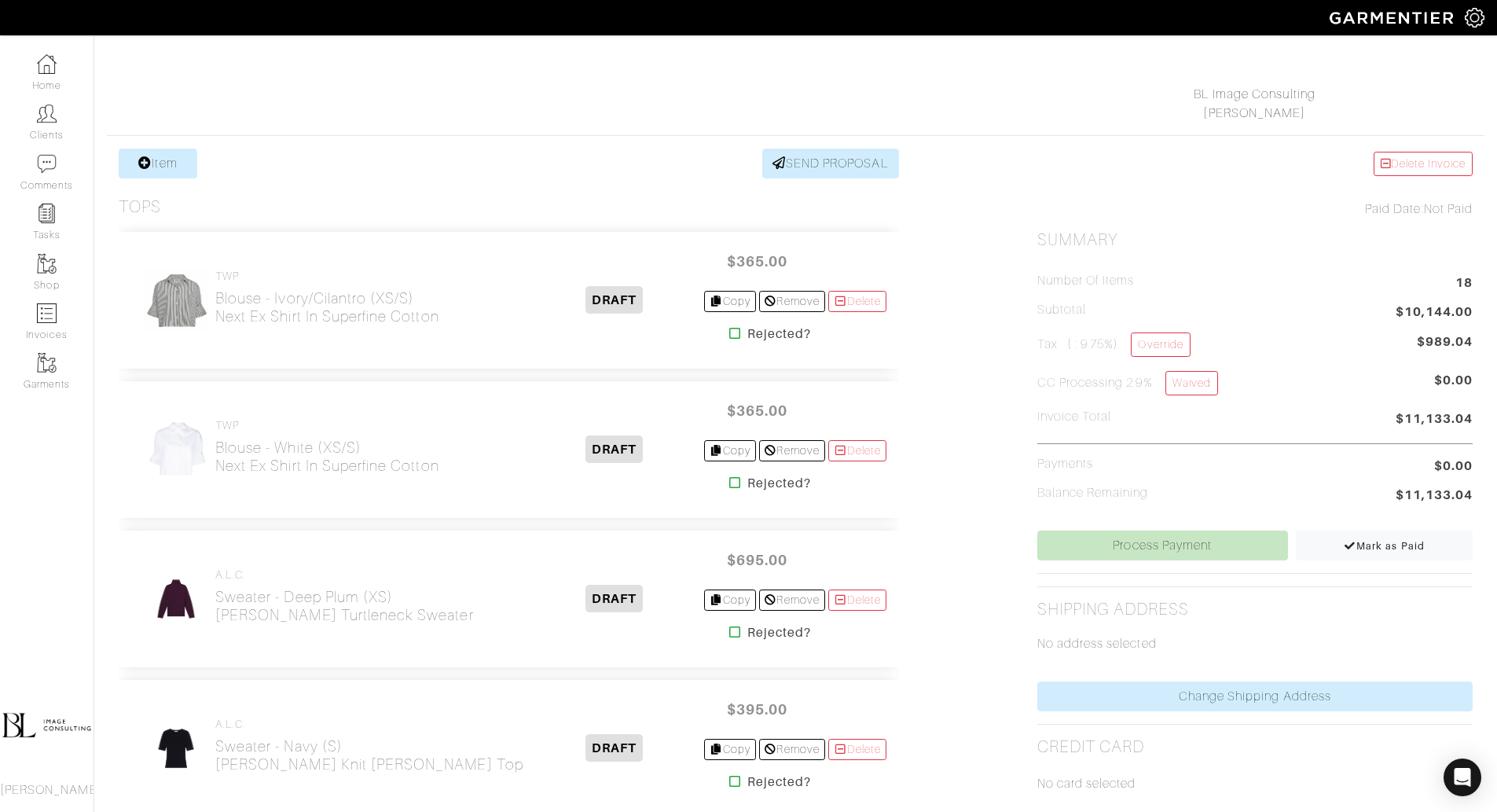
scroll to position [250, 0]
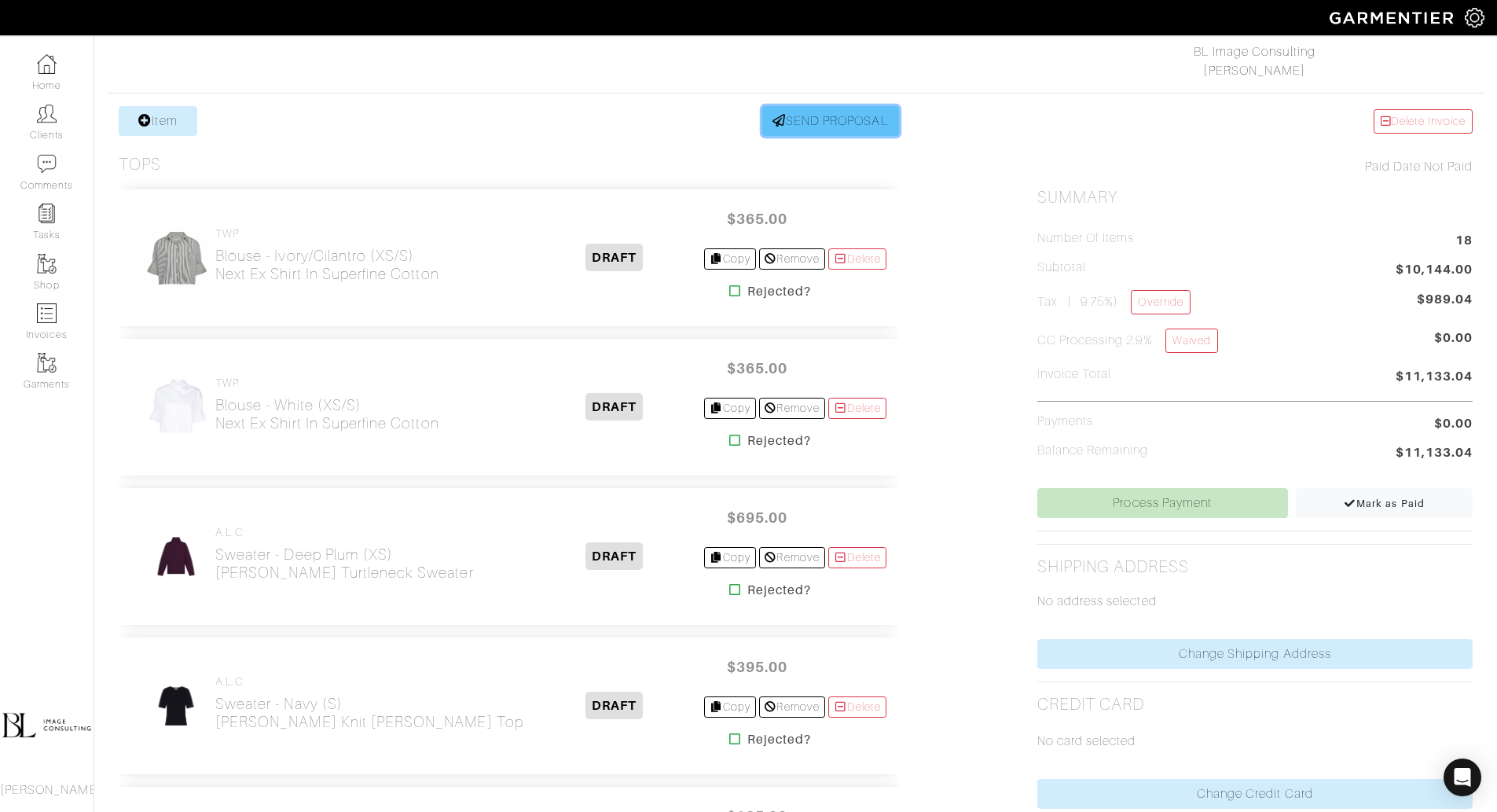
click at [846, 114] on link "SEND PROPOSAL" at bounding box center [831, 120] width 137 height 30
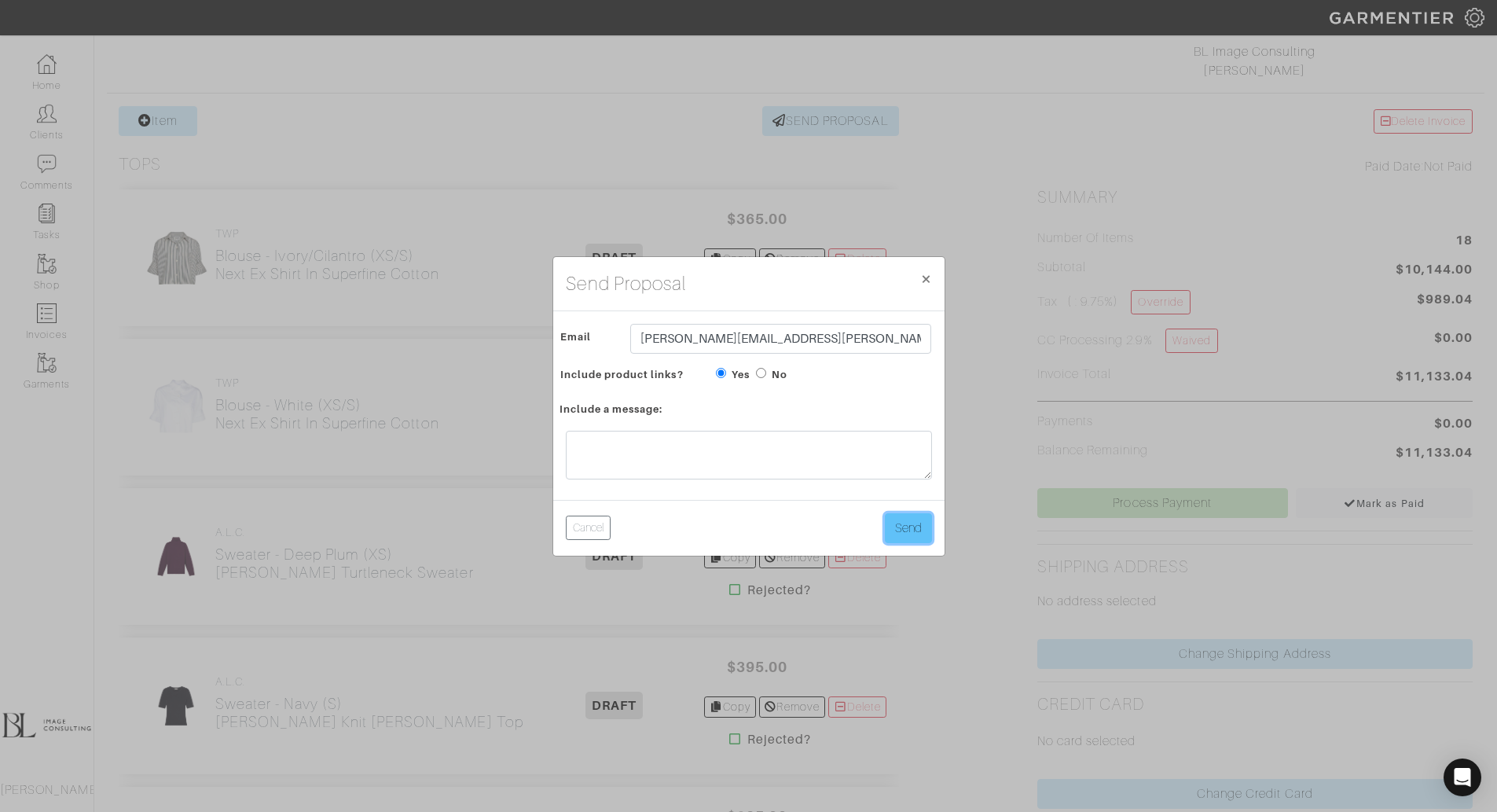
click at [907, 519] on button "Send" at bounding box center [908, 527] width 48 height 30
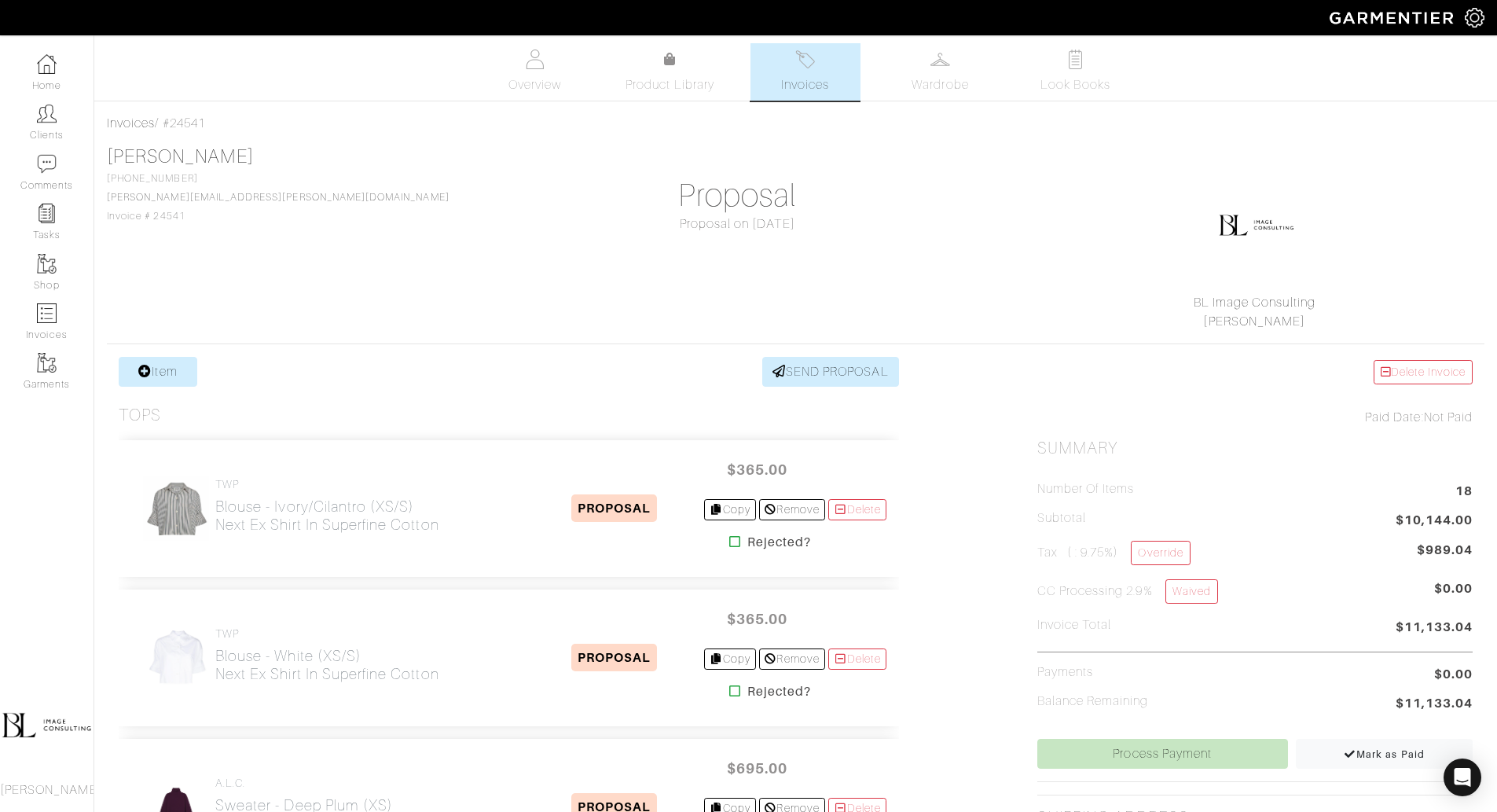
click at [824, 81] on span "Invoices" at bounding box center [805, 85] width 48 height 19
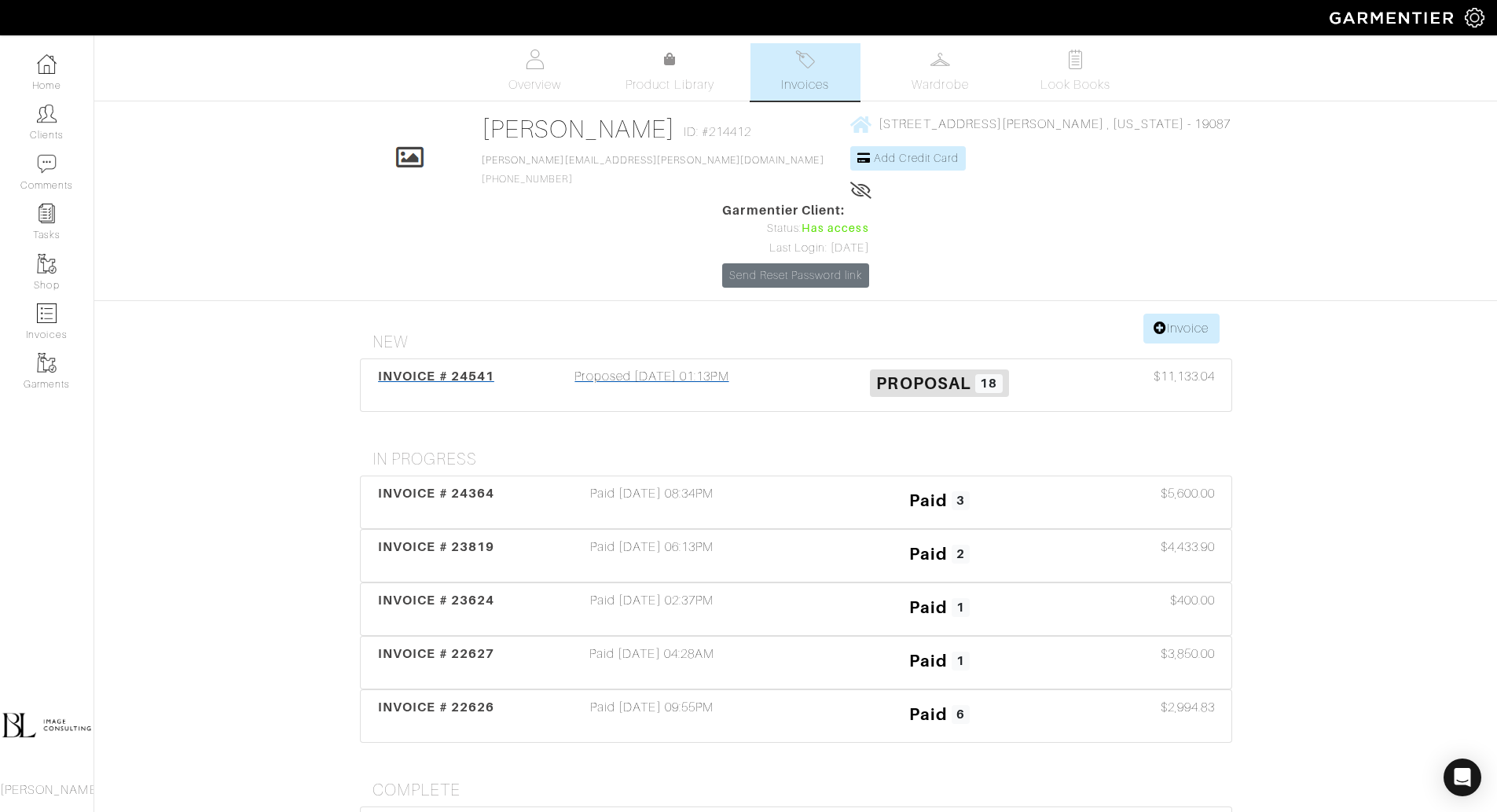
click at [695, 366] on div "Proposed 09/10/25 01:13PM" at bounding box center [652, 385] width 288 height 36
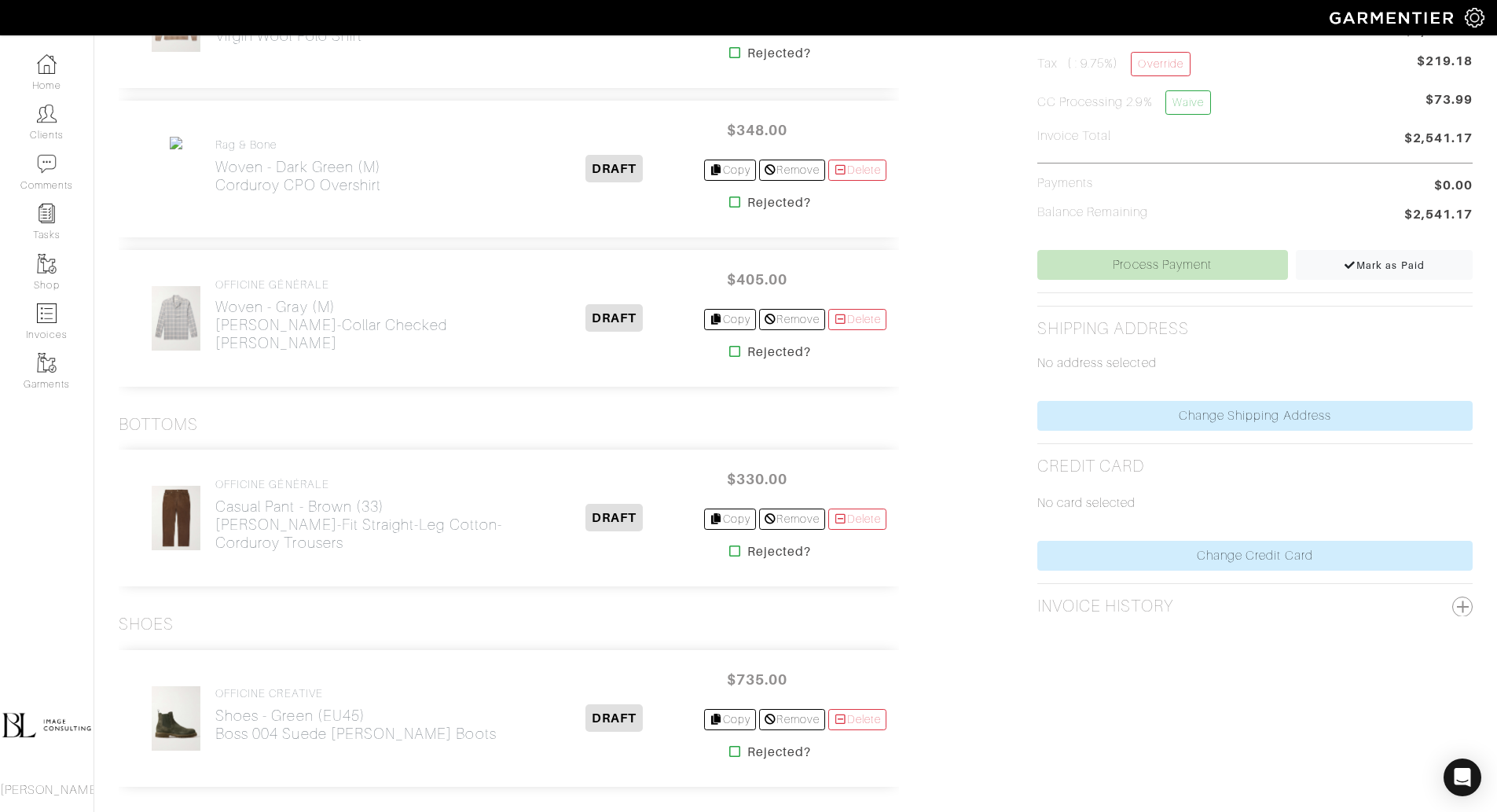
scroll to position [490, 0]
click at [259, 171] on h2 "Woven - Dark Green (M) Corduroy CPO Overshirt" at bounding box center [298, 174] width 166 height 36
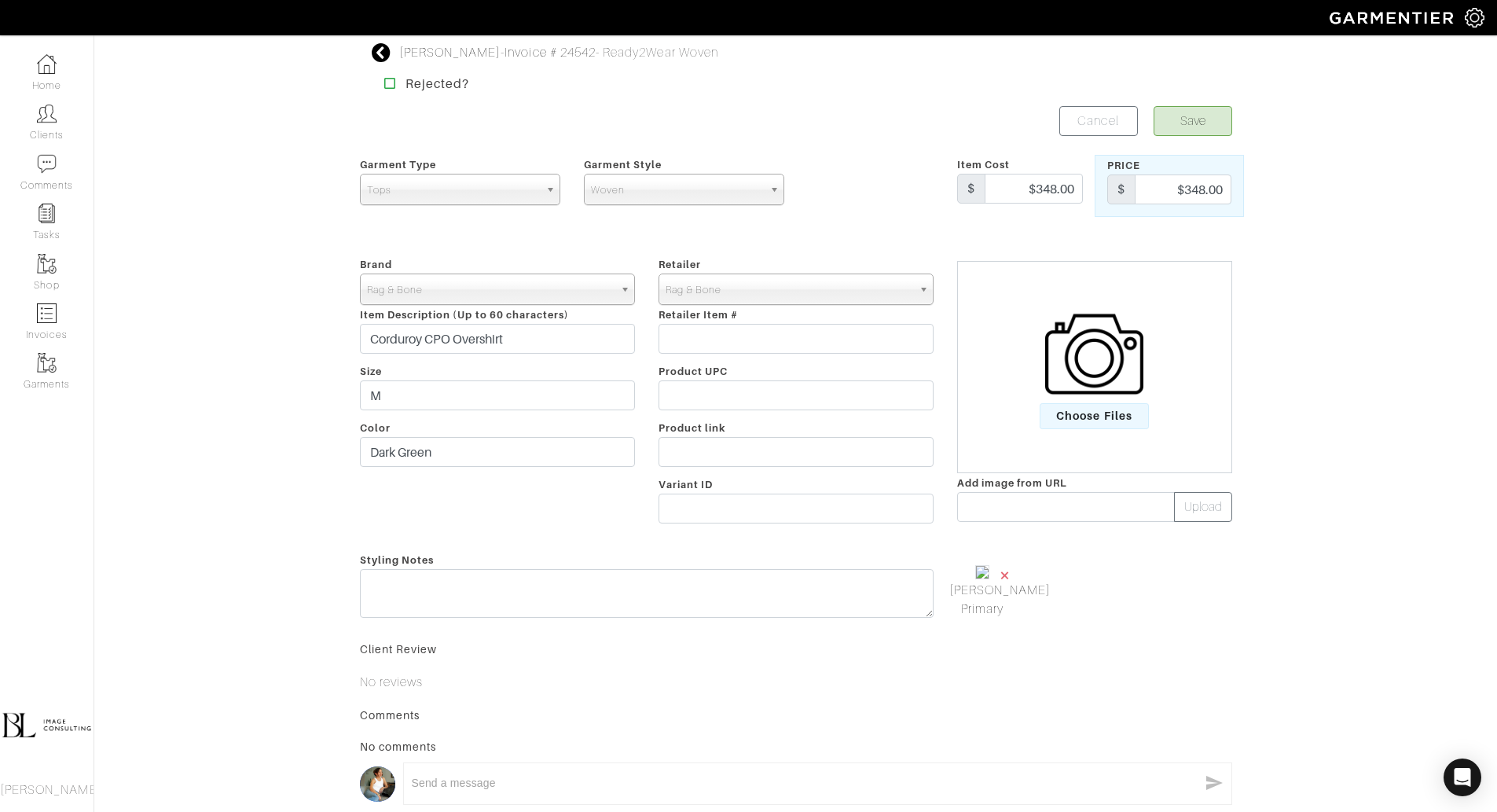
click at [1005, 572] on span "×" at bounding box center [1005, 575] width 12 height 21
click at [1062, 414] on span "Choose Files" at bounding box center [1094, 415] width 110 height 26
click at [0, 0] on input "Choose Files" at bounding box center [0, 0] width 0 height 0
click at [1199, 118] on button "Save" at bounding box center [1193, 120] width 79 height 30
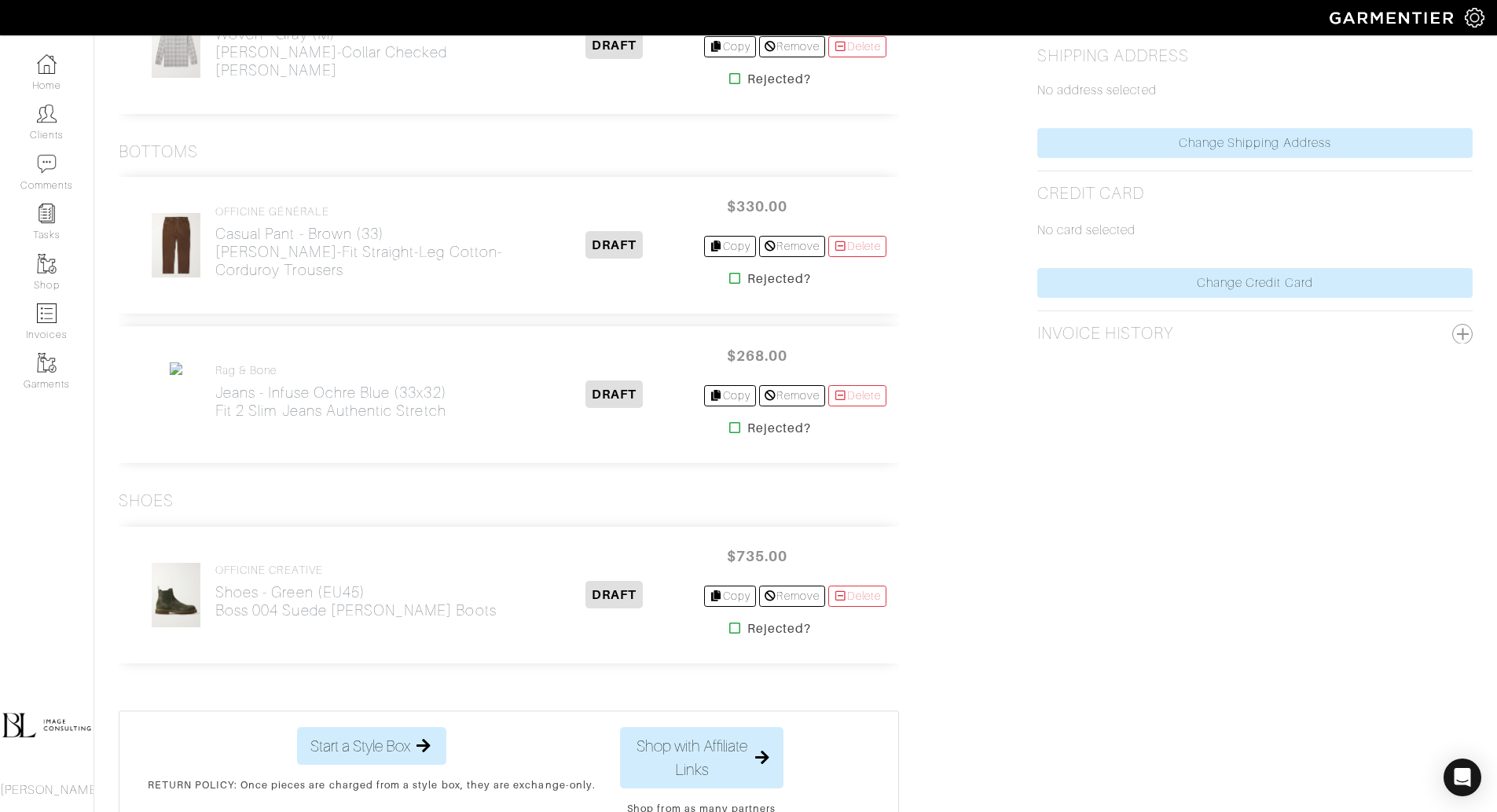
scroll to position [771, 0]
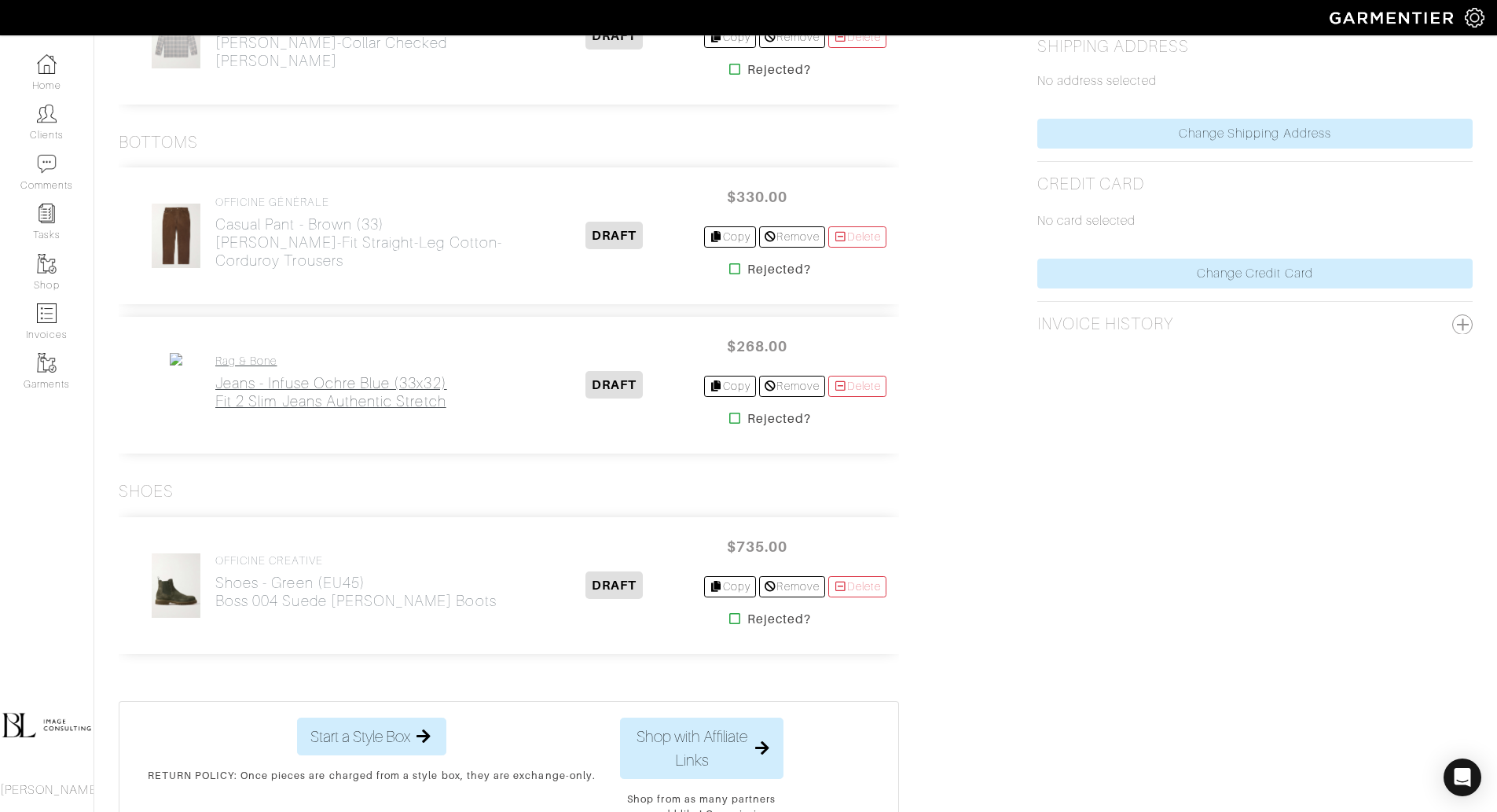
click at [292, 406] on h2 "Jeans - Infuse Ochre Blue (33x32) Fit 2 Slim Jeans Authentic Stretch" at bounding box center [330, 392] width 231 height 36
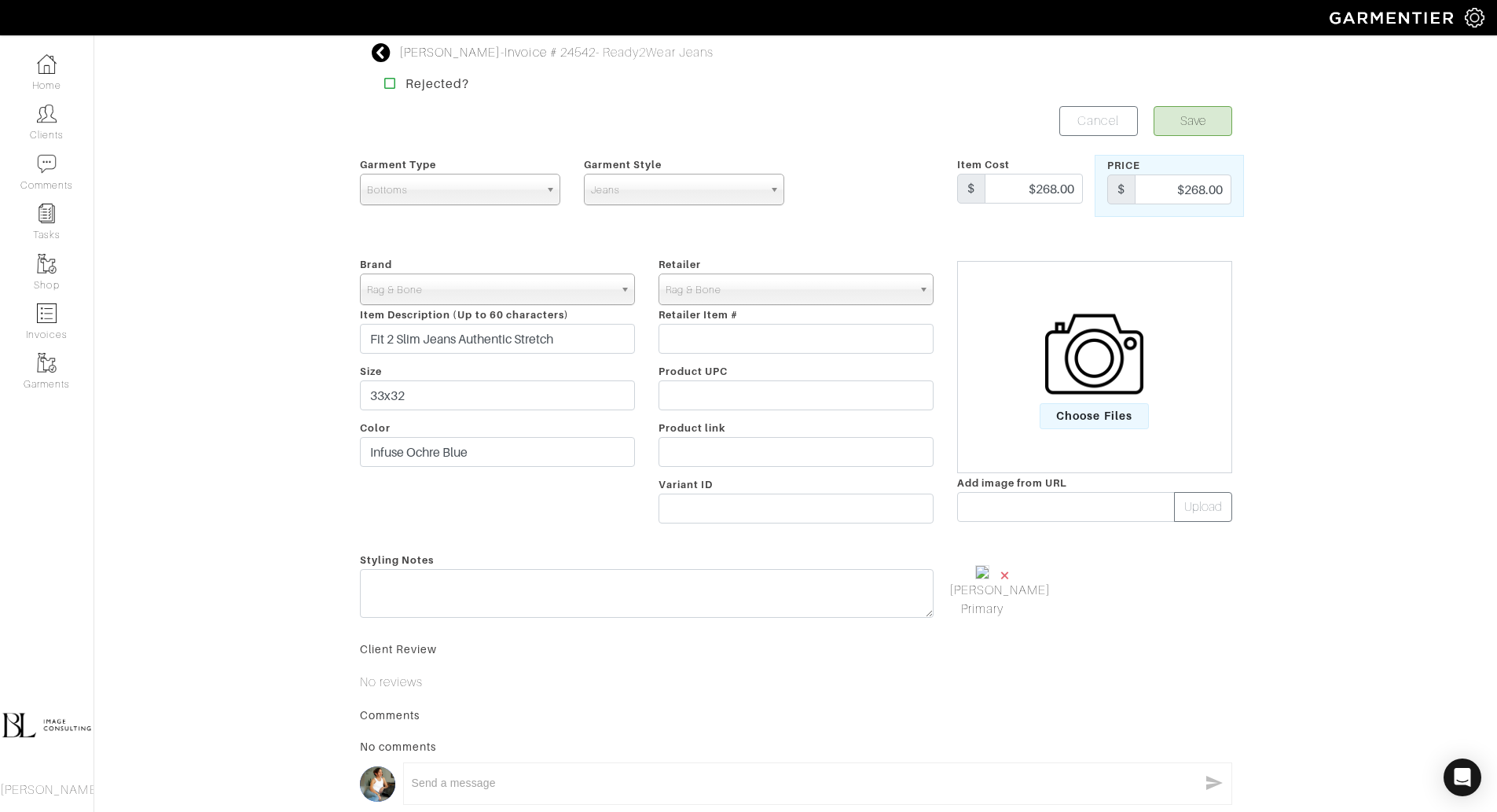
click at [1004, 578] on span "×" at bounding box center [1005, 575] width 12 height 21
click at [1096, 353] on img at bounding box center [1094, 353] width 98 height 98
click at [0, 0] on input "Choose Files" at bounding box center [0, 0] width 0 height 0
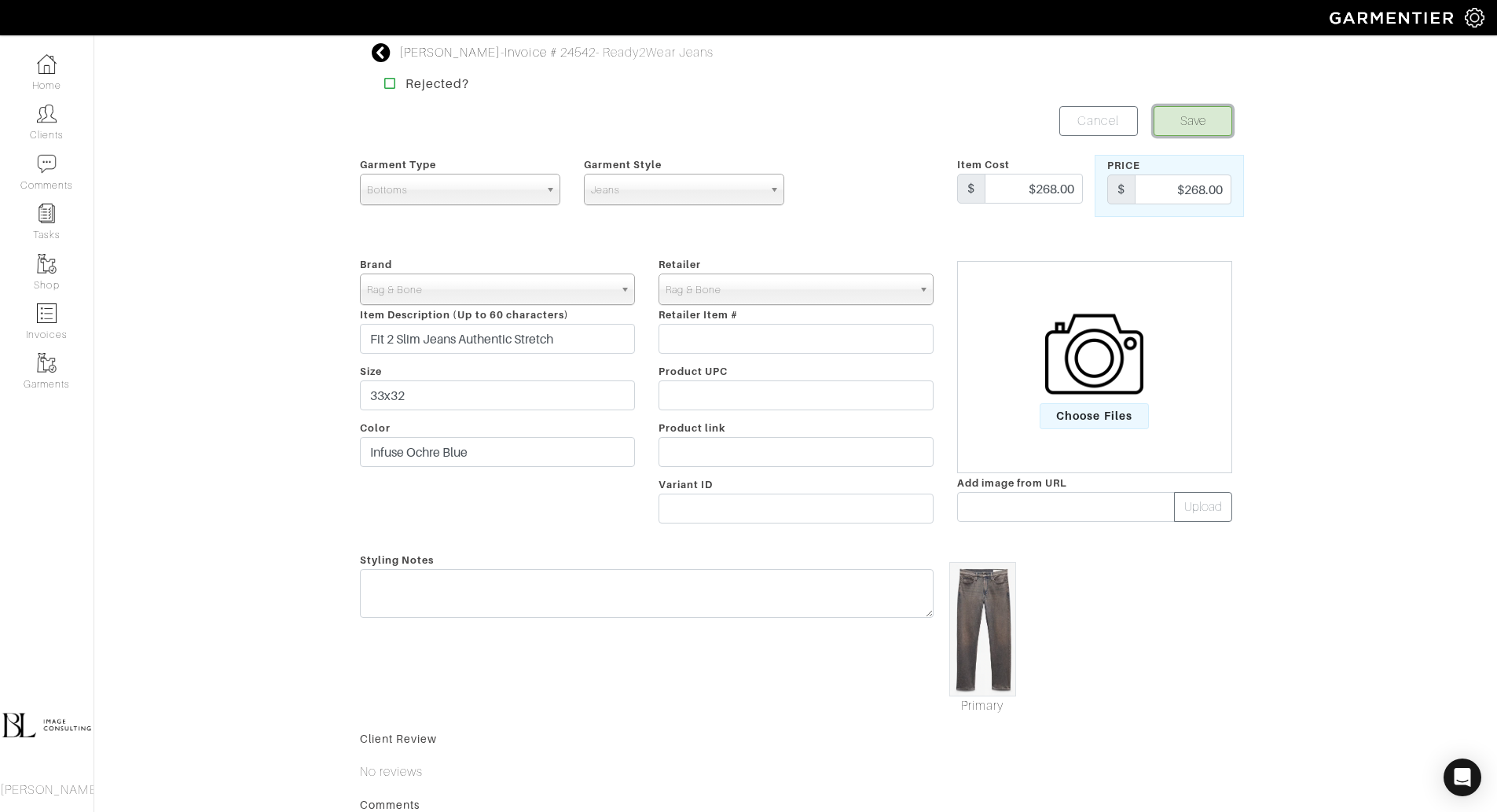
click at [1186, 125] on button "Save" at bounding box center [1193, 120] width 79 height 30
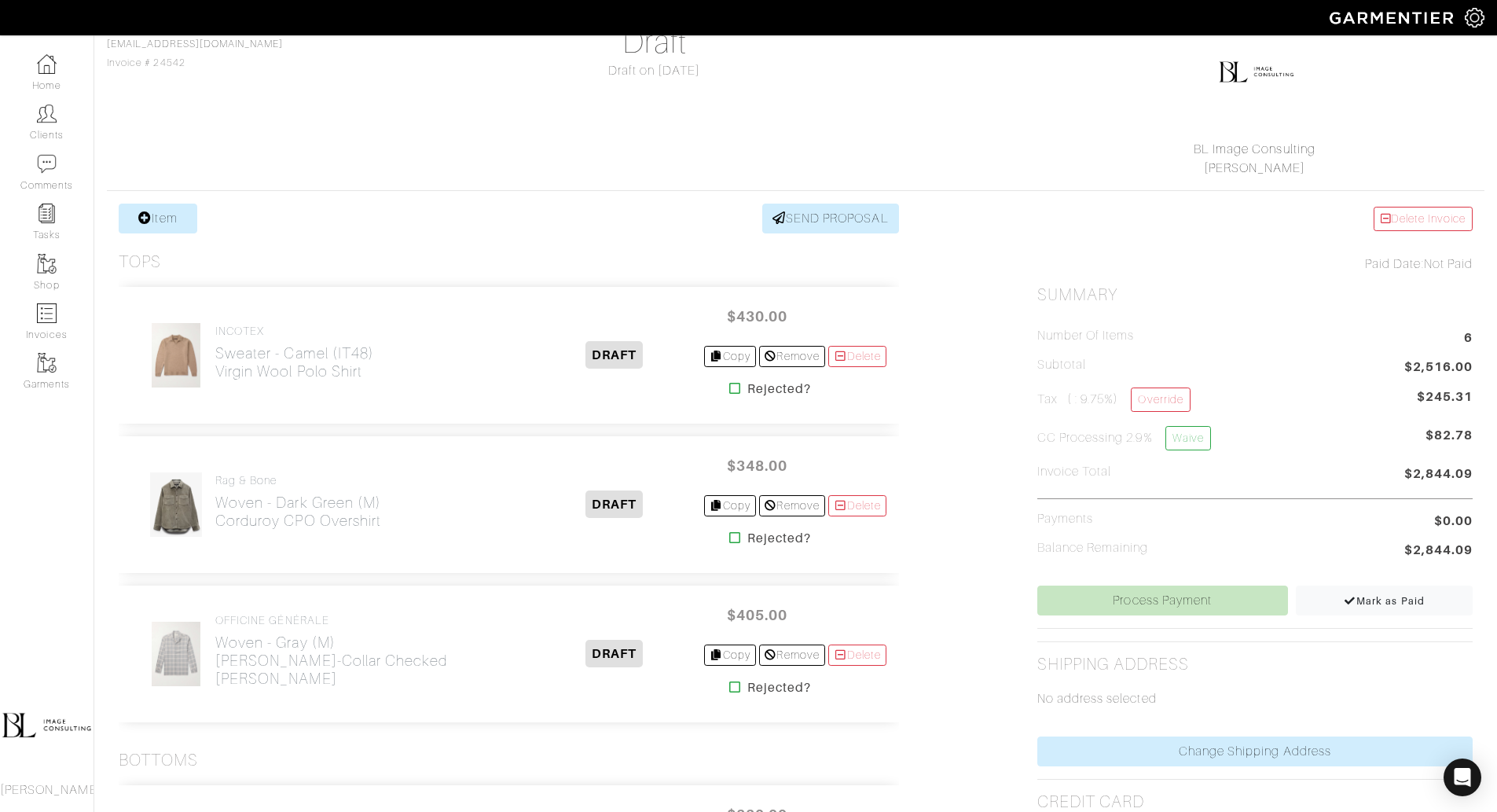
scroll to position [177, 0]
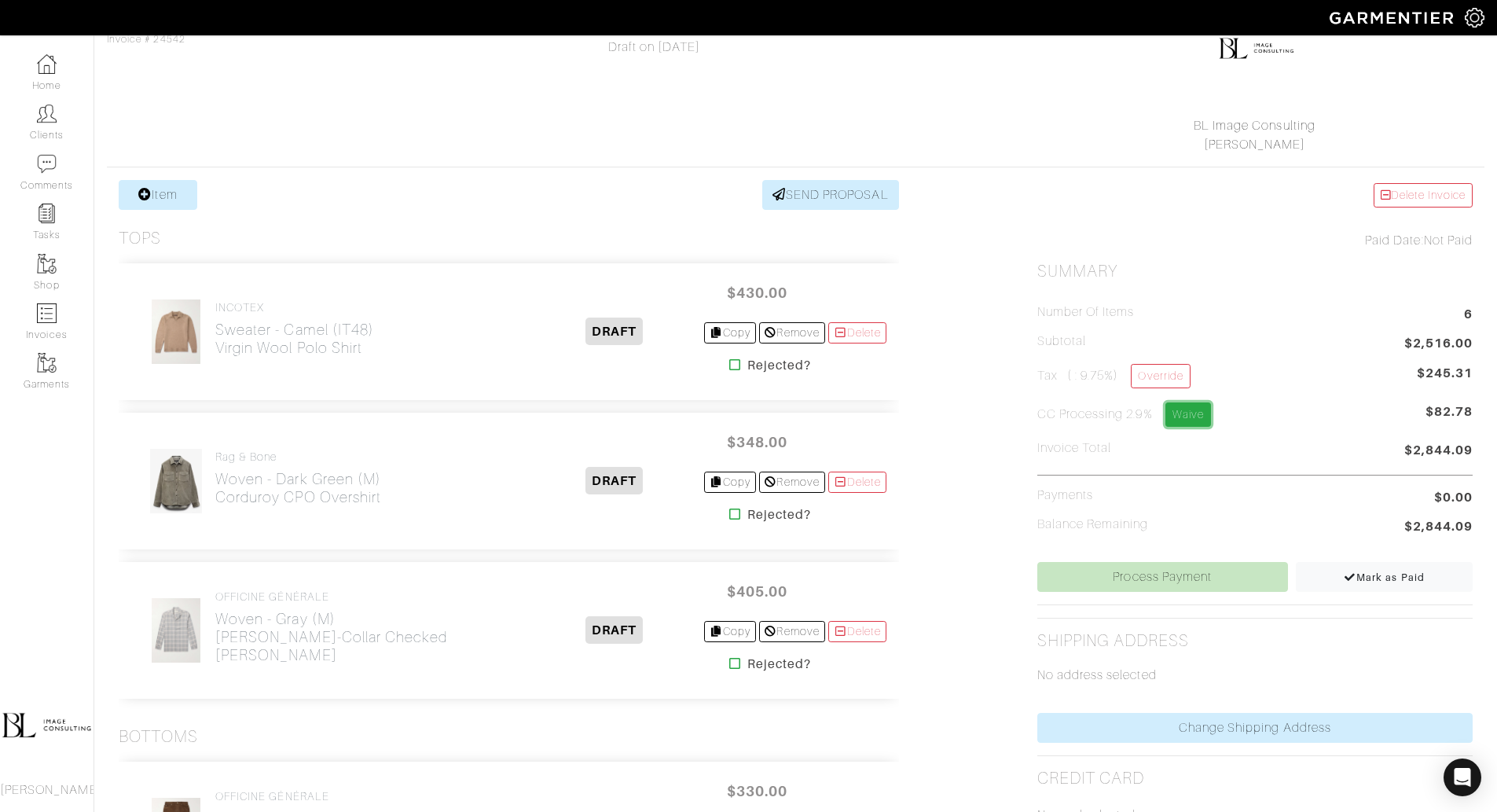
click at [1199, 409] on link "Waive" at bounding box center [1188, 415] width 46 height 25
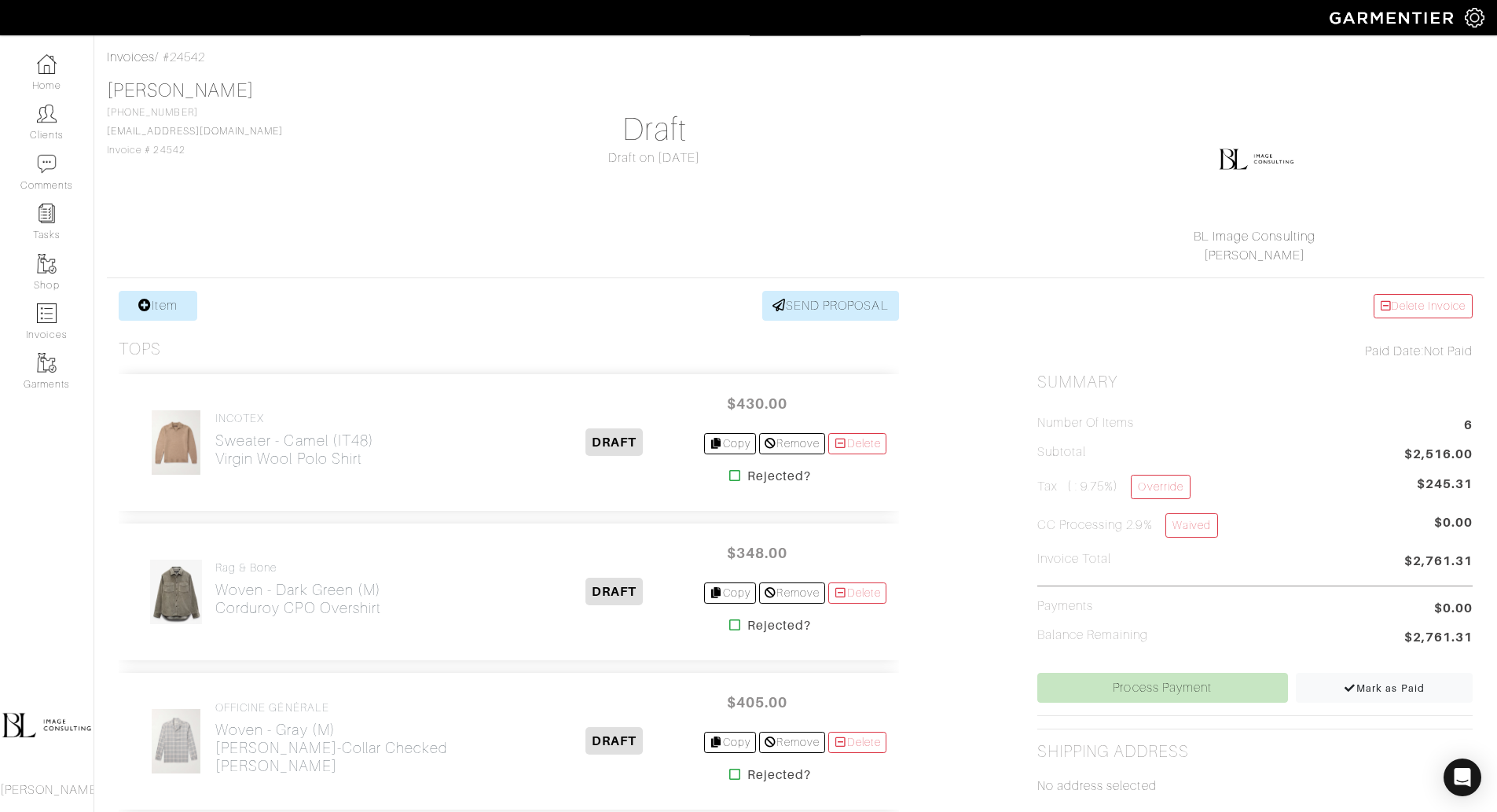
scroll to position [76, 0]
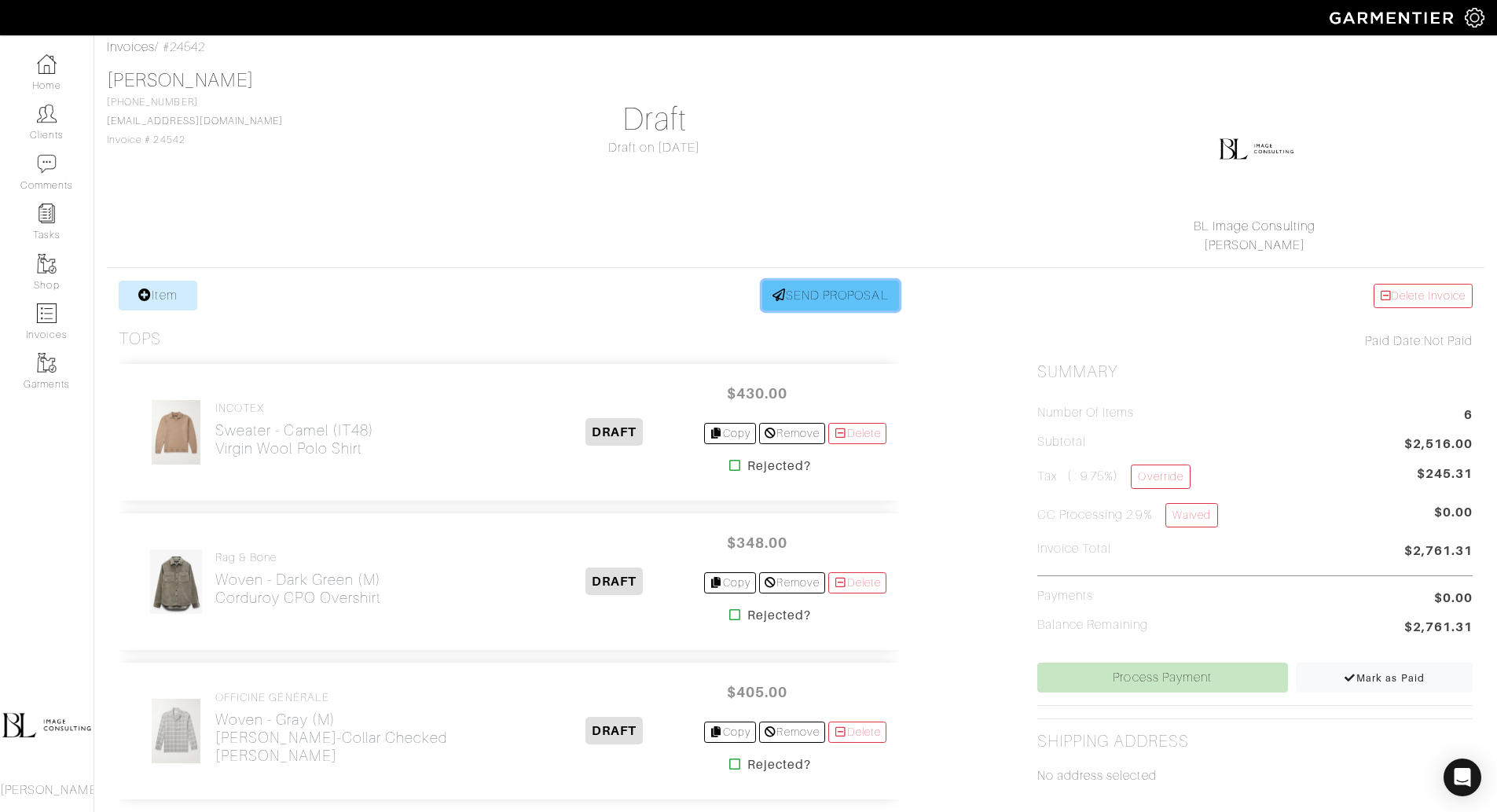
click at [860, 281] on link "SEND PROPOSAL" at bounding box center [831, 295] width 137 height 30
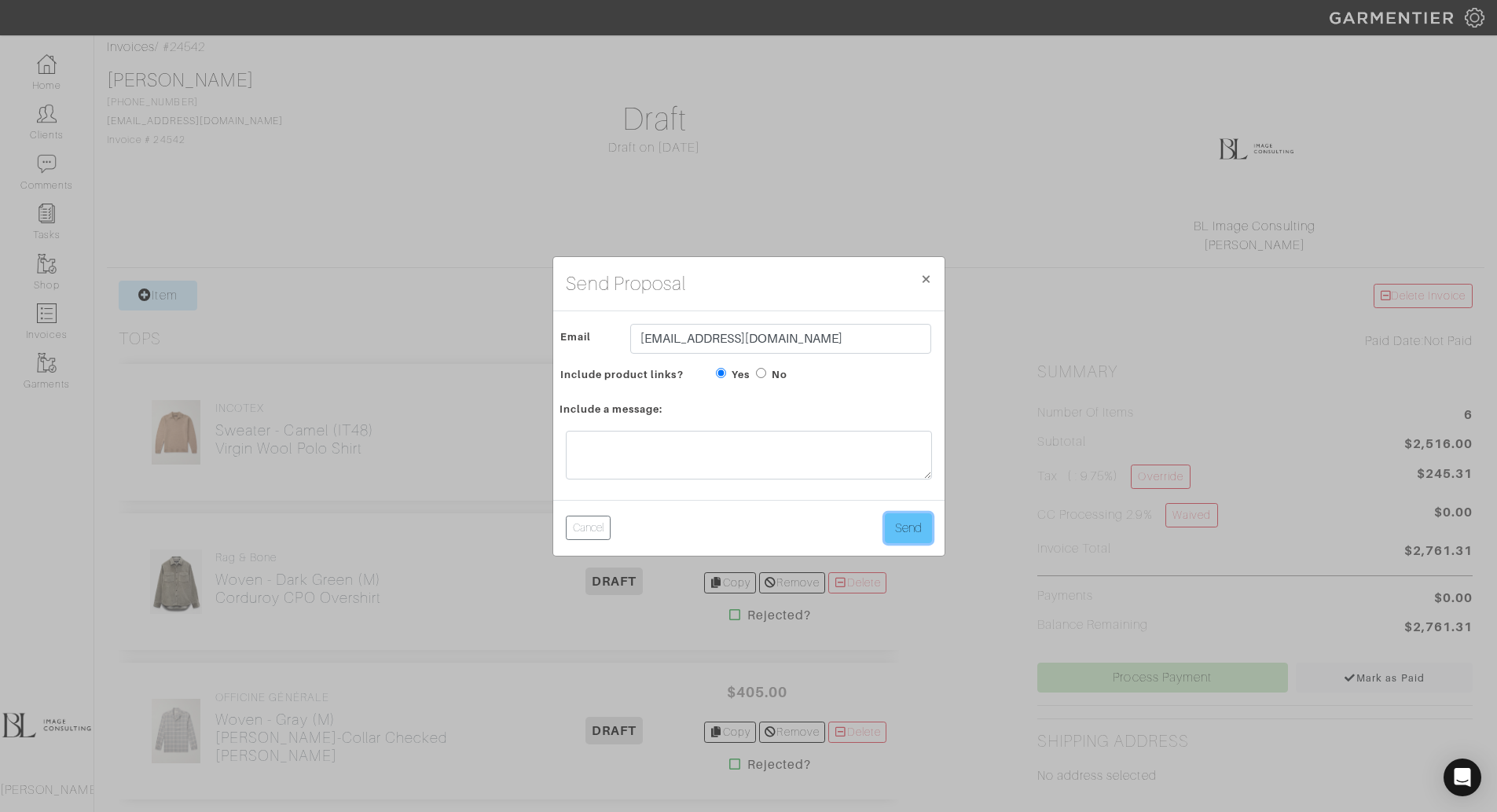
click at [911, 533] on button "Send" at bounding box center [908, 527] width 48 height 30
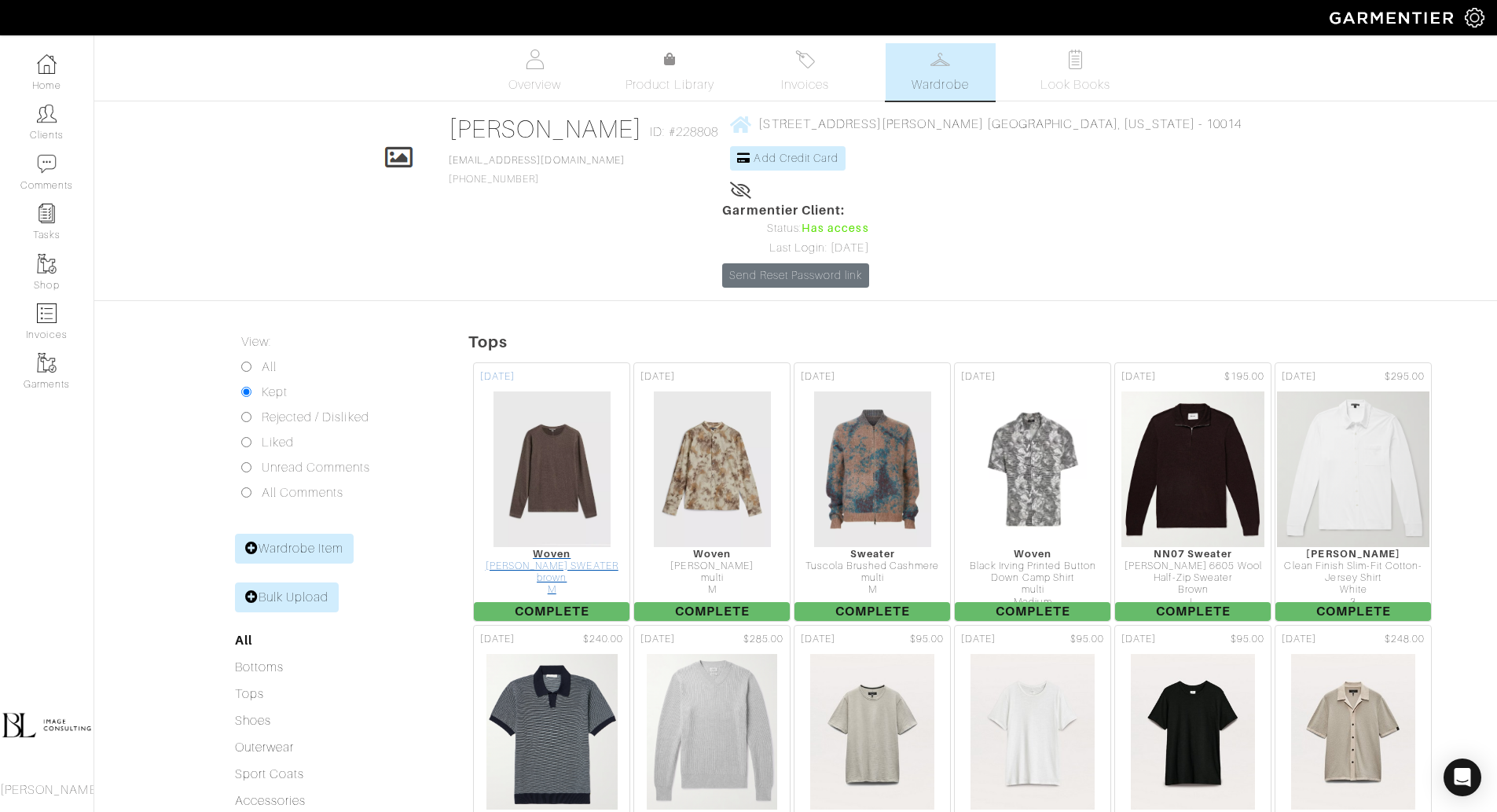
click at [572, 390] on img at bounding box center [551, 468] width 119 height 157
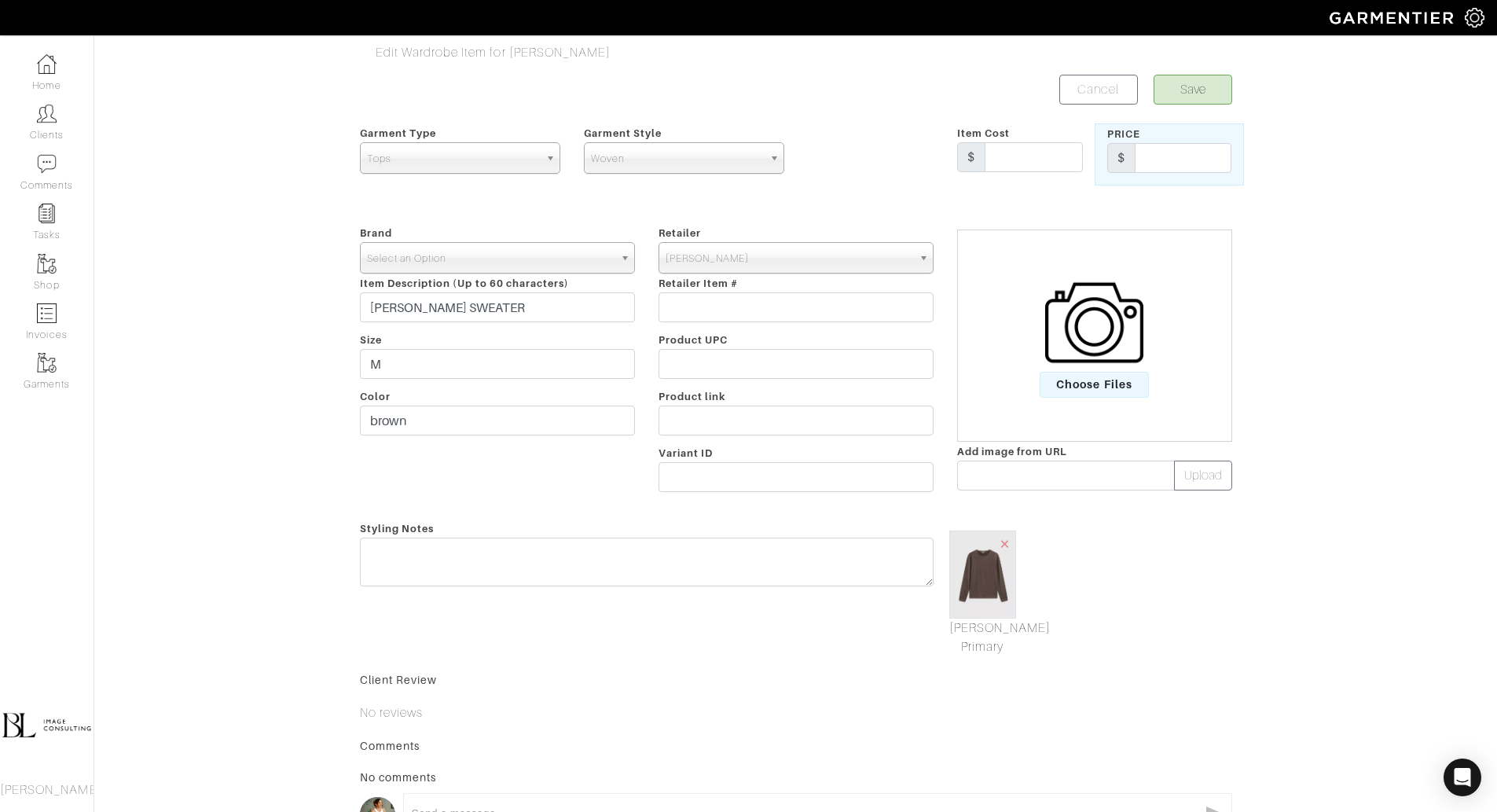
click at [537, 255] on span "Select an Option" at bounding box center [489, 258] width 247 height 31
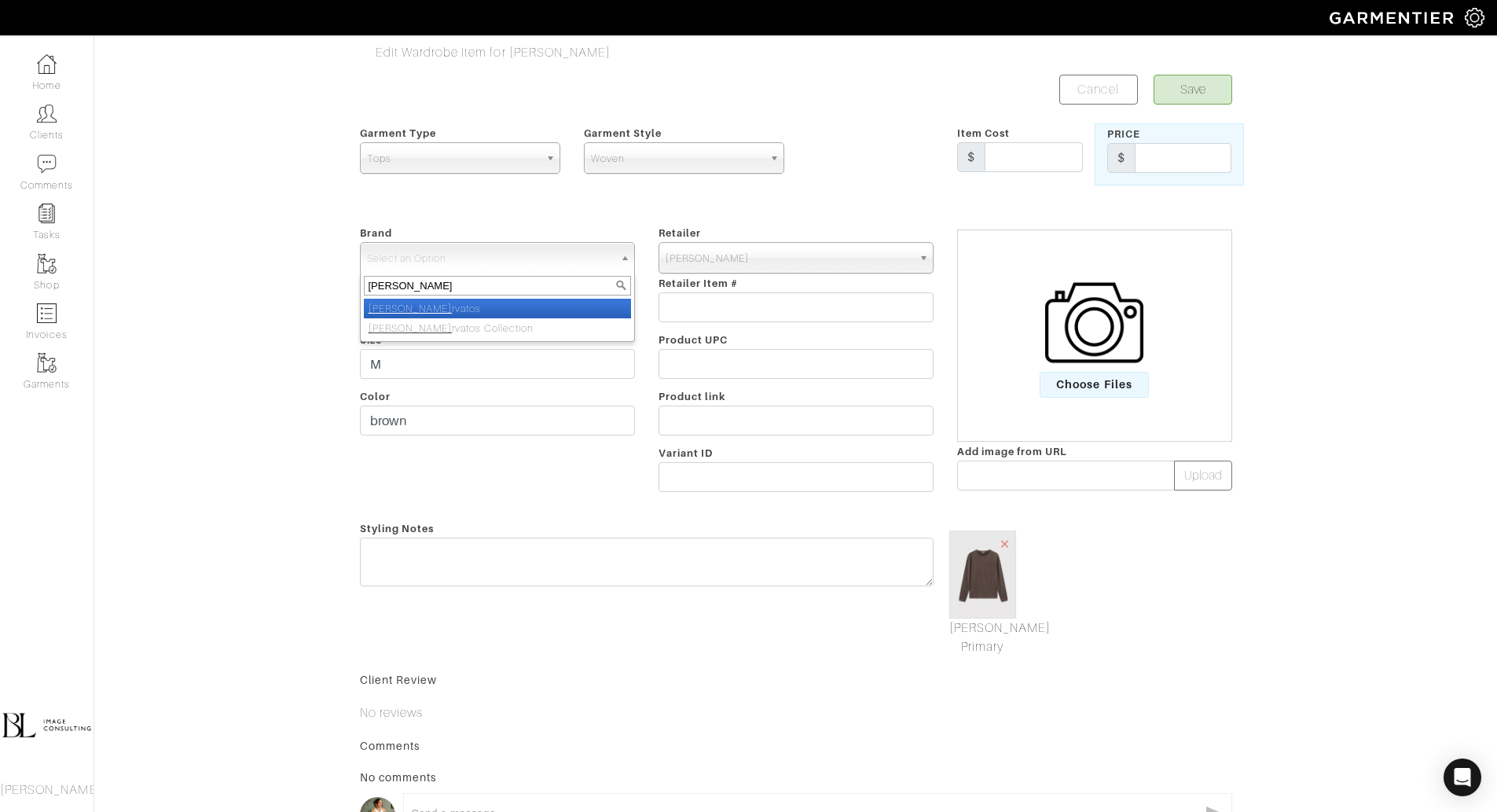
type input "john va"
click at [502, 304] on li "John Va rvatos" at bounding box center [497, 308] width 268 height 20
select select "John Varvatos"
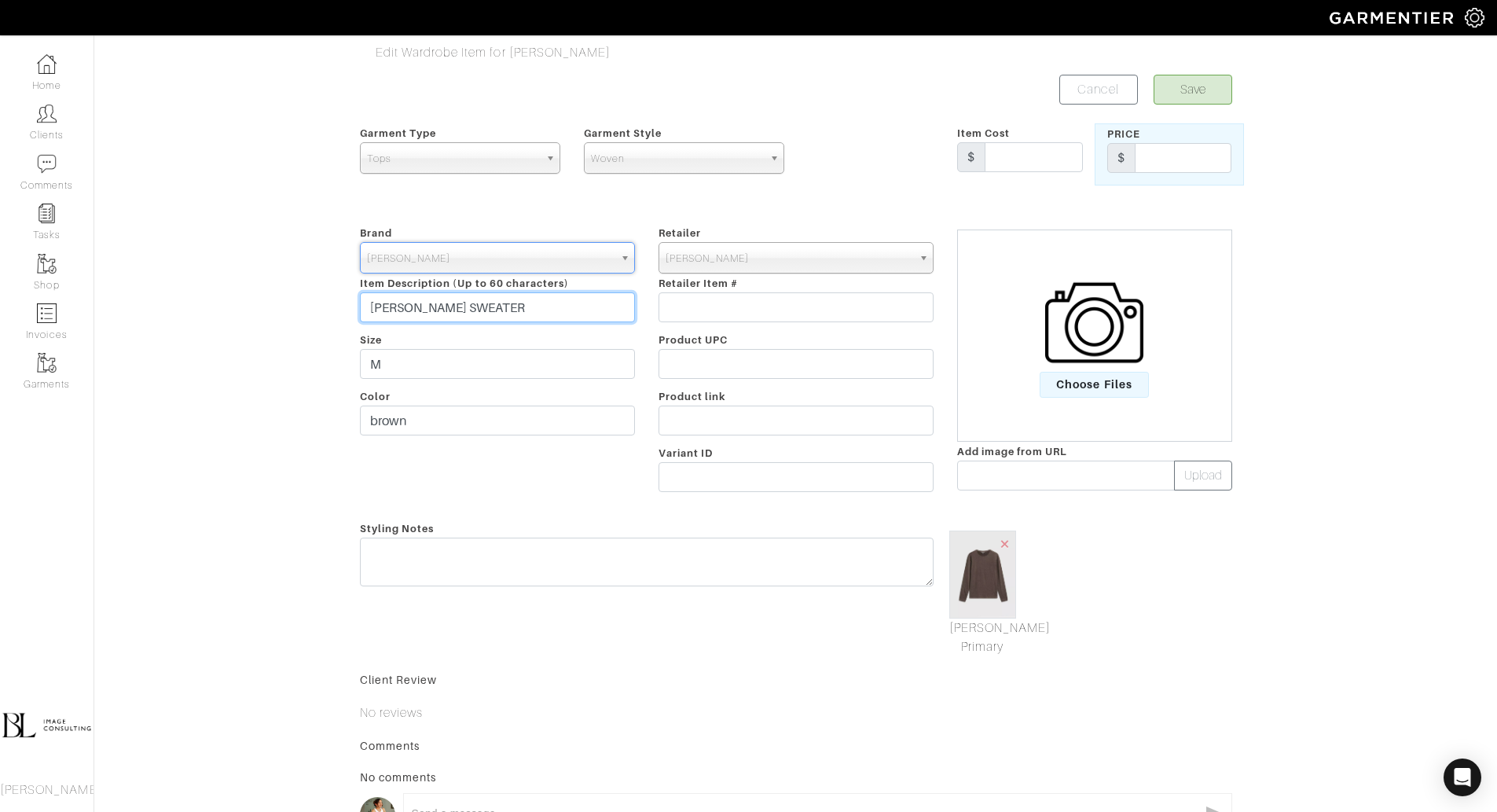
click at [528, 307] on input "[PERSON_NAME] SWEATER" at bounding box center [497, 307] width 275 height 30
click at [1224, 79] on button "Save" at bounding box center [1193, 89] width 79 height 30
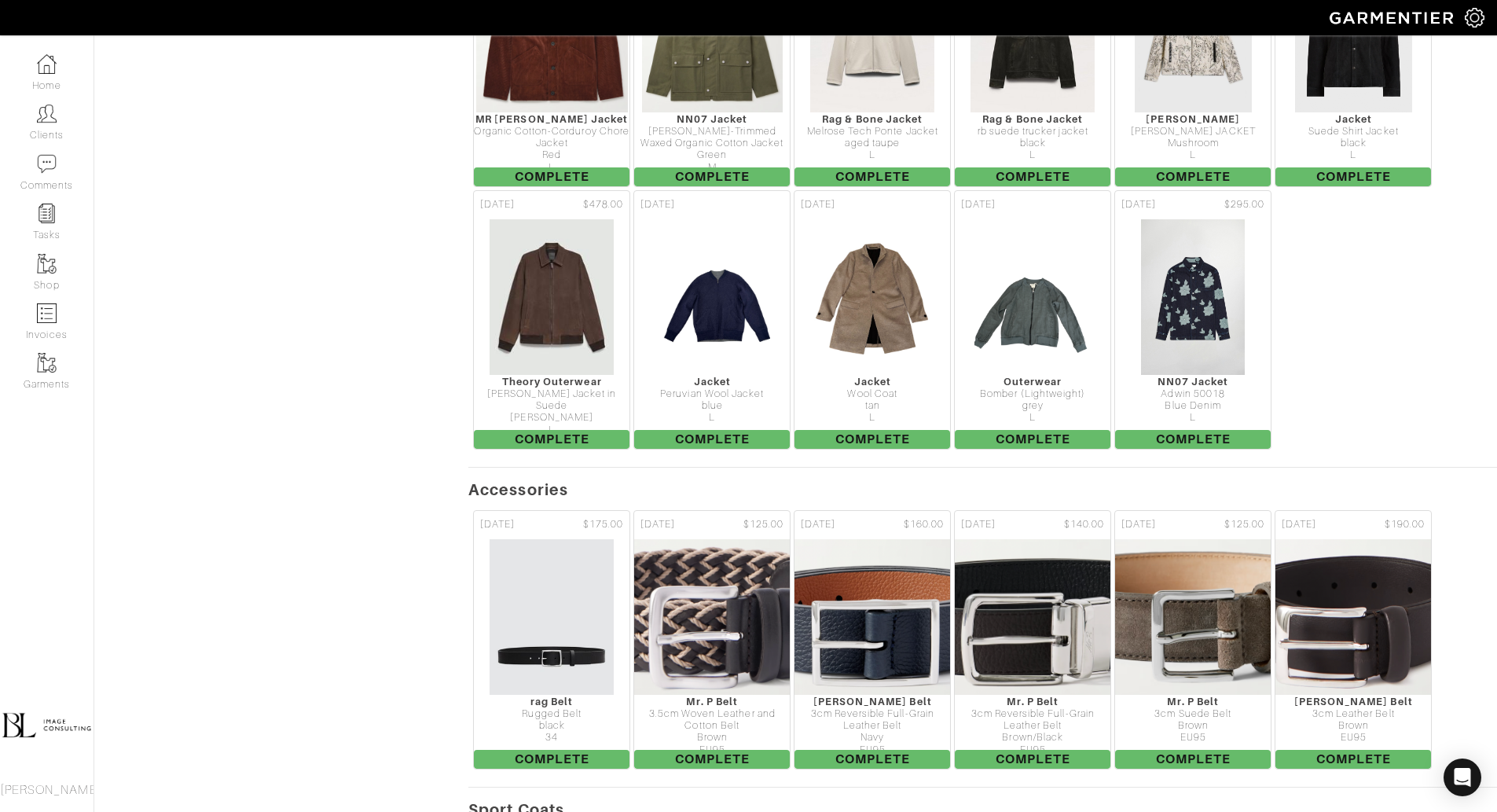
scroll to position [10834, 0]
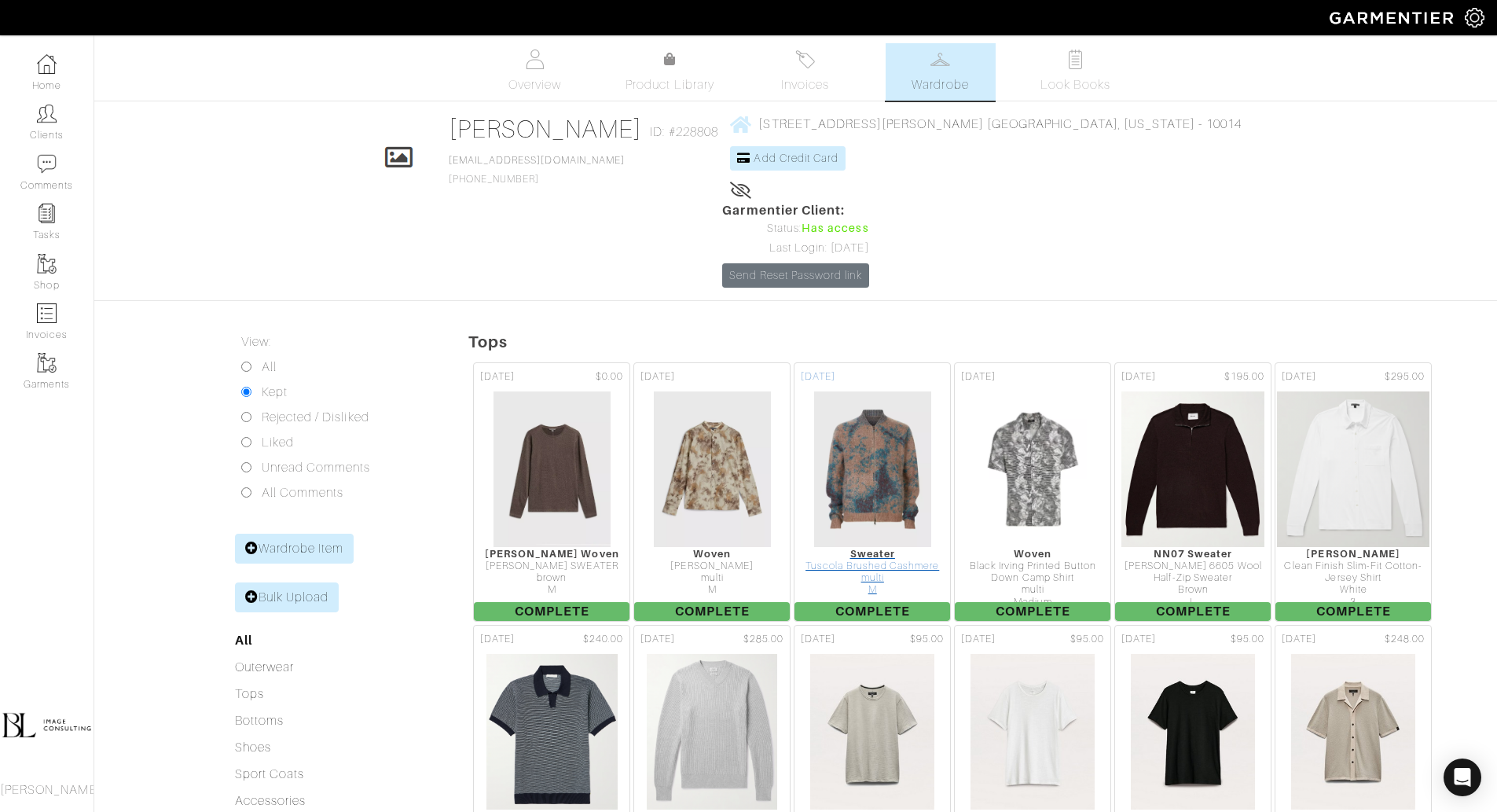
click at [894, 410] on img at bounding box center [872, 468] width 119 height 157
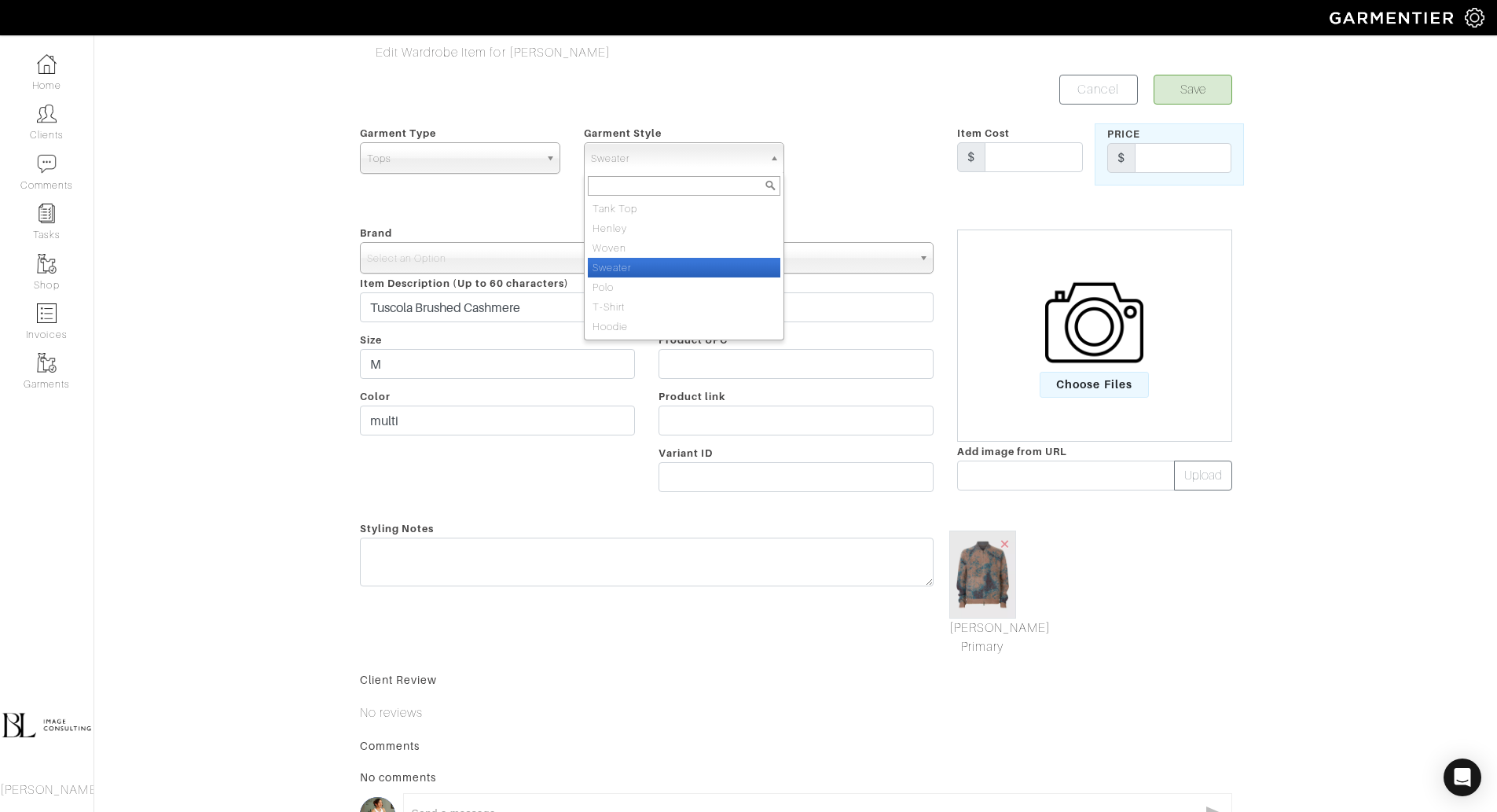
click at [650, 155] on span "Sweater" at bounding box center [677, 158] width 172 height 31
click at [479, 154] on span "Tops" at bounding box center [452, 158] width 172 height 31
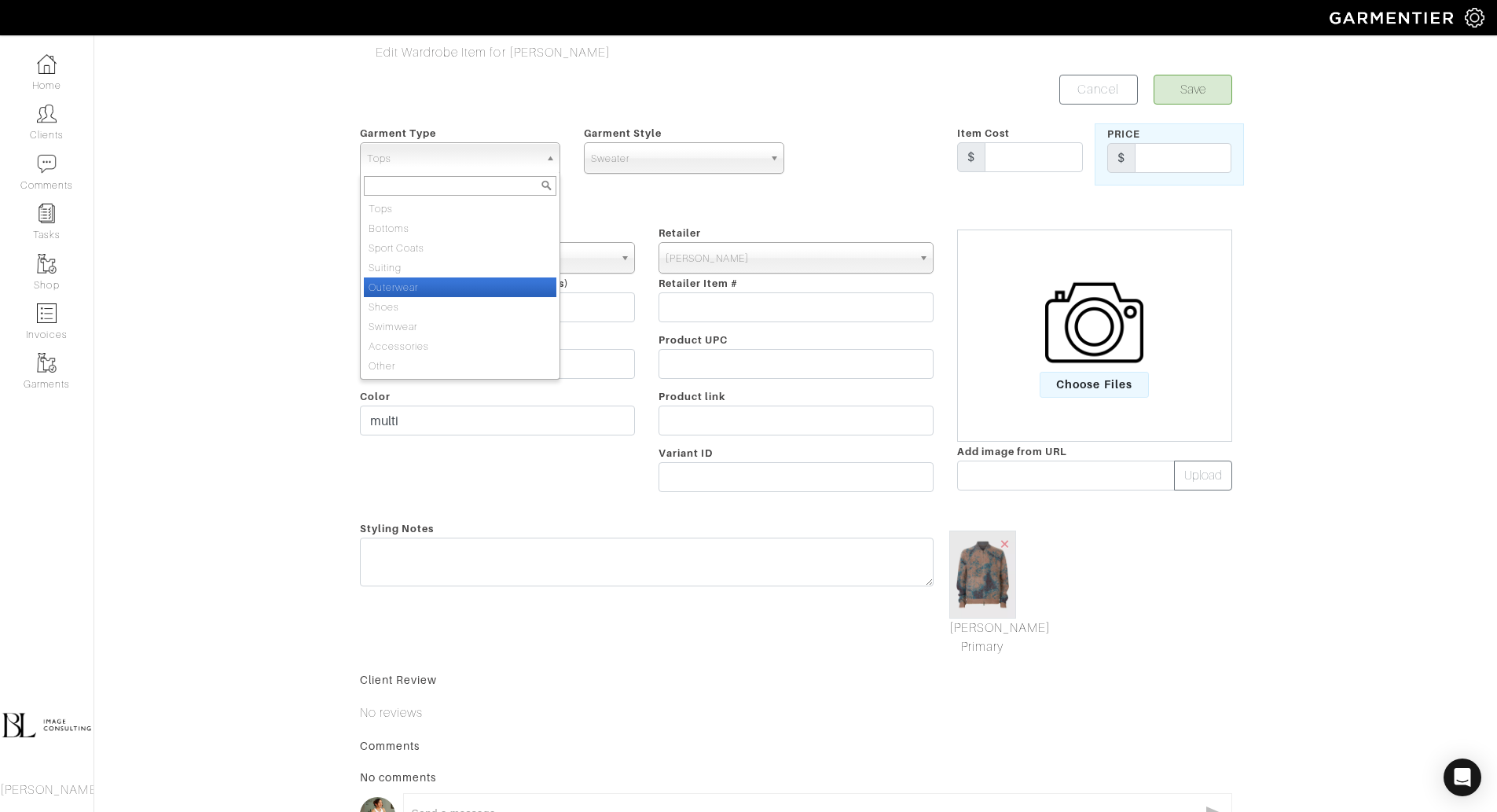
click at [472, 284] on li "Outerwear" at bounding box center [460, 287] width 192 height 20
select select "3"
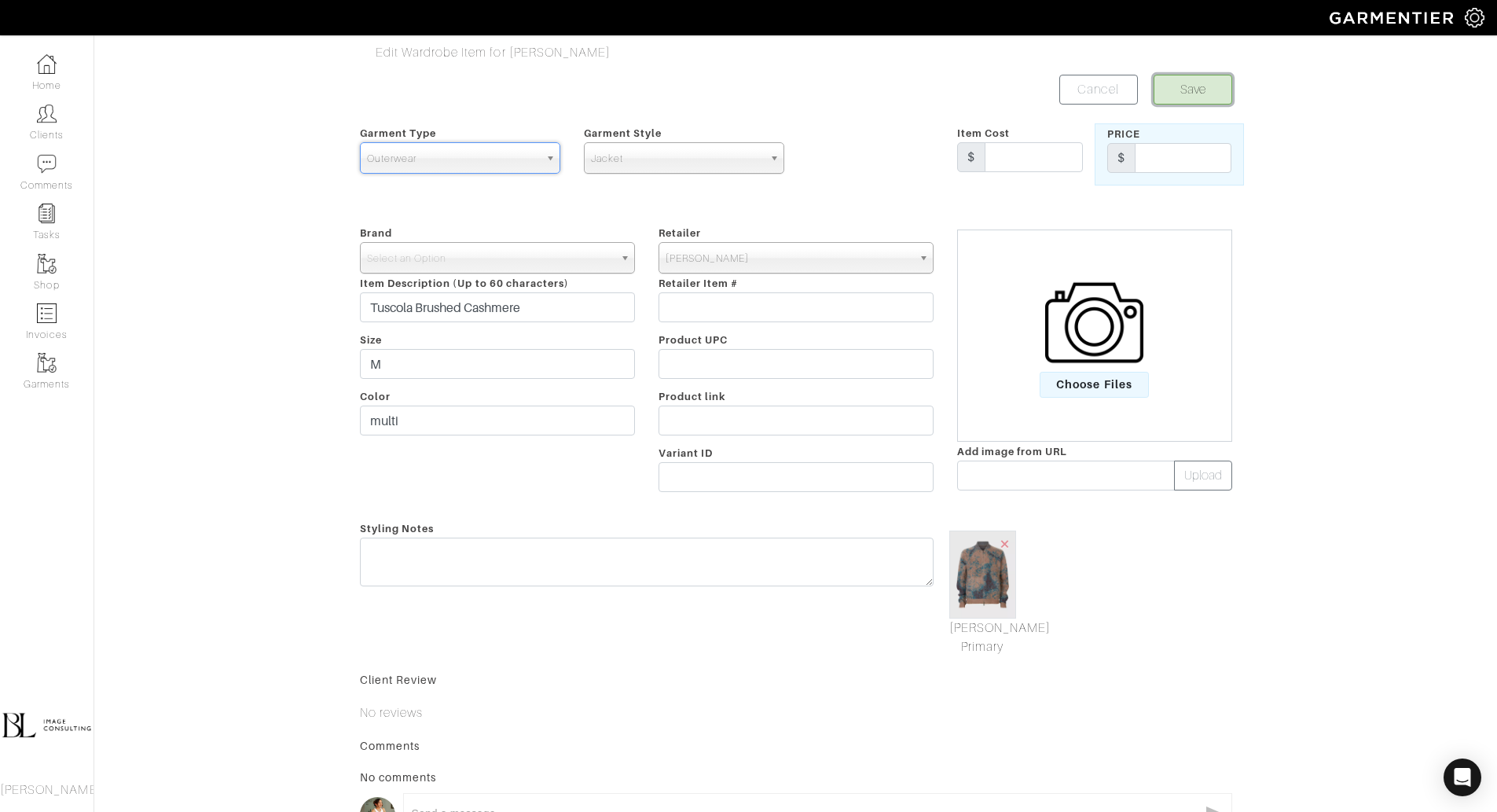
click at [1208, 92] on button "Save" at bounding box center [1193, 89] width 79 height 30
click at [597, 253] on span "Select an Option" at bounding box center [489, 258] width 247 height 31
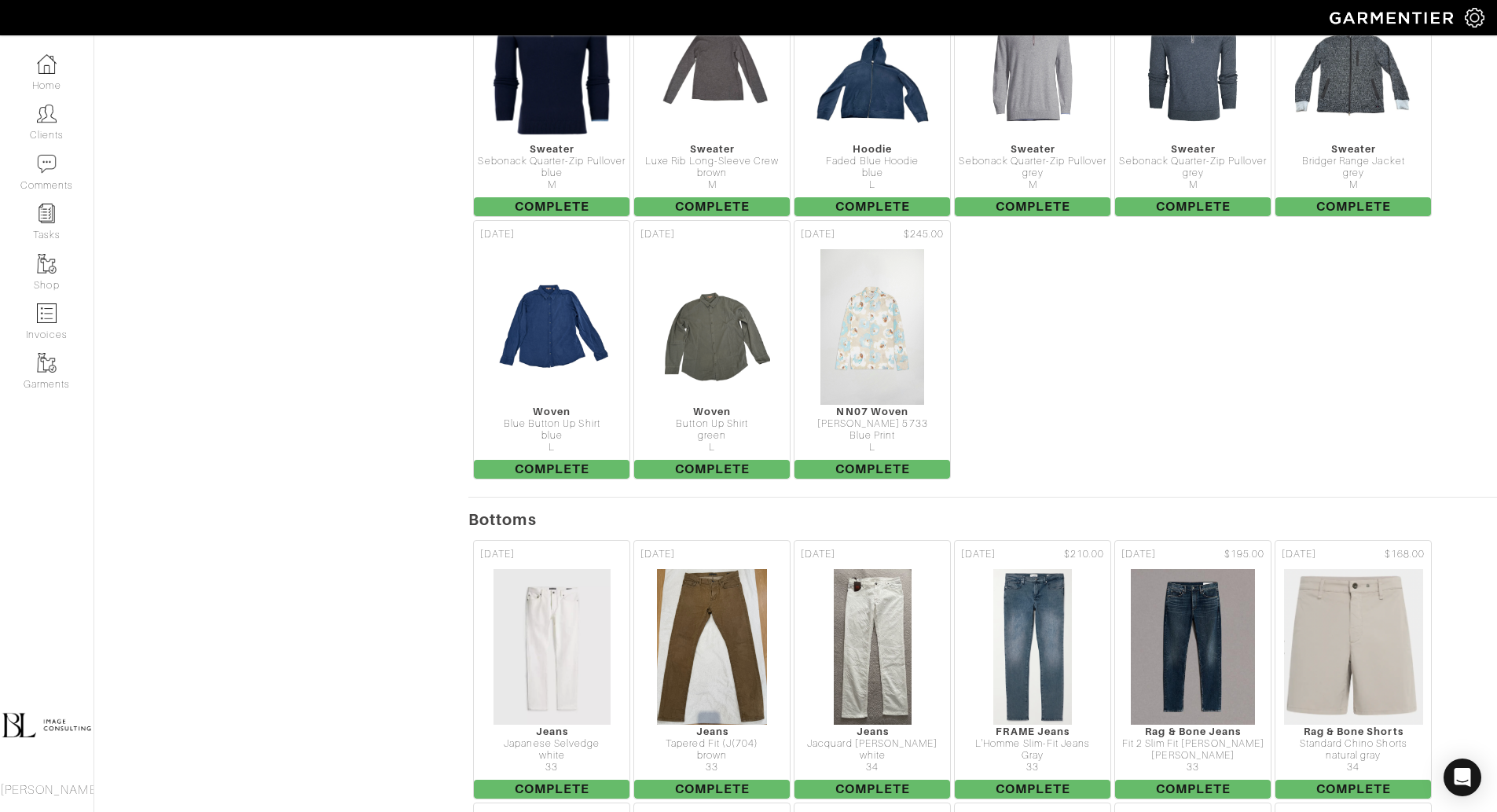
scroll to position [5404, 0]
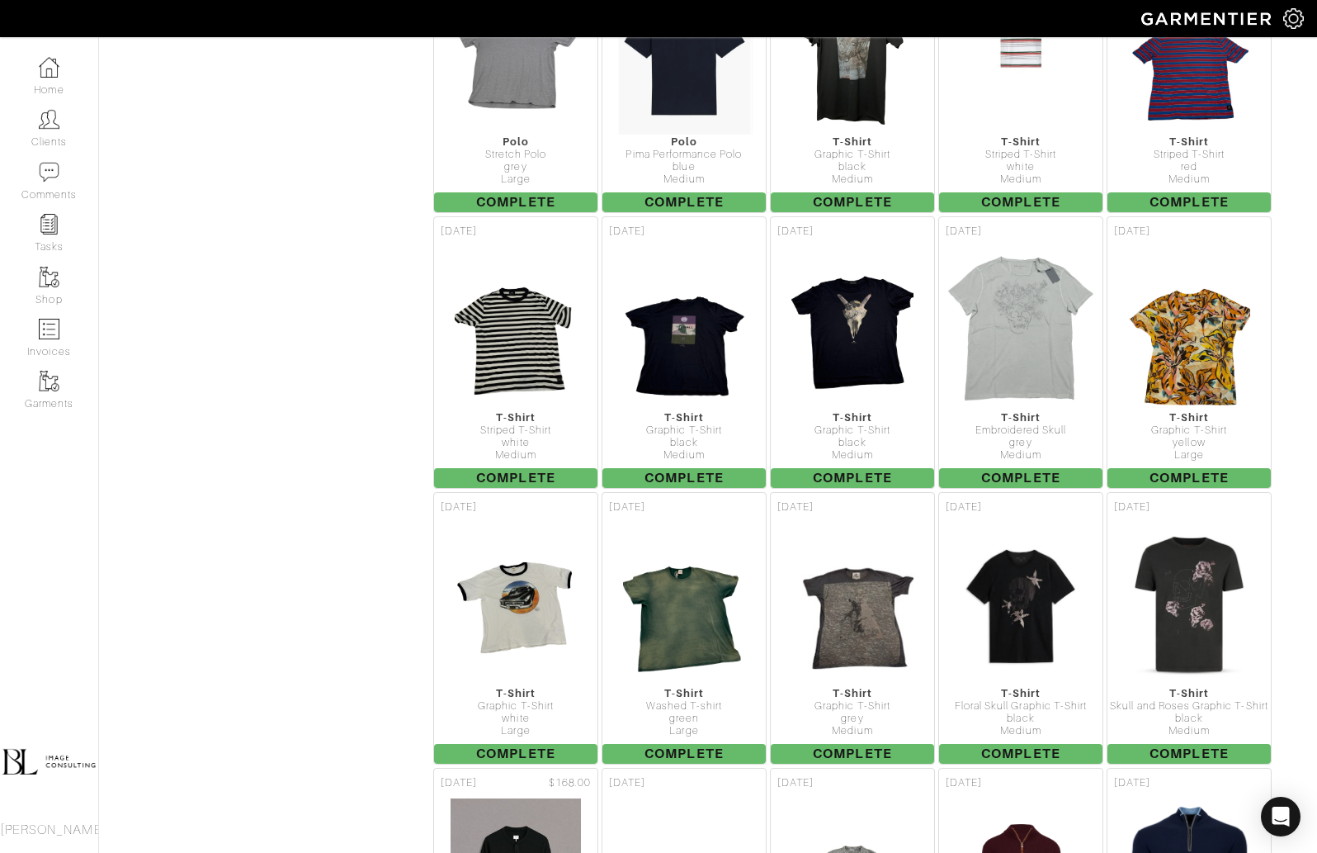
scroll to position [5677, 0]
